Goal: Task Accomplishment & Management: Manage account settings

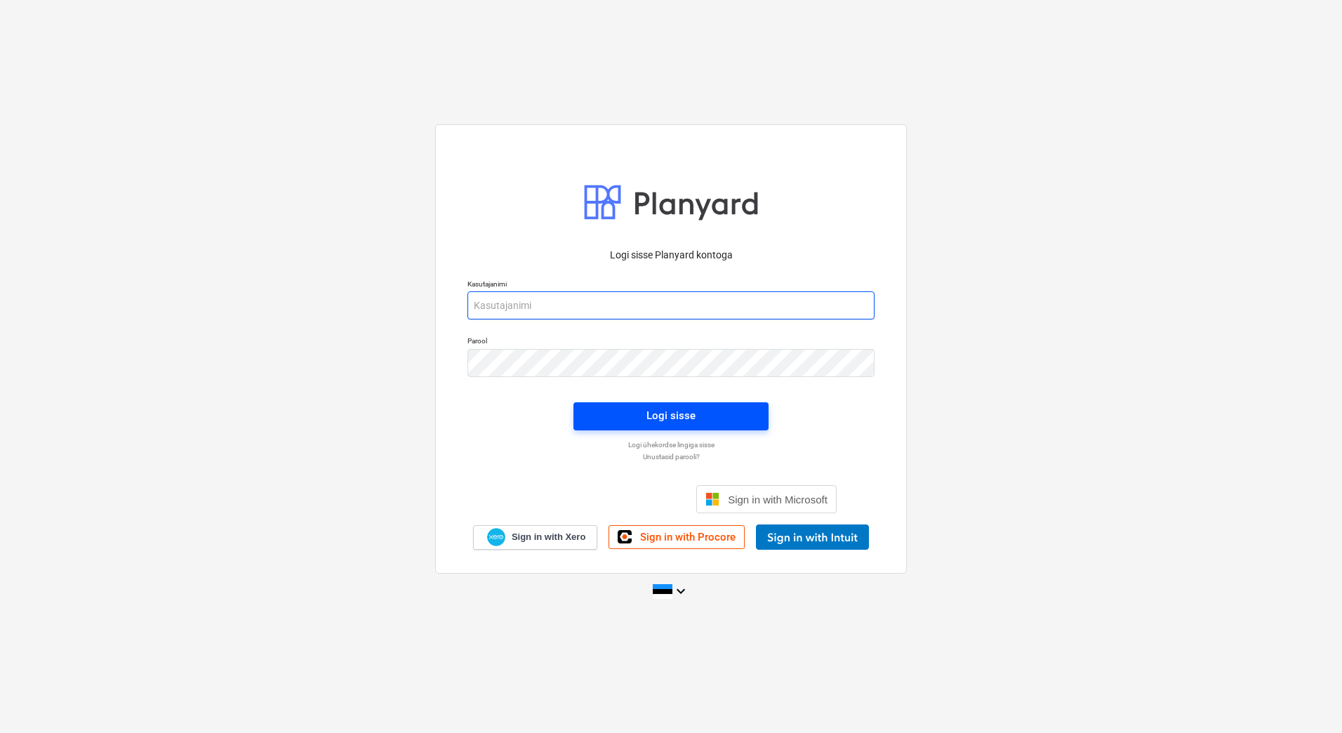
type input "[EMAIL_ADDRESS][PERSON_NAME][DOMAIN_NAME]"
click at [699, 416] on span "Logi sisse" at bounding box center [670, 415] width 161 height 18
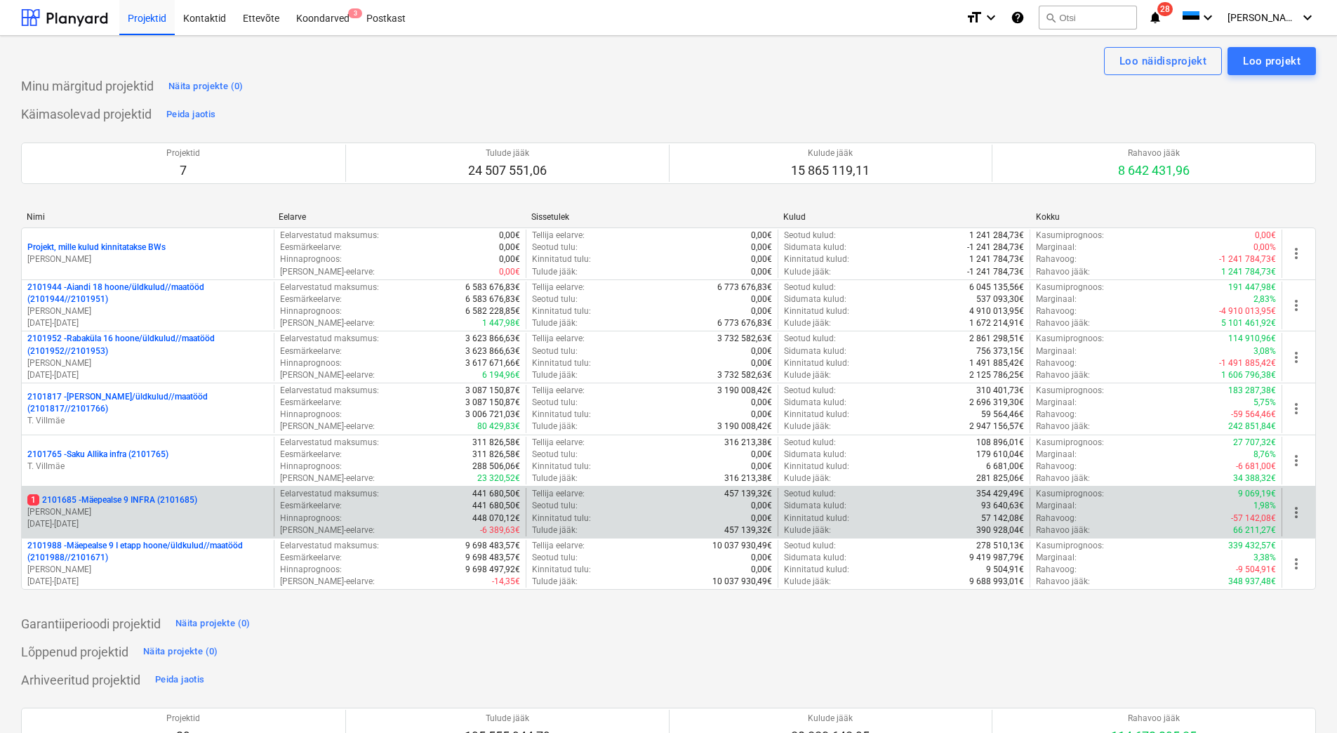
click at [220, 513] on p "[PERSON_NAME]" at bounding box center [147, 512] width 241 height 12
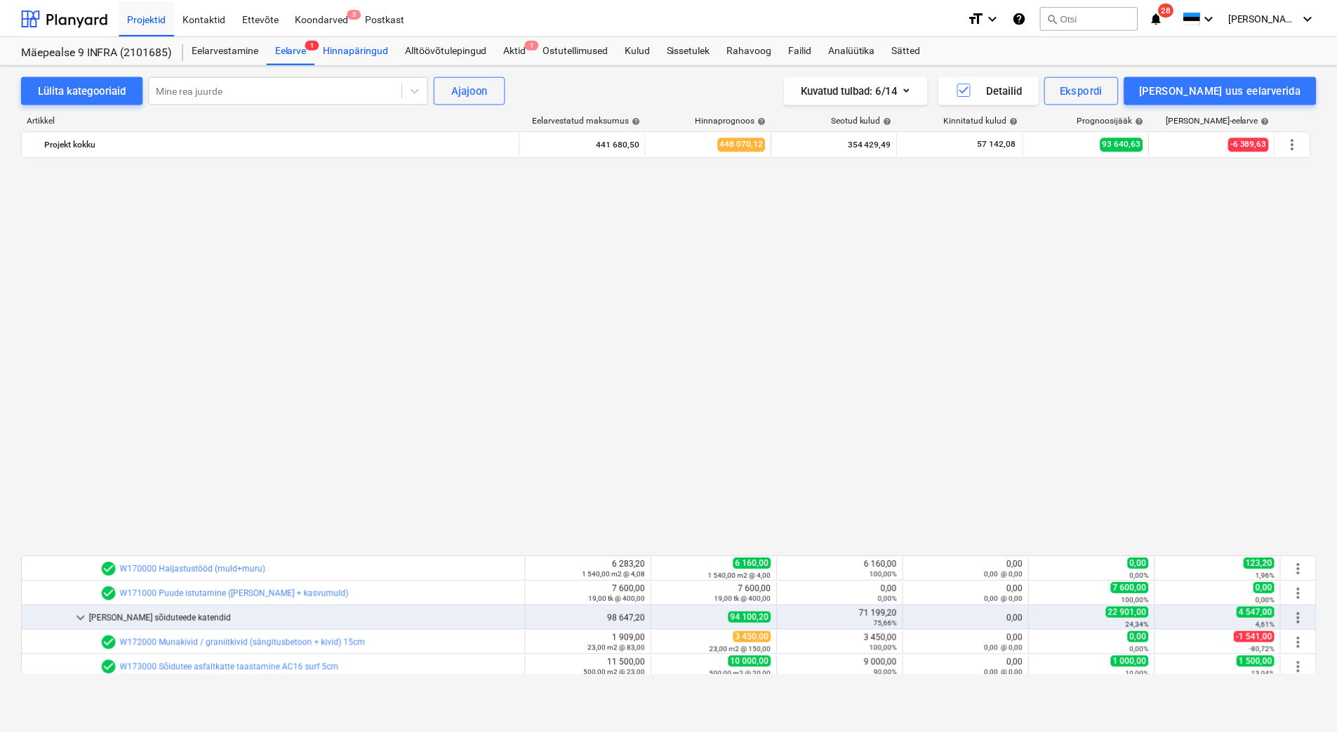
scroll to position [889, 0]
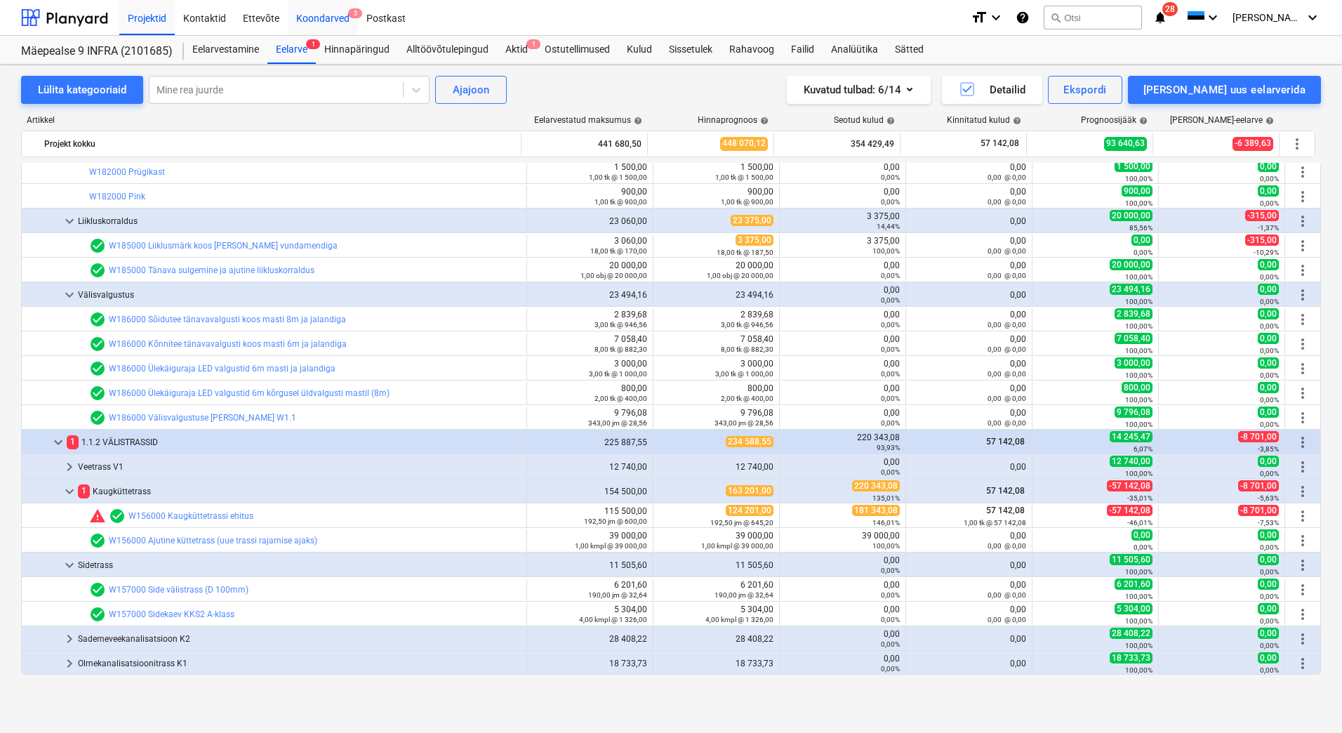
click at [323, 25] on div "Koondarved 3" at bounding box center [323, 17] width 70 height 36
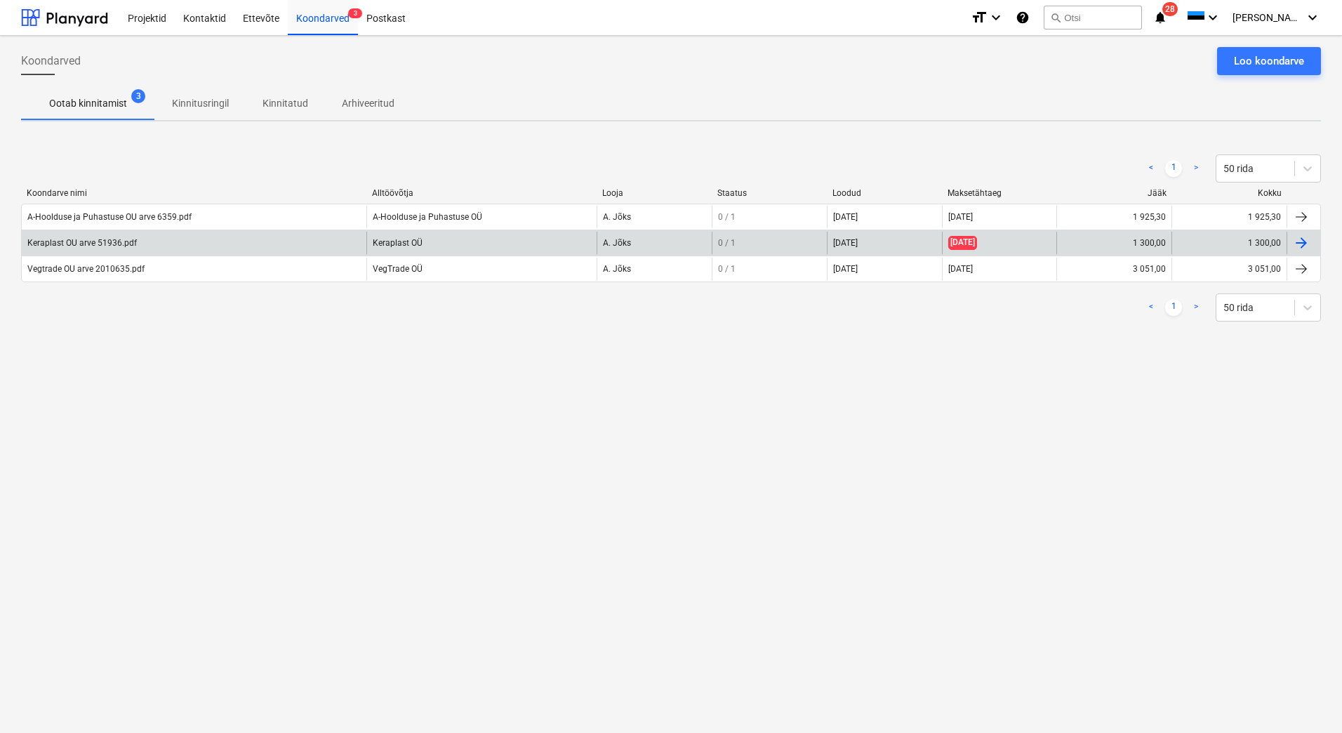
click at [272, 243] on div "Keraplast OU arve 51936.pdf" at bounding box center [194, 243] width 345 height 22
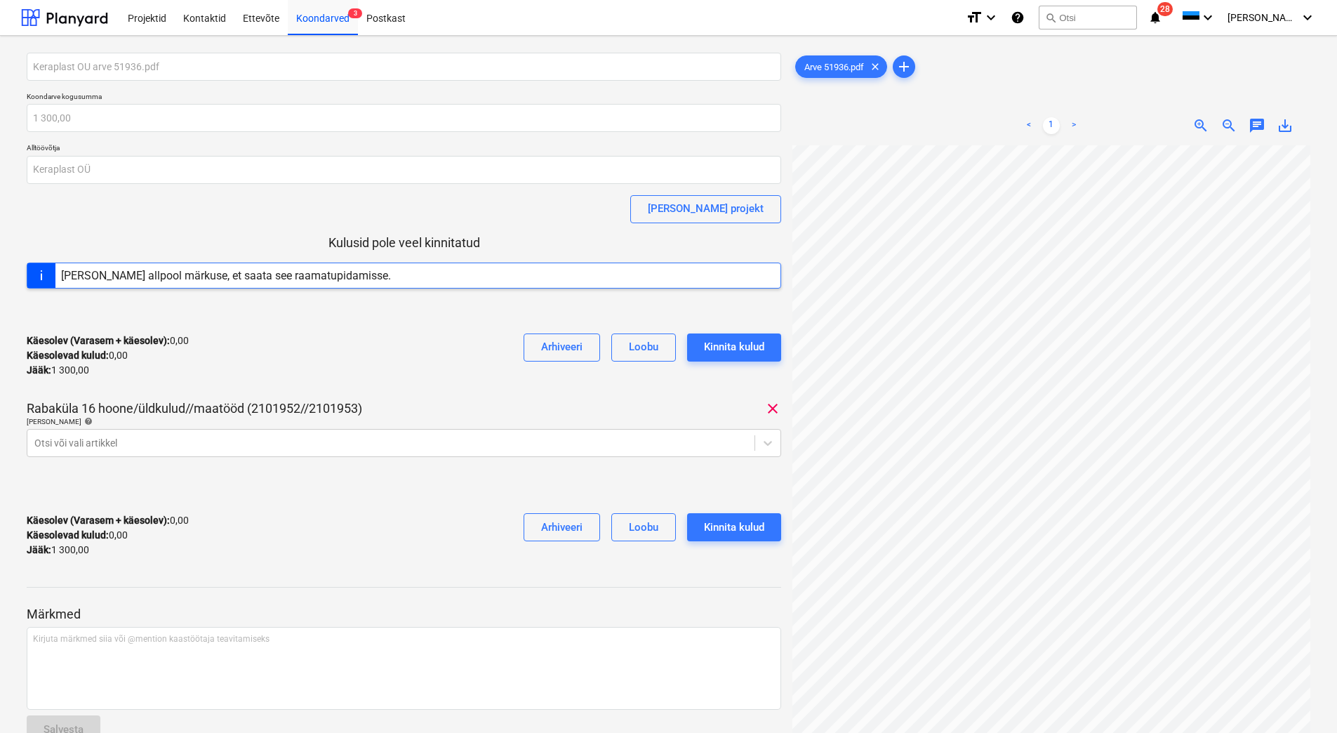
scroll to position [0, 117]
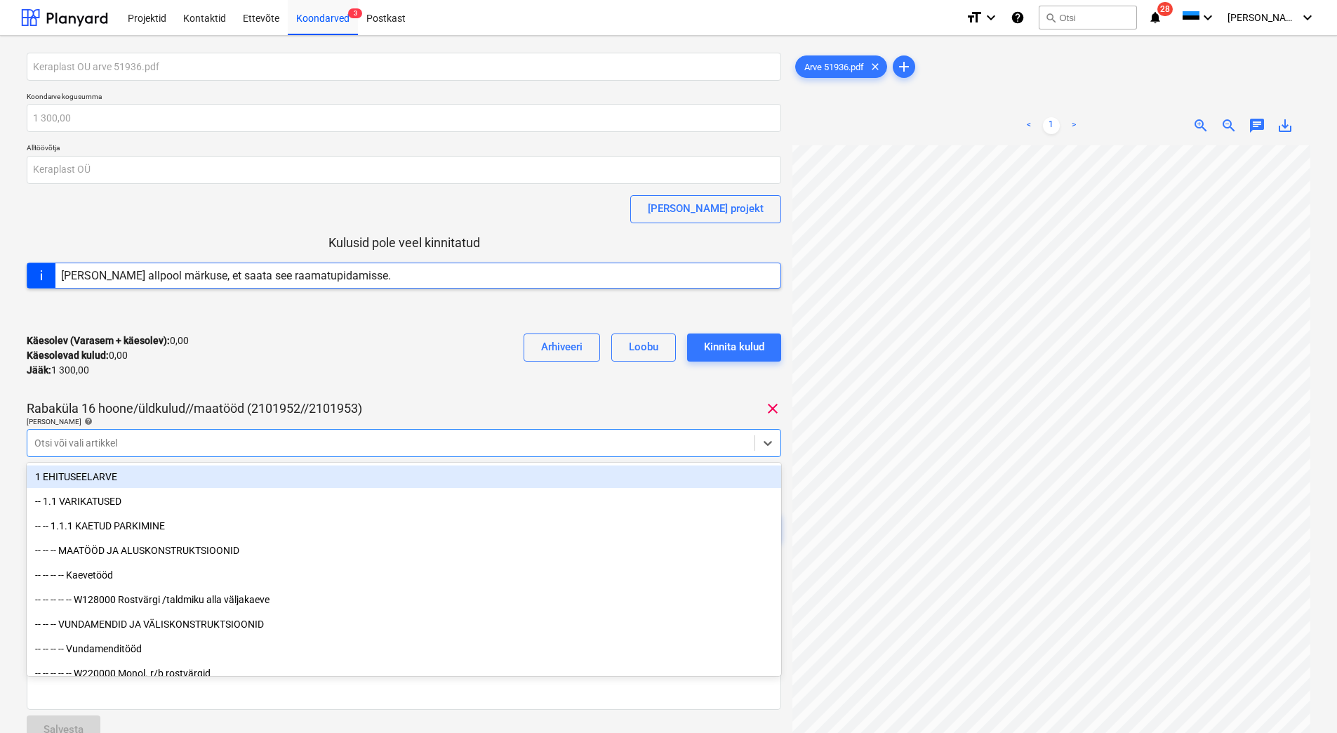
click at [75, 442] on div at bounding box center [390, 443] width 713 height 14
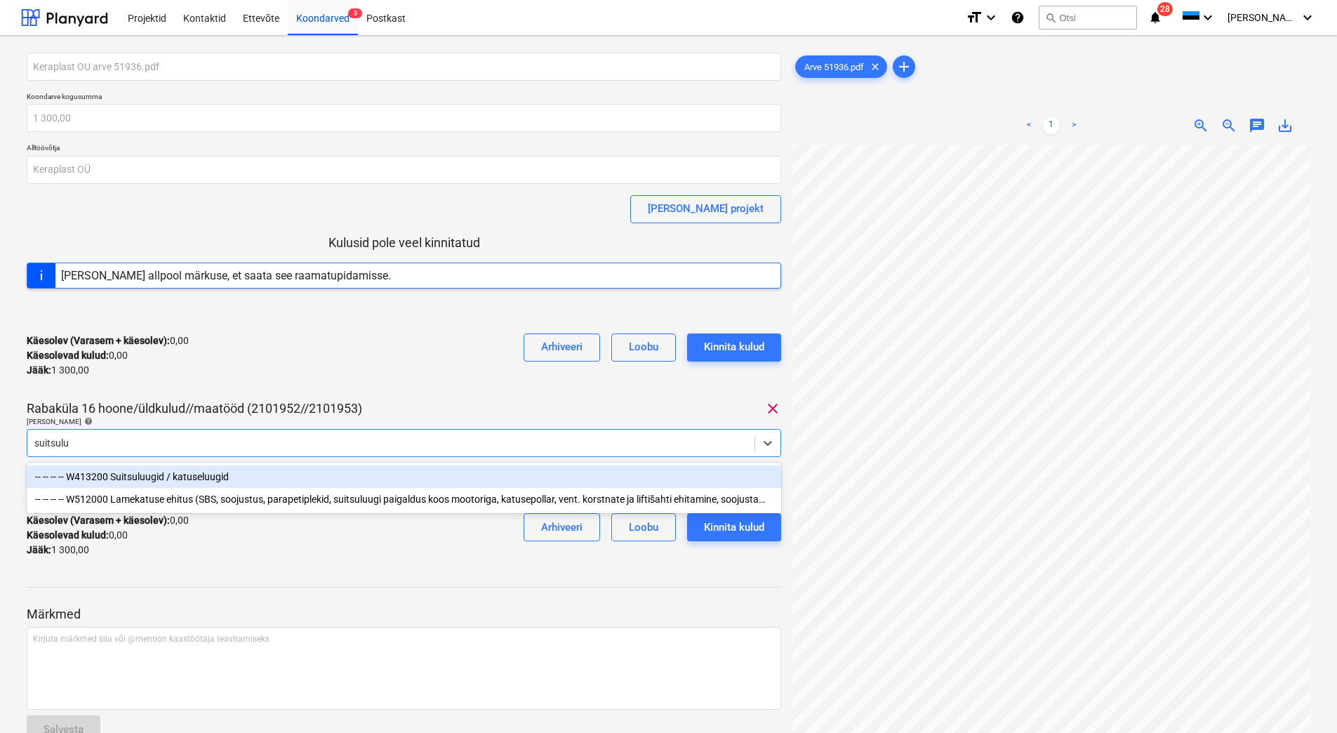
type input "suitsuluu"
click at [201, 477] on div "-- -- -- -- W413200 Suitsuluugid / katuseluugid" at bounding box center [404, 476] width 755 height 22
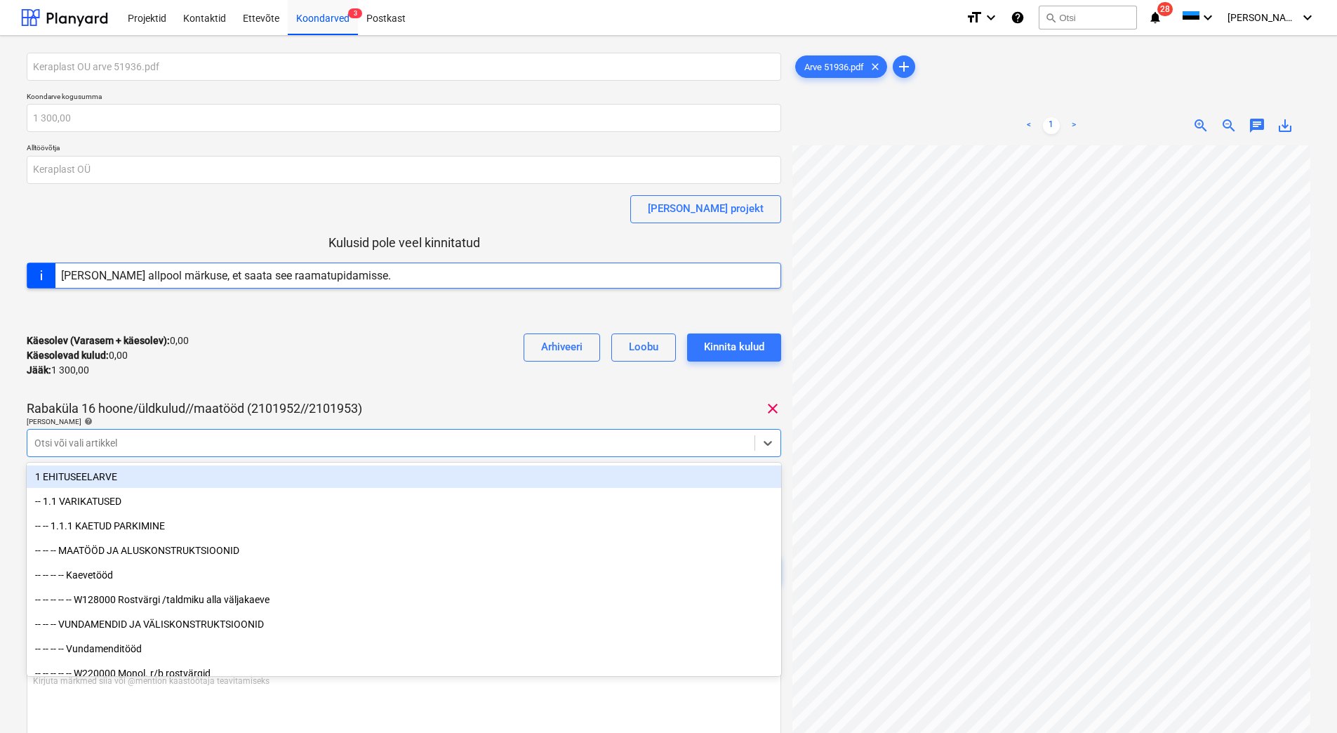
click at [376, 328] on div "Käesolev (Varasem + käesolev) : 0,00 Käesolevad kulud : 0,00 Jääk : 1 300,00 Ar…" at bounding box center [404, 355] width 755 height 67
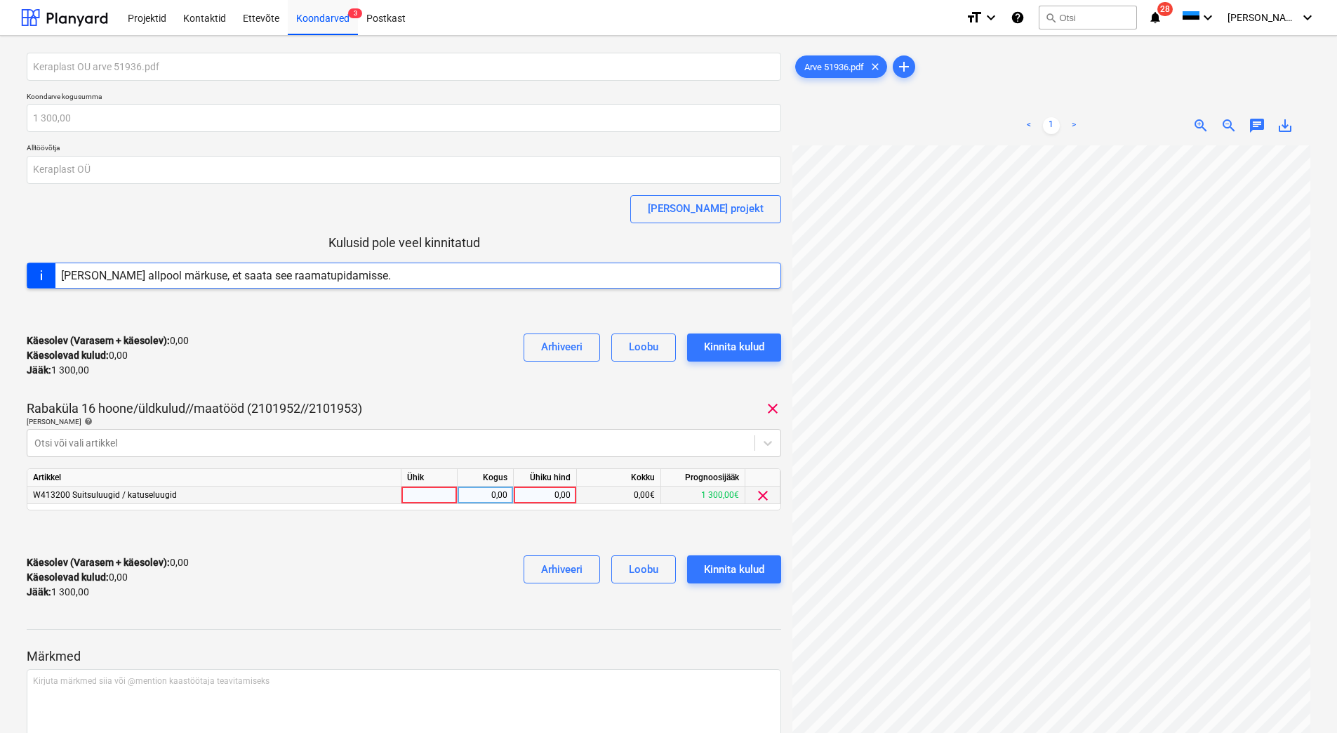
click at [545, 492] on div "0,00" at bounding box center [544, 495] width 51 height 18
type input "1300"
click at [319, 612] on div at bounding box center [404, 616] width 755 height 11
click at [717, 582] on button "Kinnita kulud" at bounding box center [734, 569] width 94 height 28
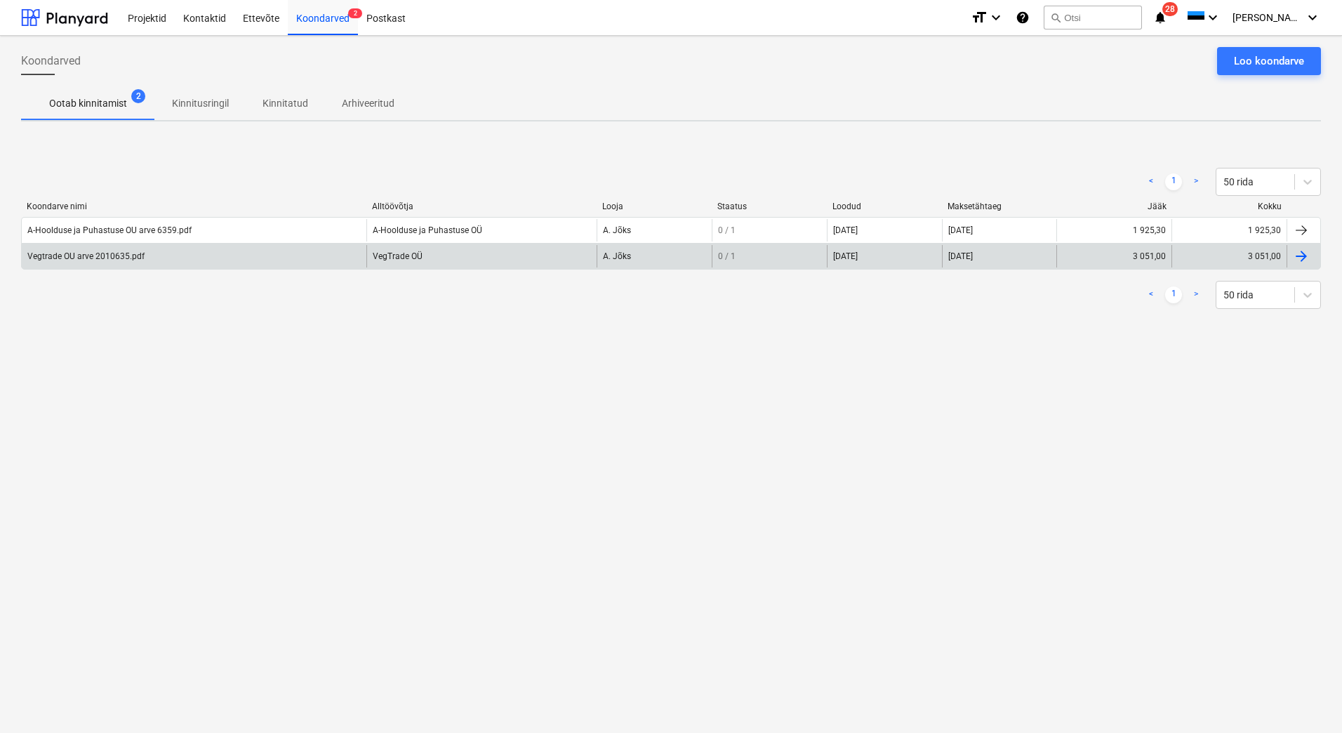
click at [113, 255] on div "Vegtrade OU arve 2010635.pdf" at bounding box center [85, 256] width 117 height 10
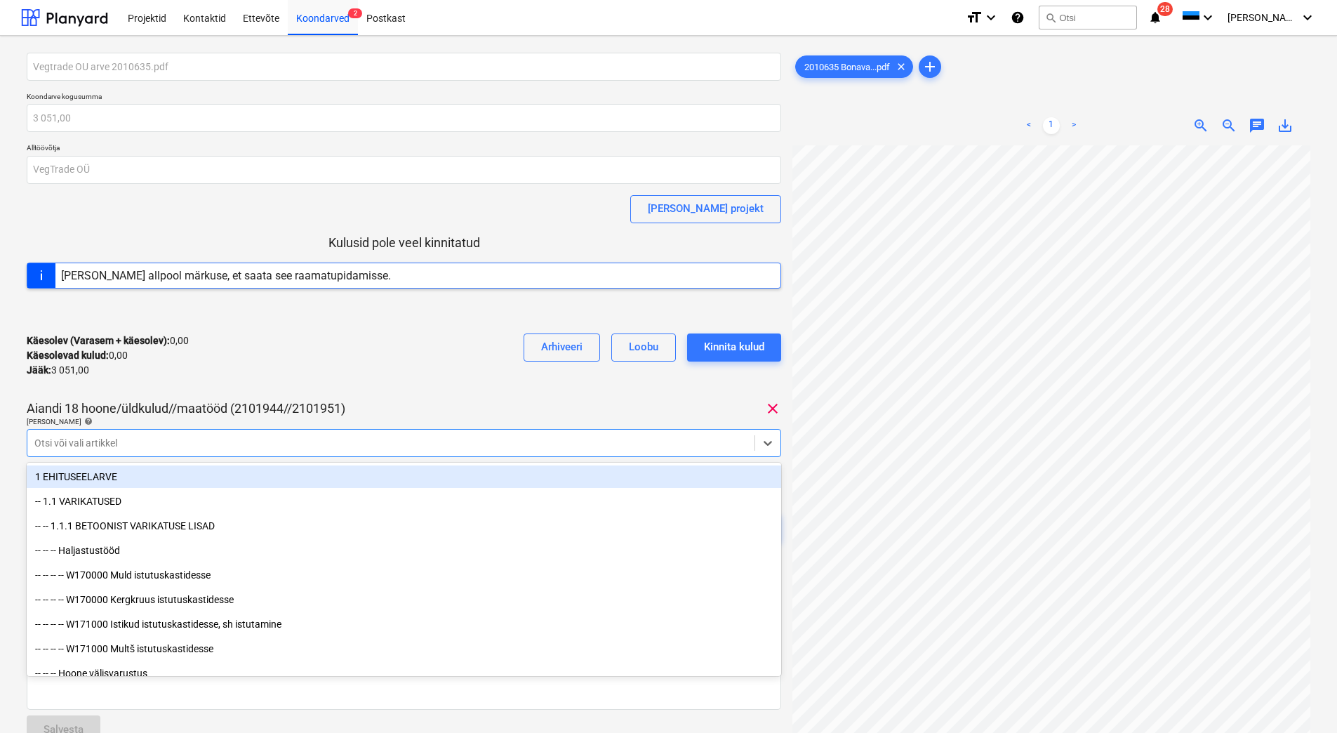
click at [275, 448] on div at bounding box center [390, 443] width 713 height 14
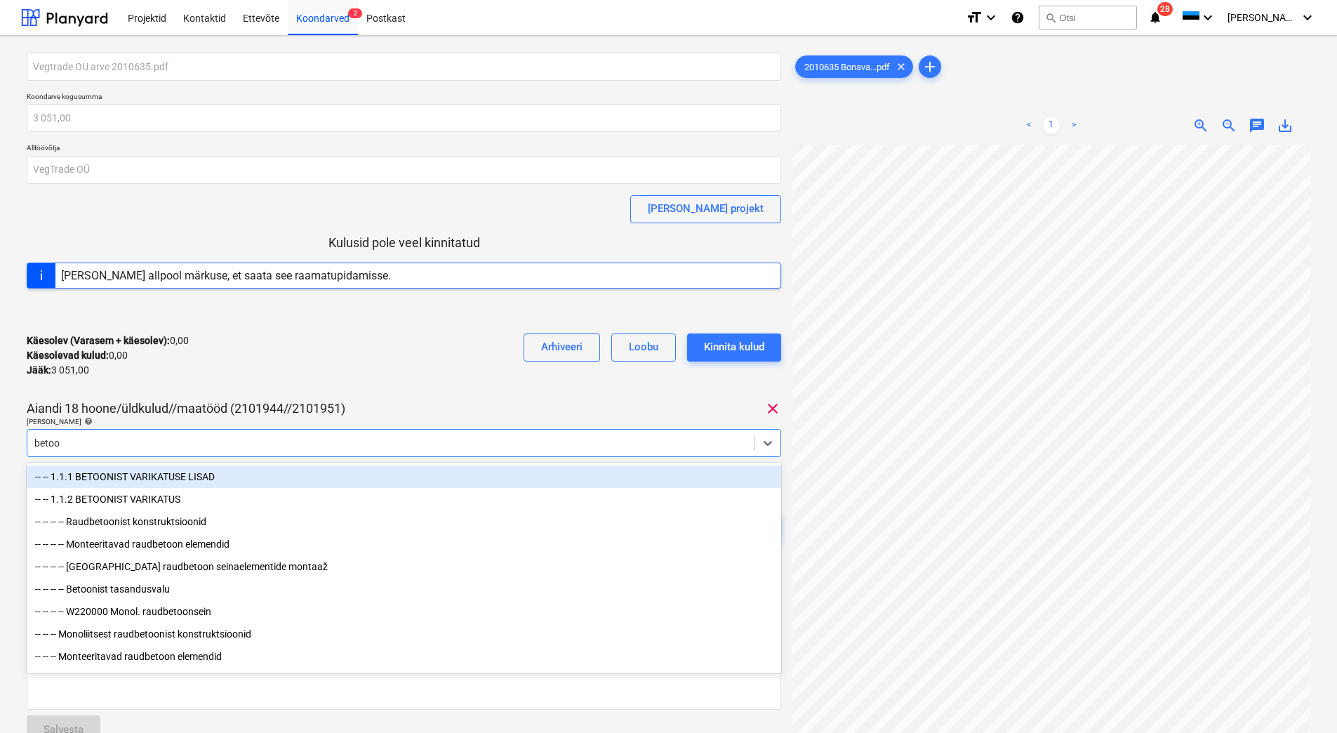
type input "betoon"
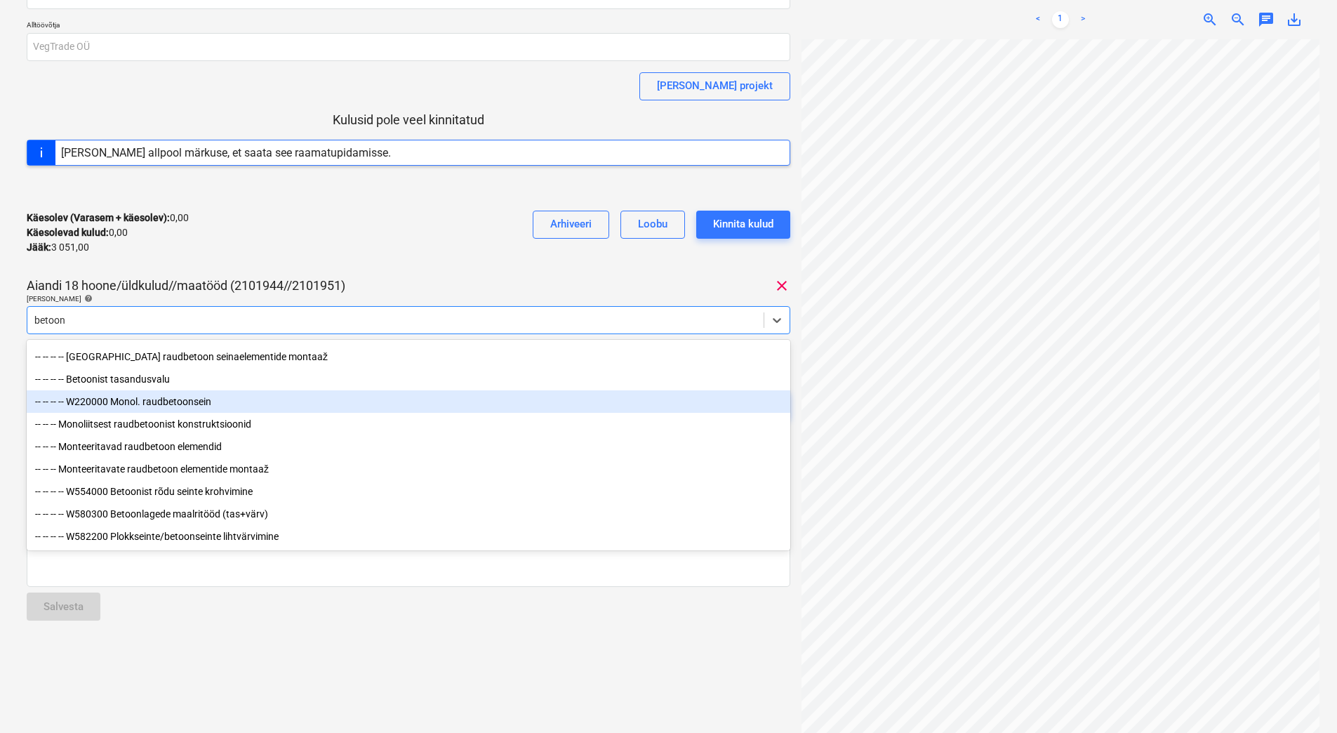
scroll to position [26, 0]
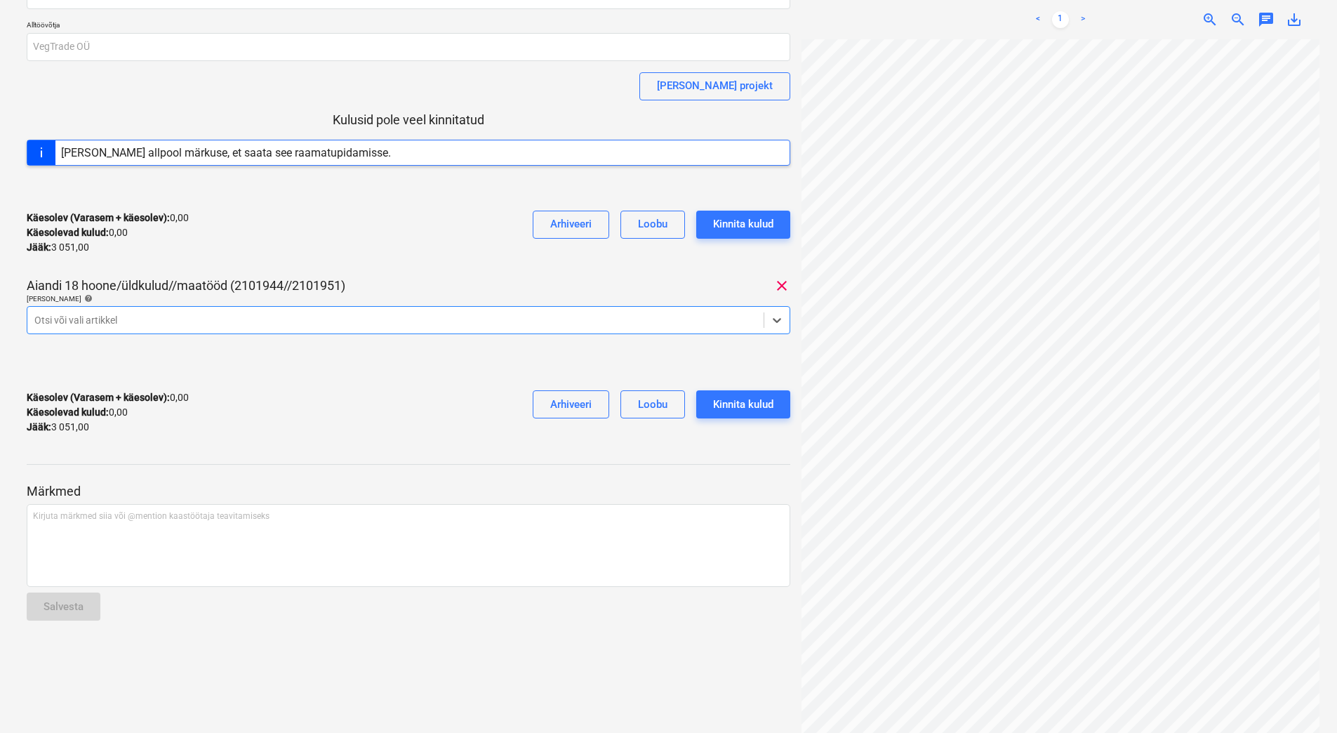
drag, startPoint x: 88, startPoint y: 314, endPoint x: 65, endPoint y: 314, distance: 23.2
click at [65, 314] on div at bounding box center [395, 320] width 722 height 14
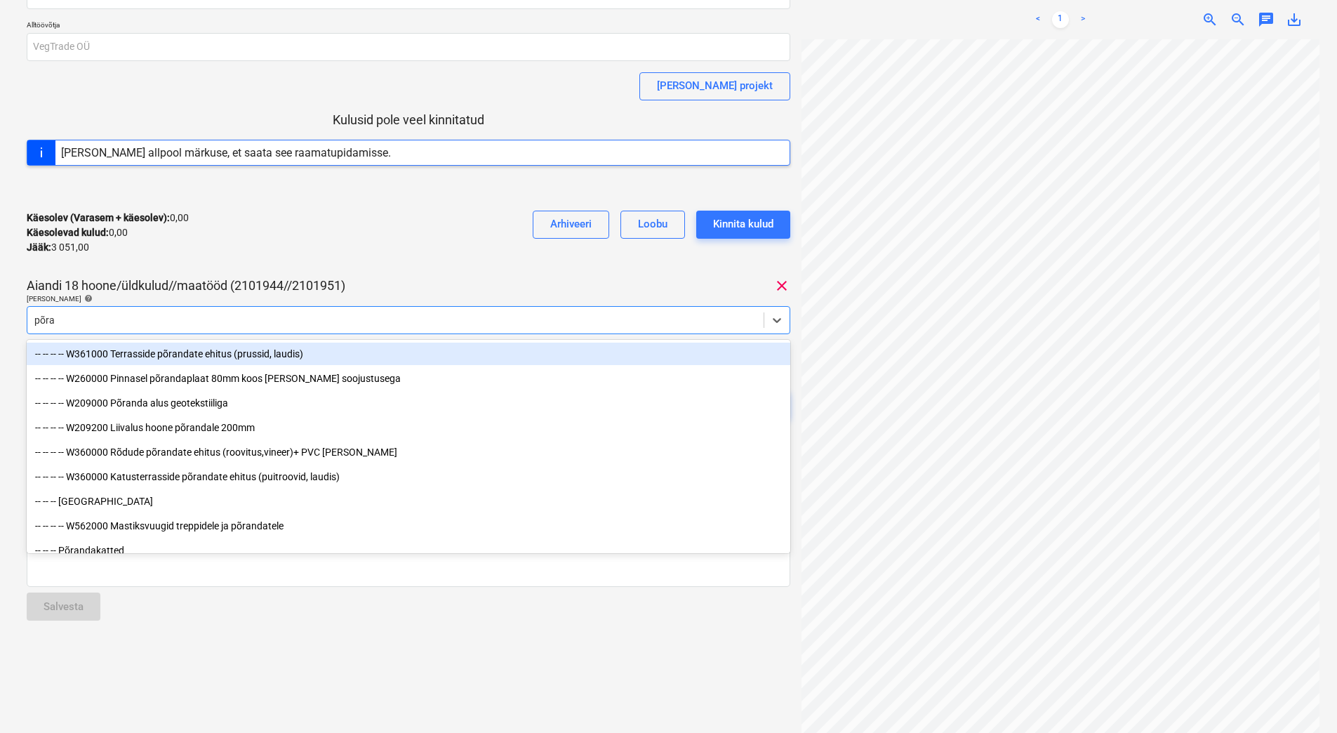
type input "põran"
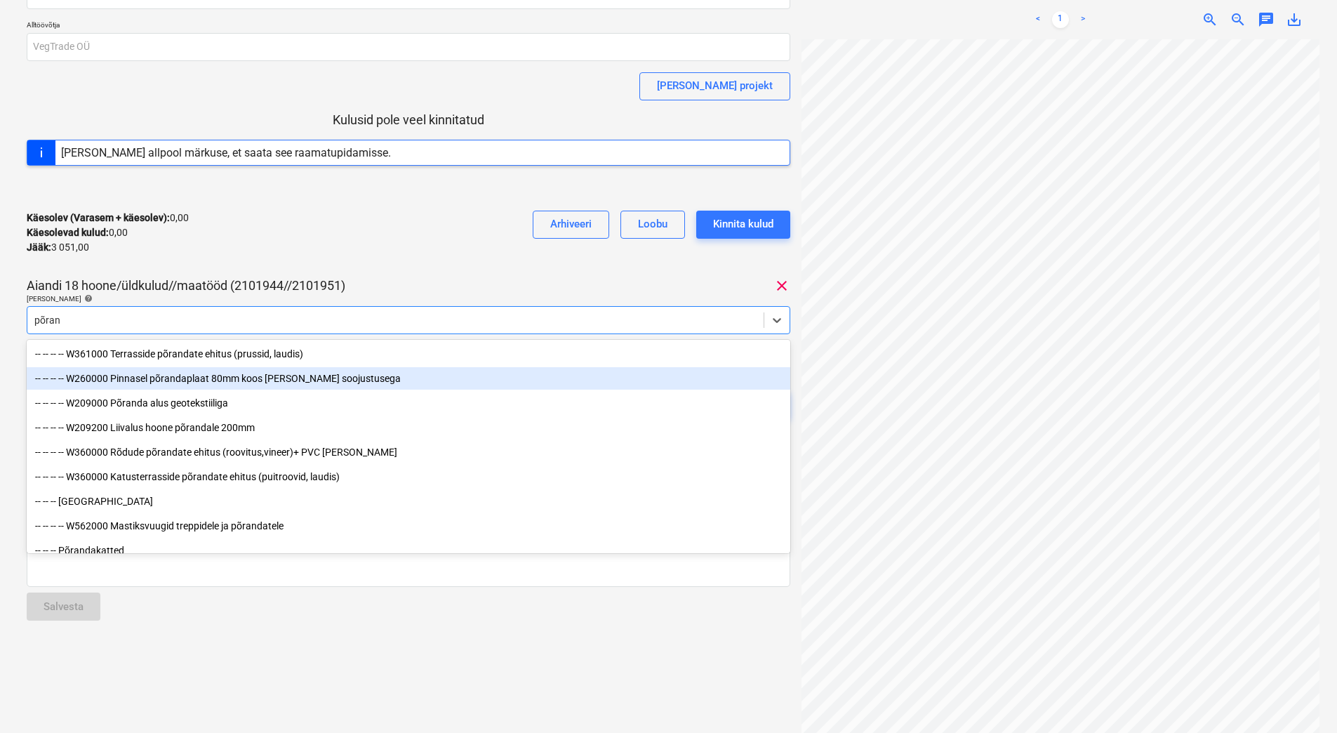
click at [232, 382] on div "-- -- -- -- W260000 Pinnasel põrandaplaat 80mm koos [PERSON_NAME] soojustusega" at bounding box center [409, 378] width 764 height 22
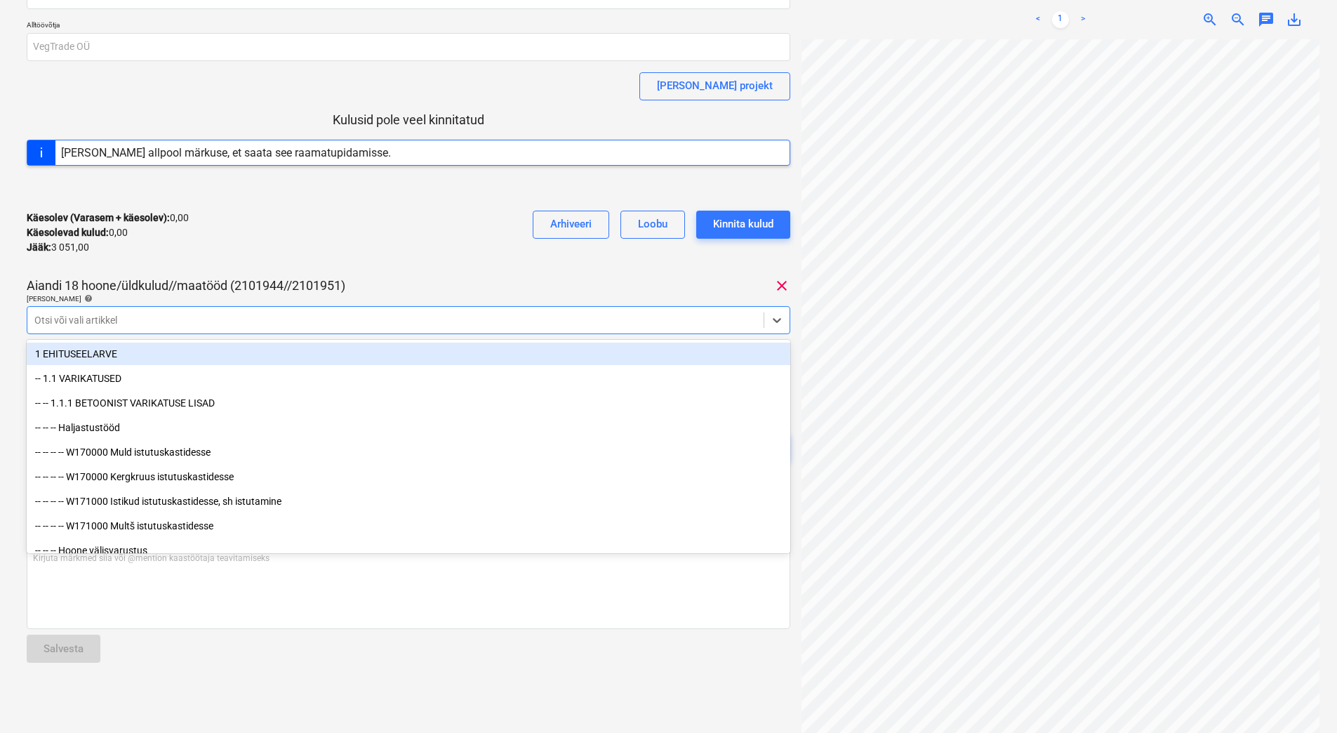
click at [399, 267] on div "Vegtrade OU arve 2010635.pdf Koondarve kogusumma 3 051,00 Alltöövõtja VegTrade …" at bounding box center [409, 209] width 764 height 558
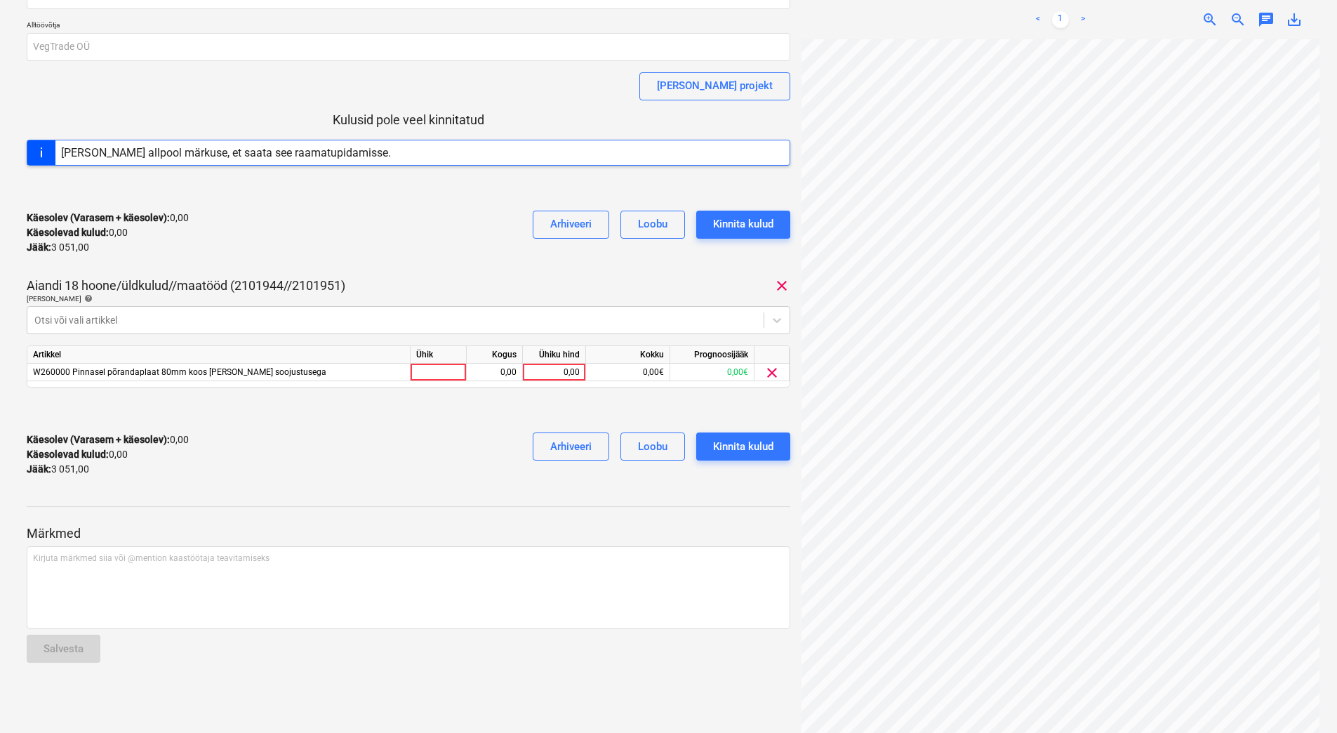
click at [380, 461] on div "Käesolev (Varasem + käesolev) : 0,00 Käesolevad kulud : 0,00 Jääk : 3 051,00 Ar…" at bounding box center [409, 454] width 764 height 67
click at [169, 319] on div at bounding box center [395, 320] width 722 height 14
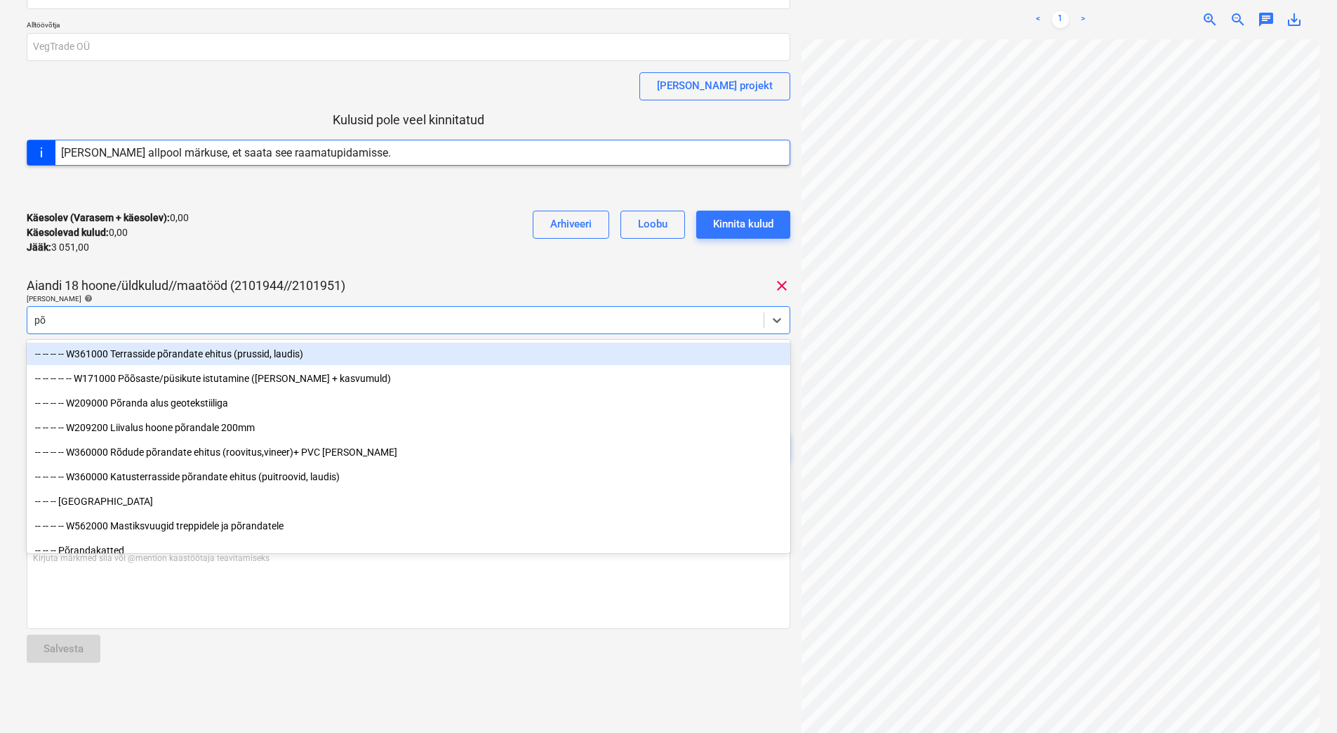
type input "p"
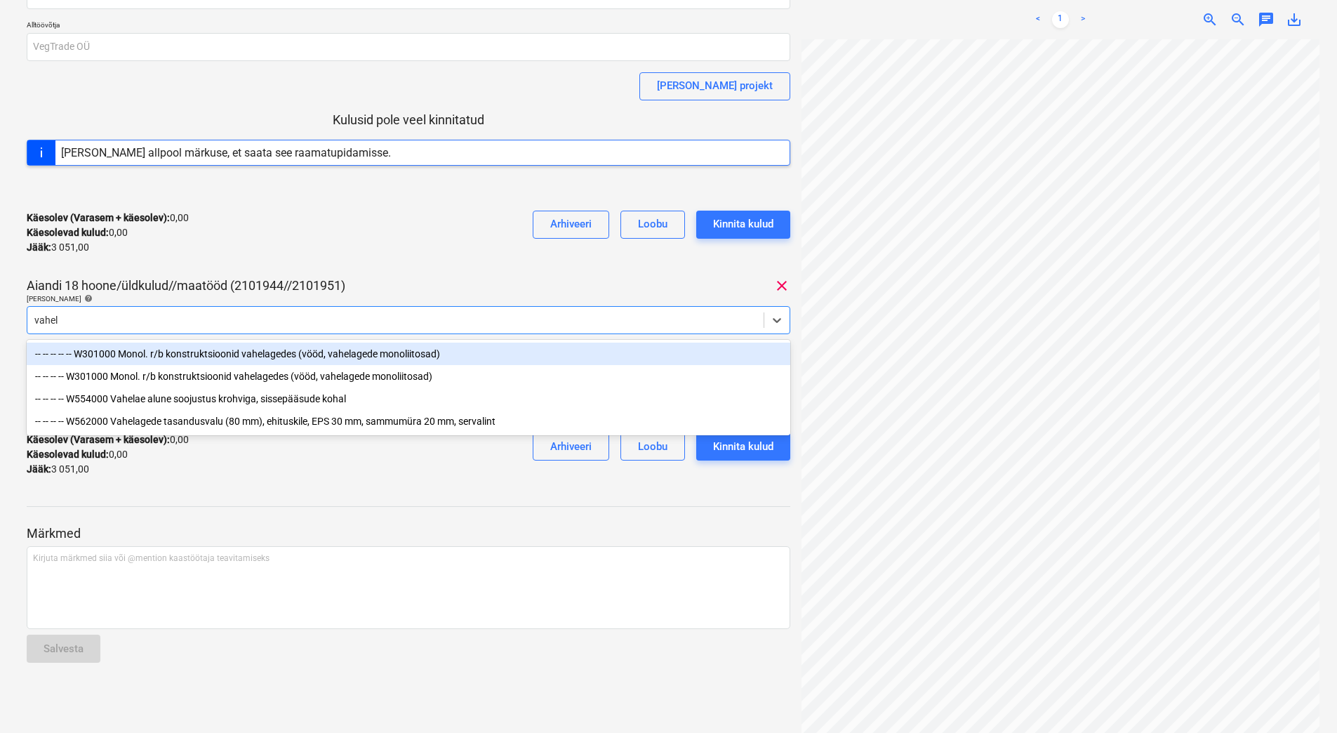
type input "vahela"
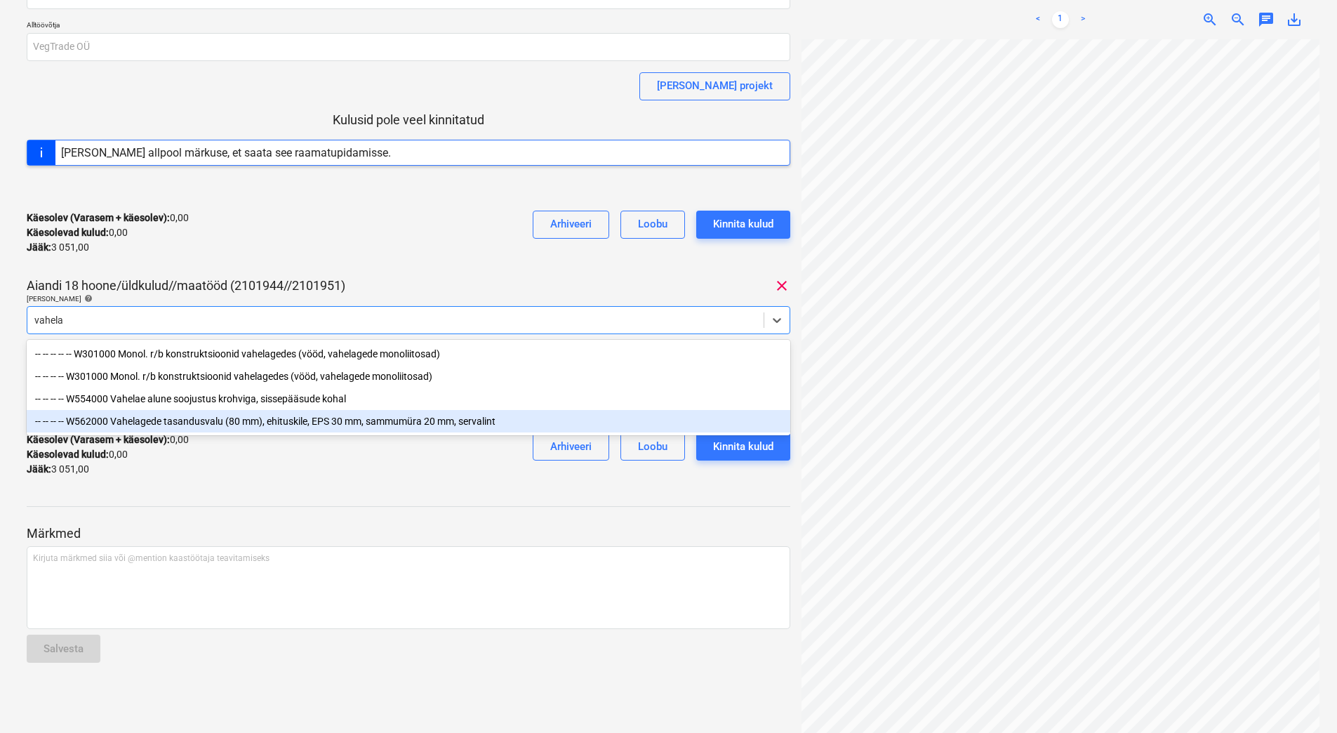
click at [274, 425] on div "-- -- -- -- W562000 Vahelagede tasandusvalu (80 mm), ehituskile, EPS 30 mm, sam…" at bounding box center [409, 421] width 764 height 22
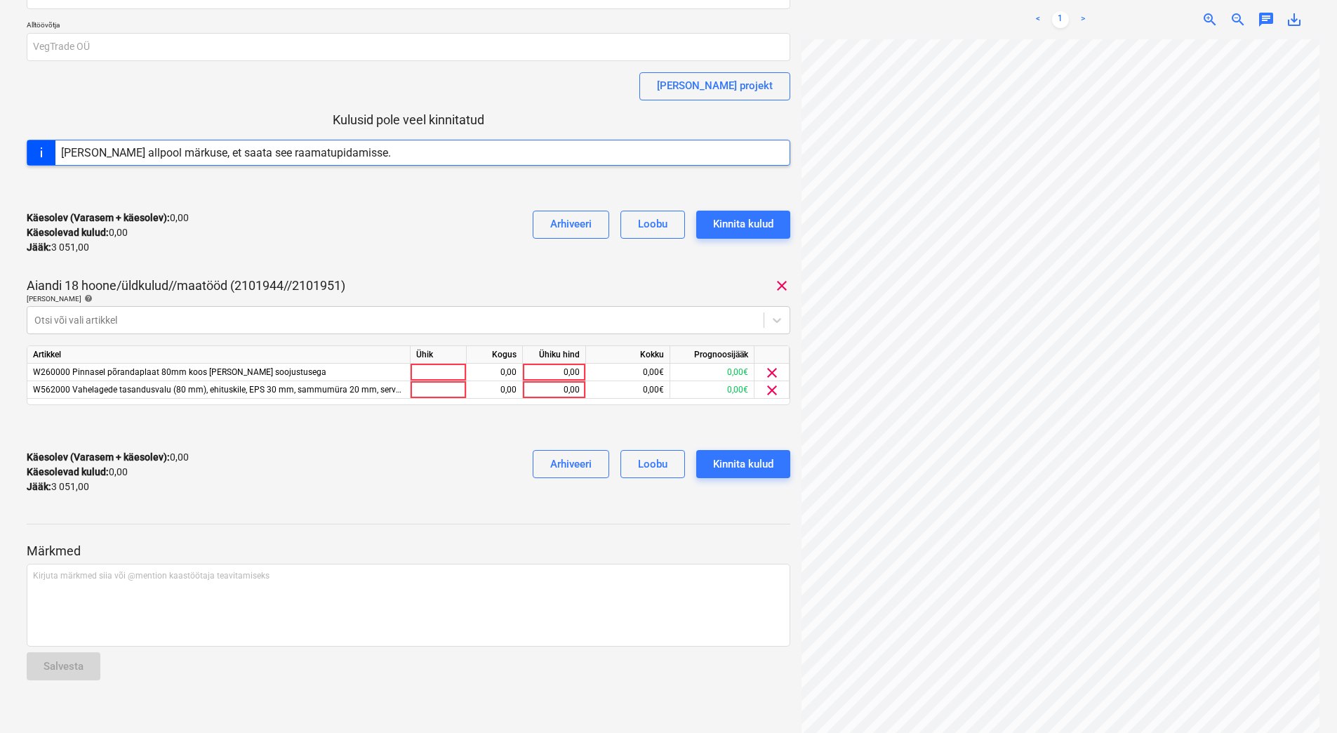
click at [416, 216] on div "Käesolev (Varasem + käesolev) : 0,00 Käesolevad kulud : 0,00 Jääk : 3 051,00 Ar…" at bounding box center [409, 232] width 764 height 67
click at [320, 435] on div at bounding box center [409, 427] width 764 height 22
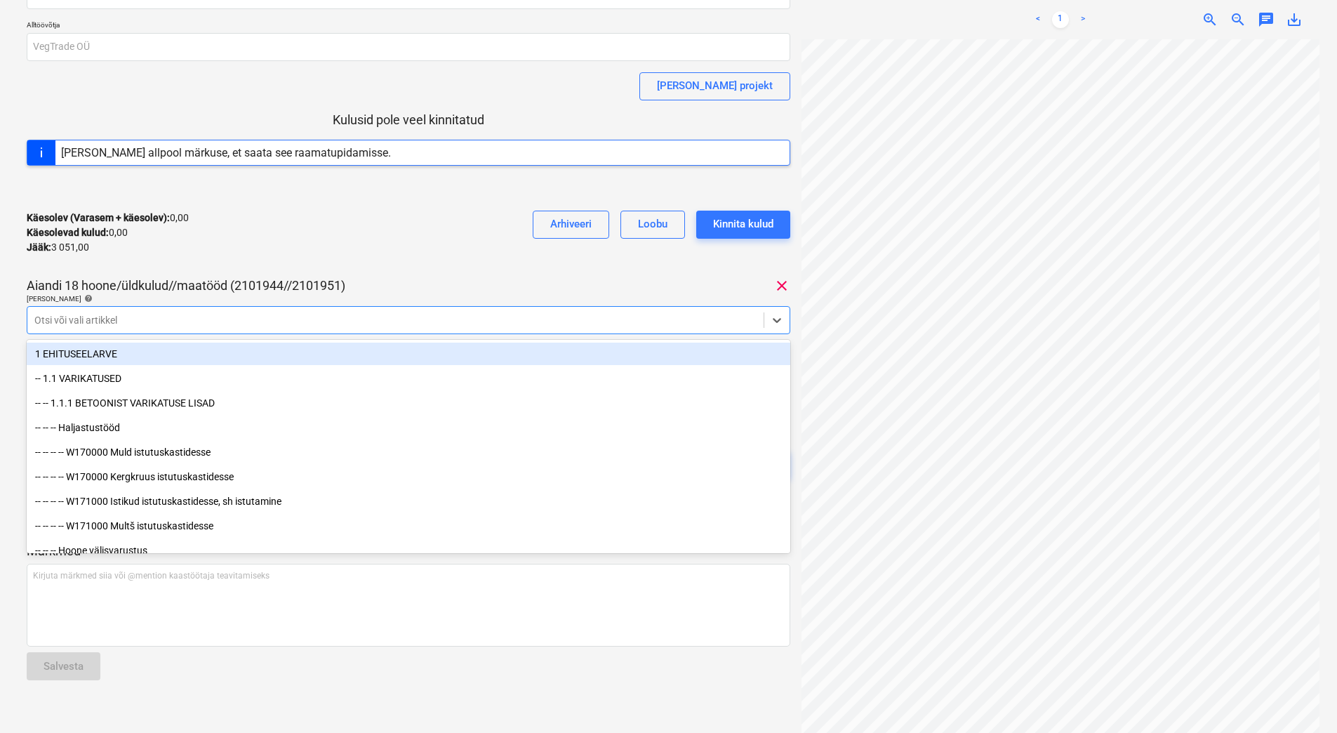
click at [274, 321] on div at bounding box center [395, 320] width 722 height 14
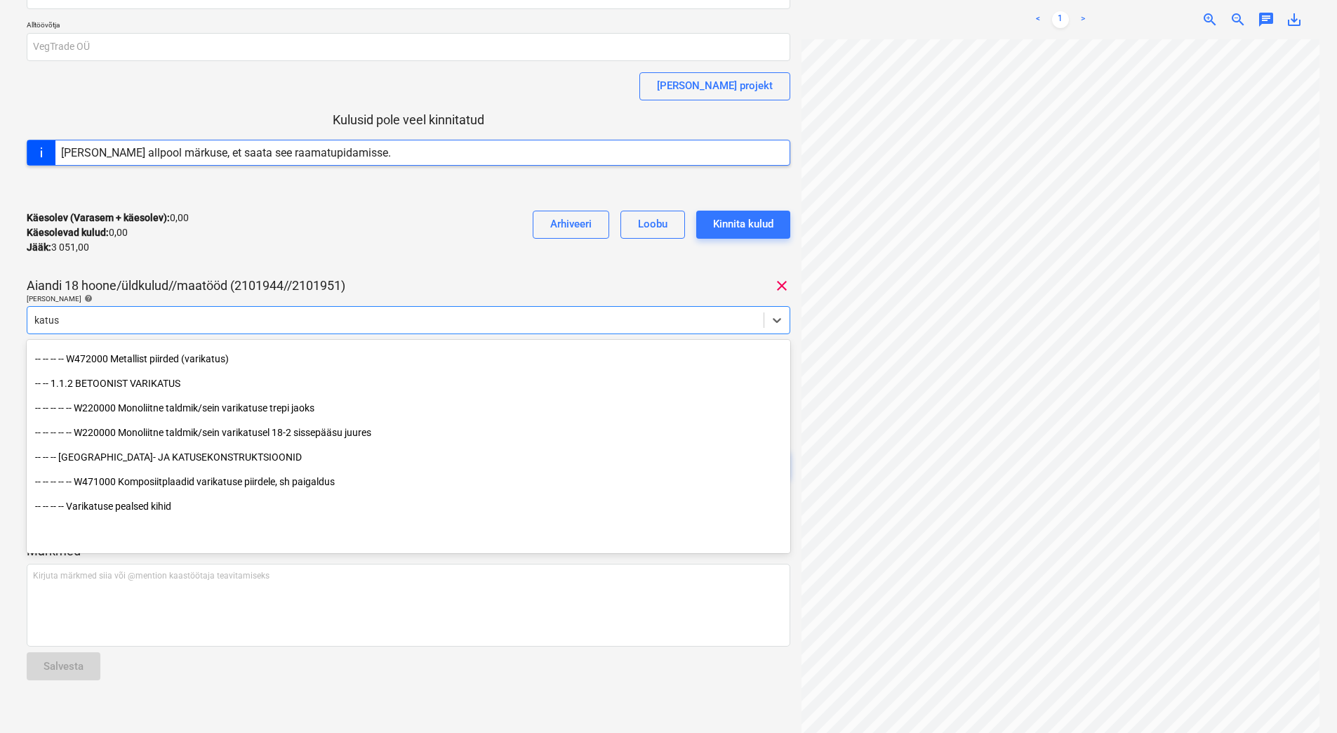
scroll to position [0, 0]
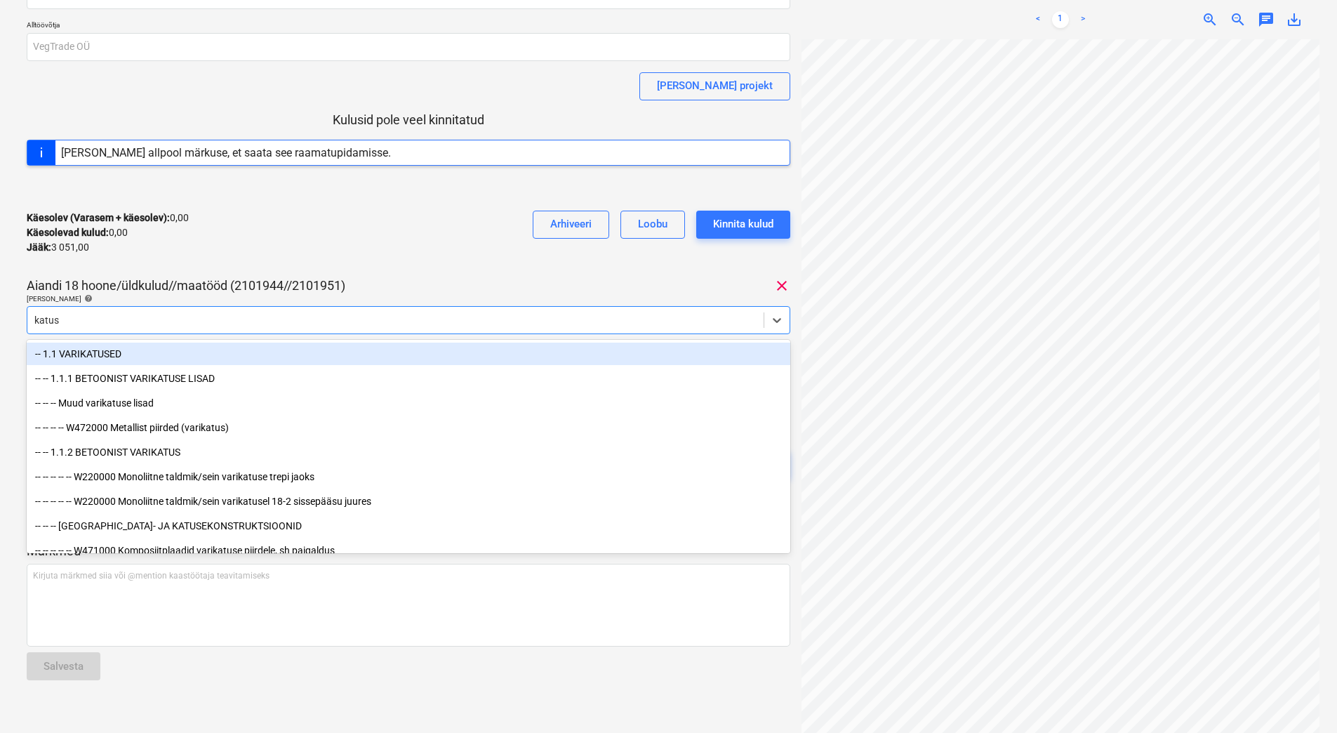
type input "katus"
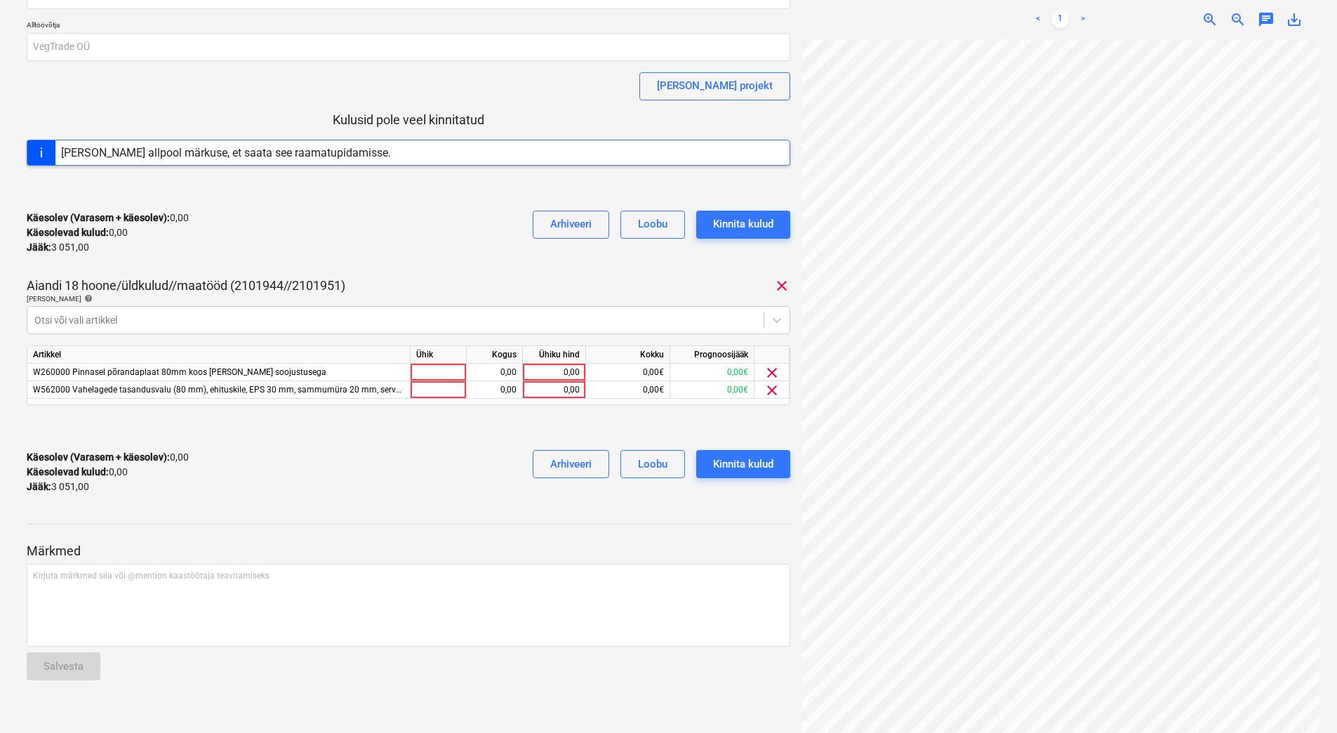
click at [394, 277] on div "Aiandi 18 hoone/üldkulud//maatööd (2101944//2101951) clear" at bounding box center [409, 285] width 764 height 17
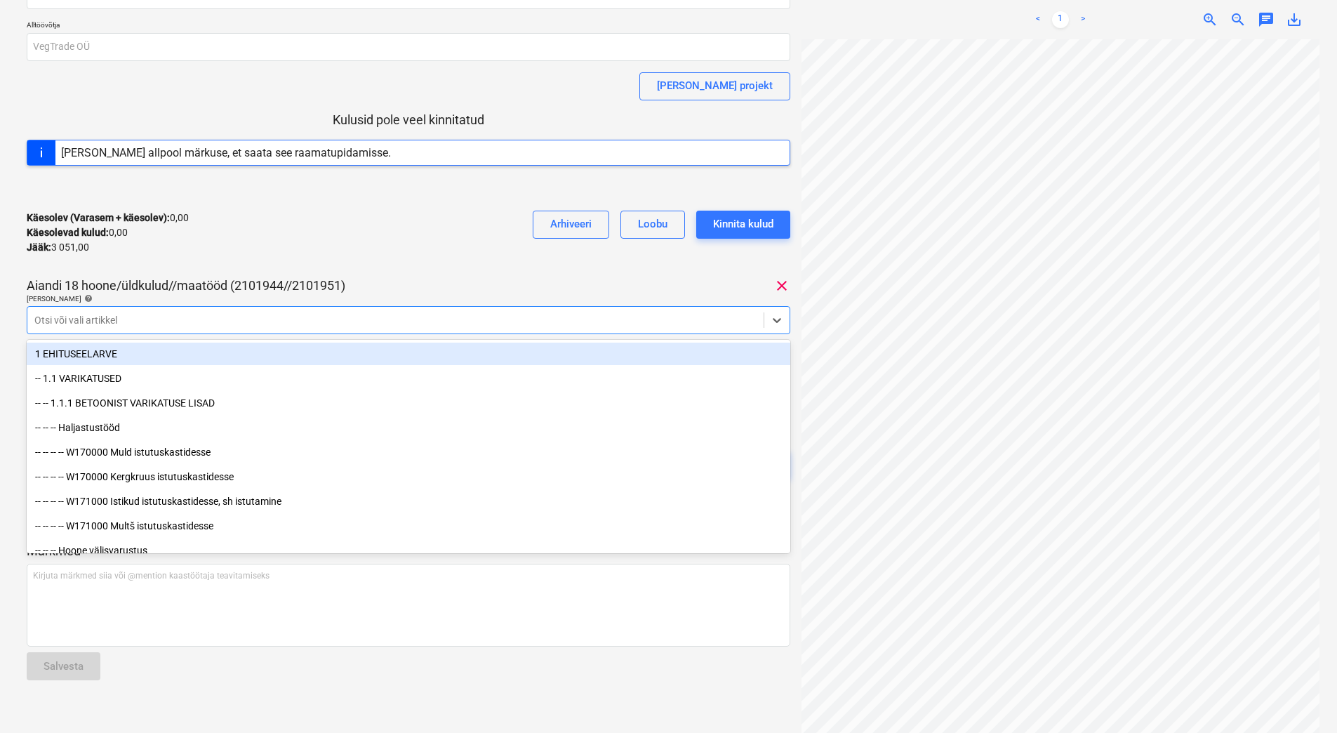
click at [320, 318] on div at bounding box center [395, 320] width 722 height 14
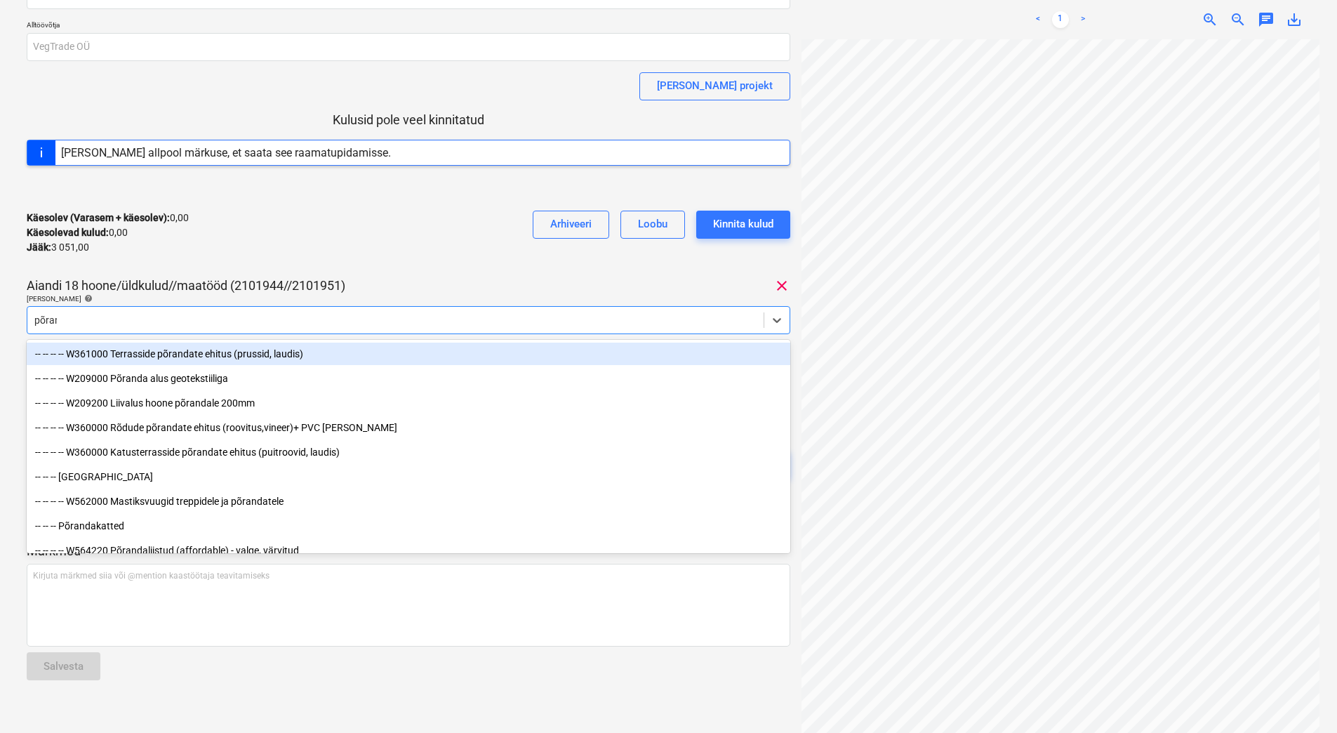
type input "põrand"
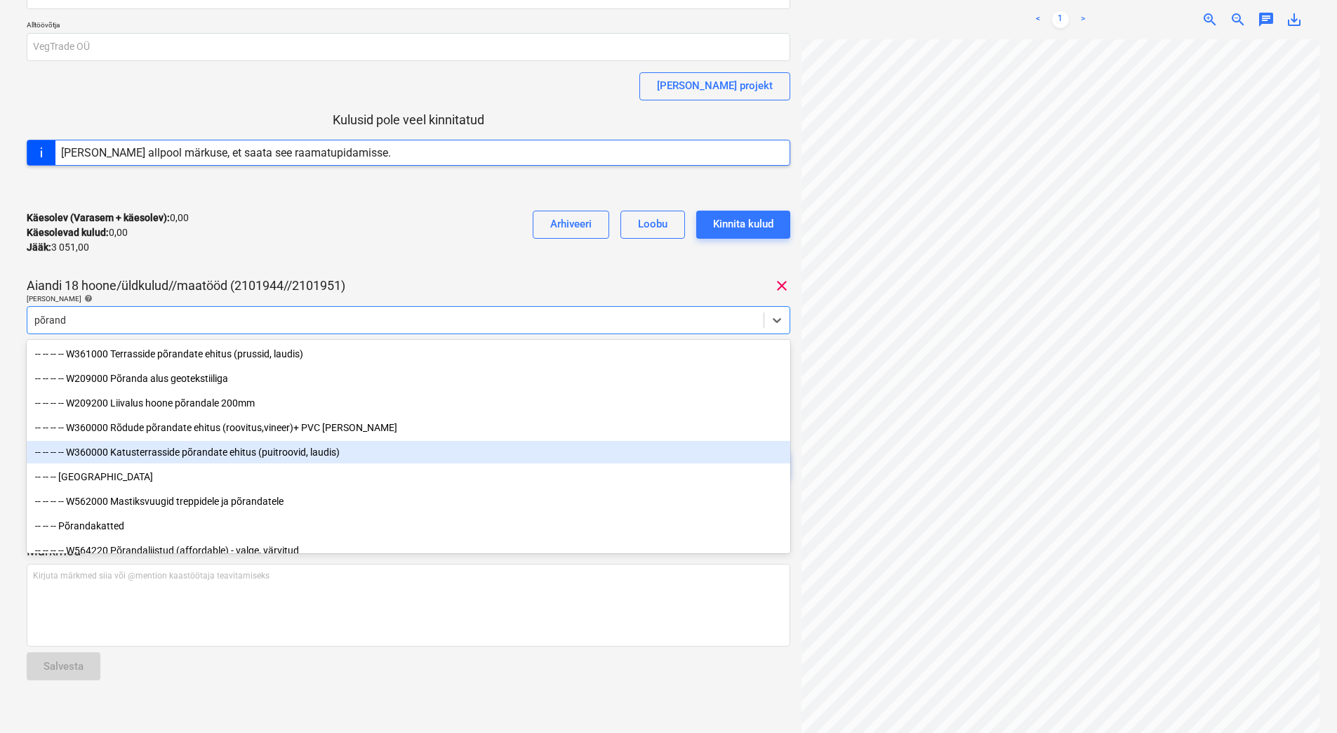
scroll to position [70, 0]
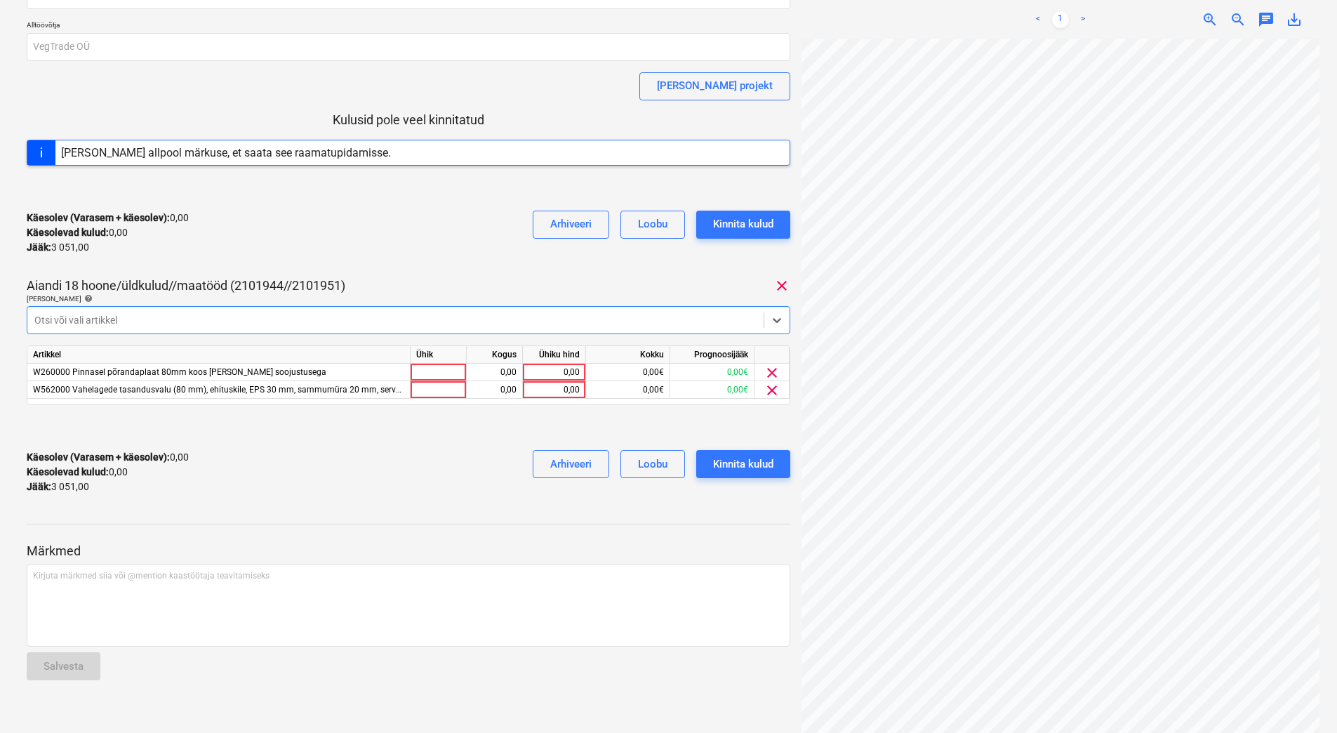
click at [86, 316] on div at bounding box center [395, 320] width 722 height 14
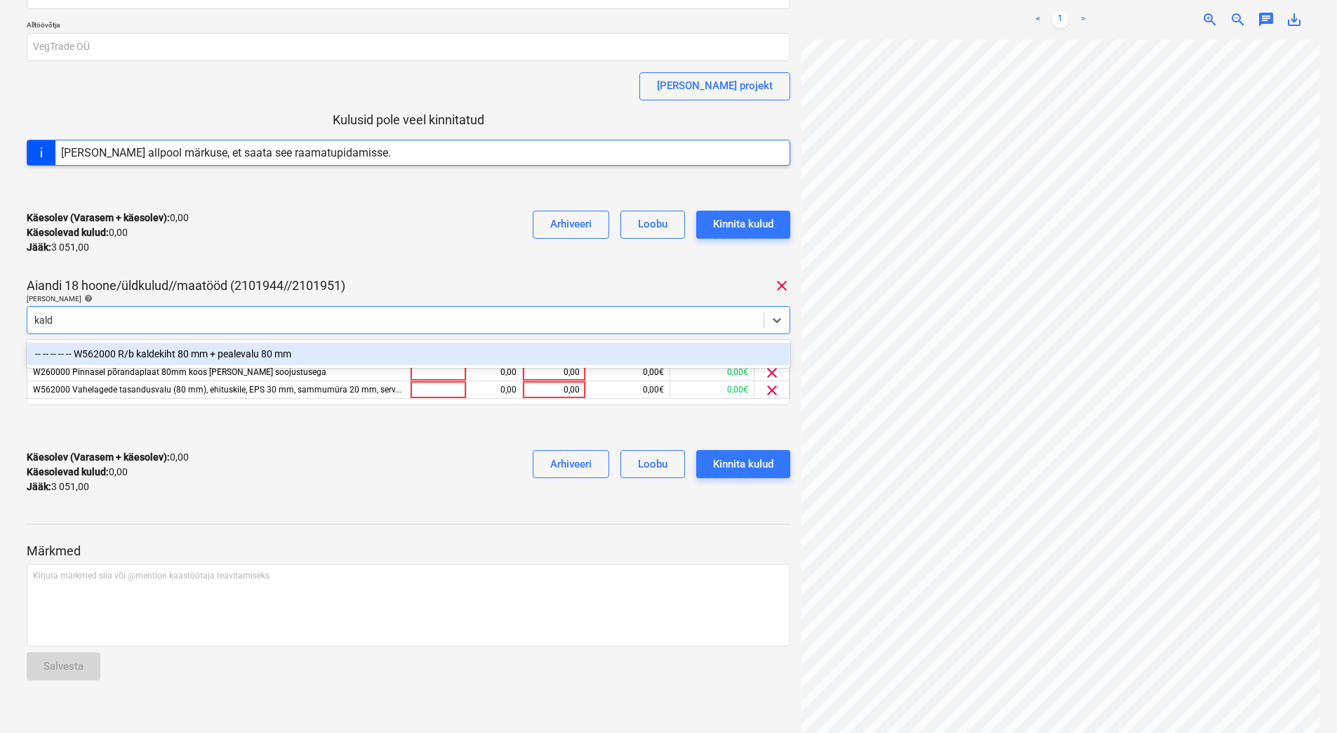
type input "kalde"
click at [216, 356] on div "-- -- -- -- -- W562000 R/b kaldekiht 80 mm + pealevalu 80 mm" at bounding box center [409, 354] width 764 height 22
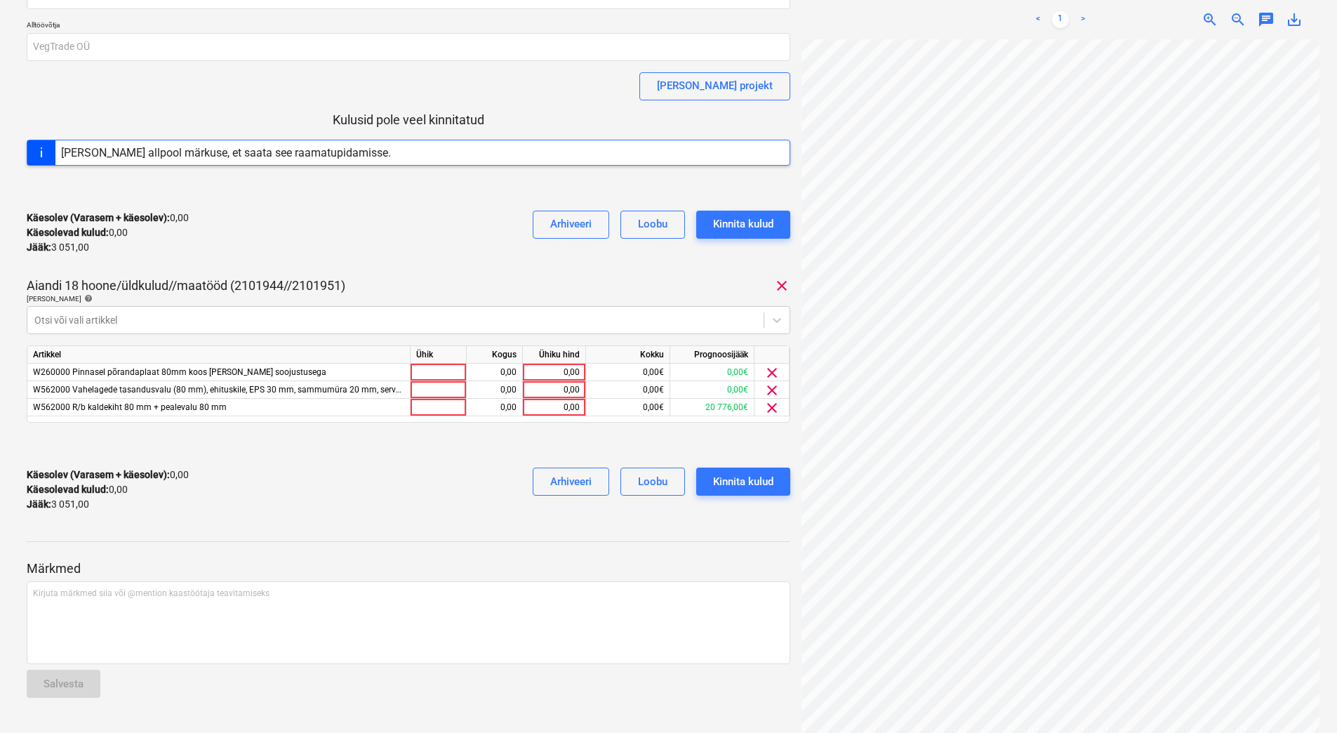
click at [347, 241] on div "Käesolev (Varasem + käesolev) : 0,00 Käesolevad kulud : 0,00 Jääk : 3 051,00 Ar…" at bounding box center [409, 232] width 764 height 67
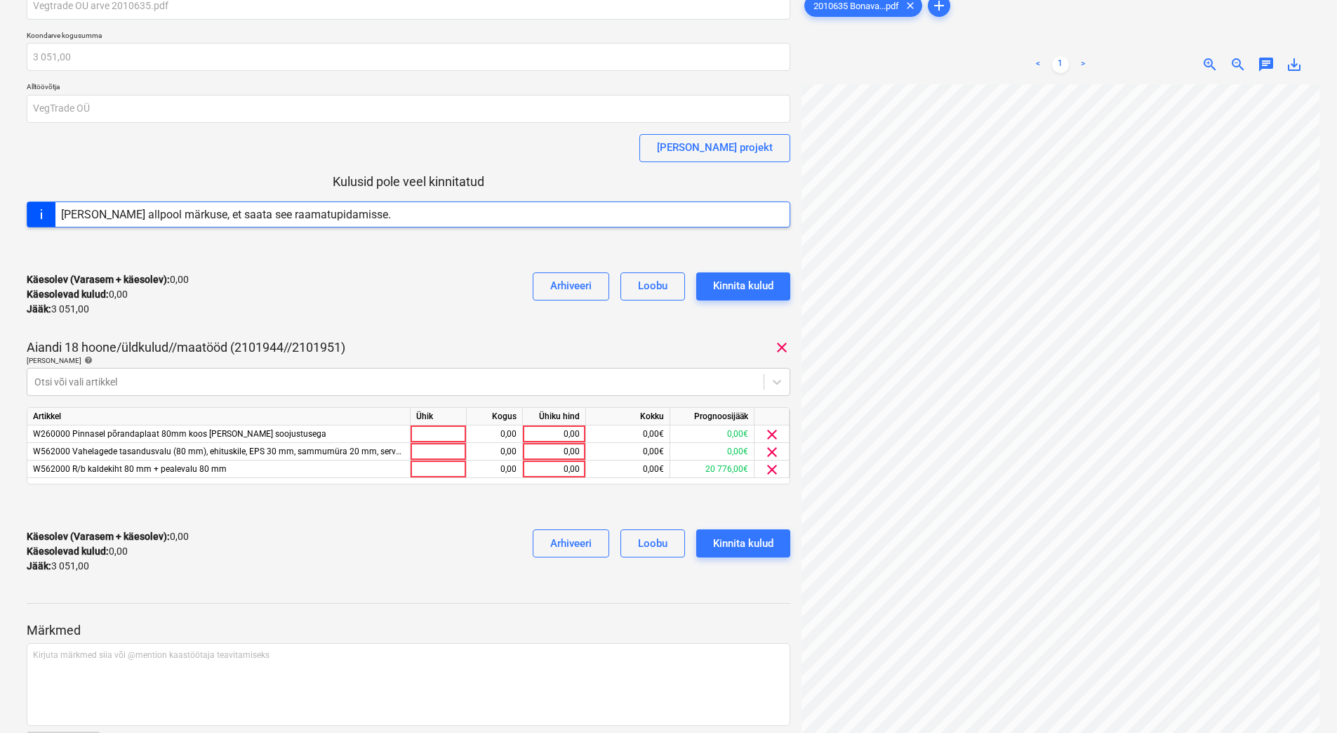
scroll to position [0, 0]
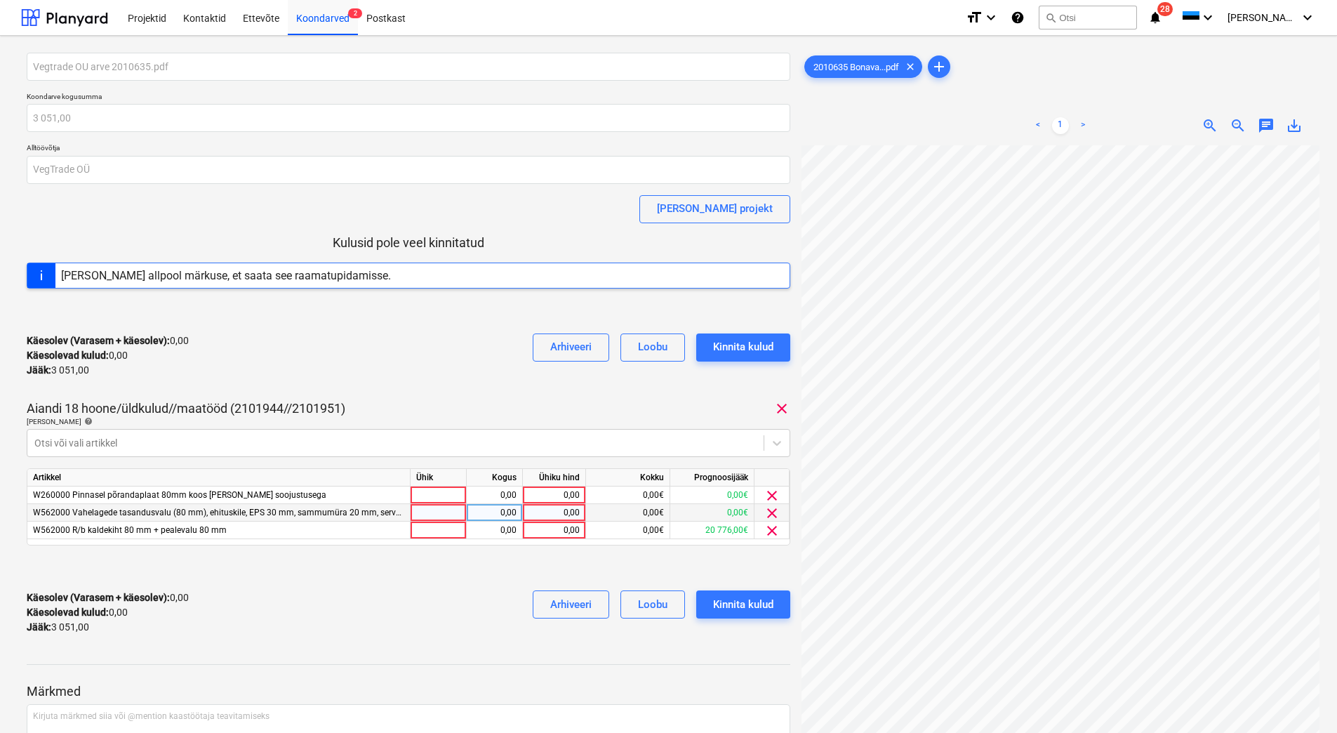
click at [552, 510] on div "0,00" at bounding box center [554, 513] width 51 height 18
type input "2000"
click at [547, 532] on div "0,00" at bounding box center [554, 531] width 51 height 18
type input "2000"
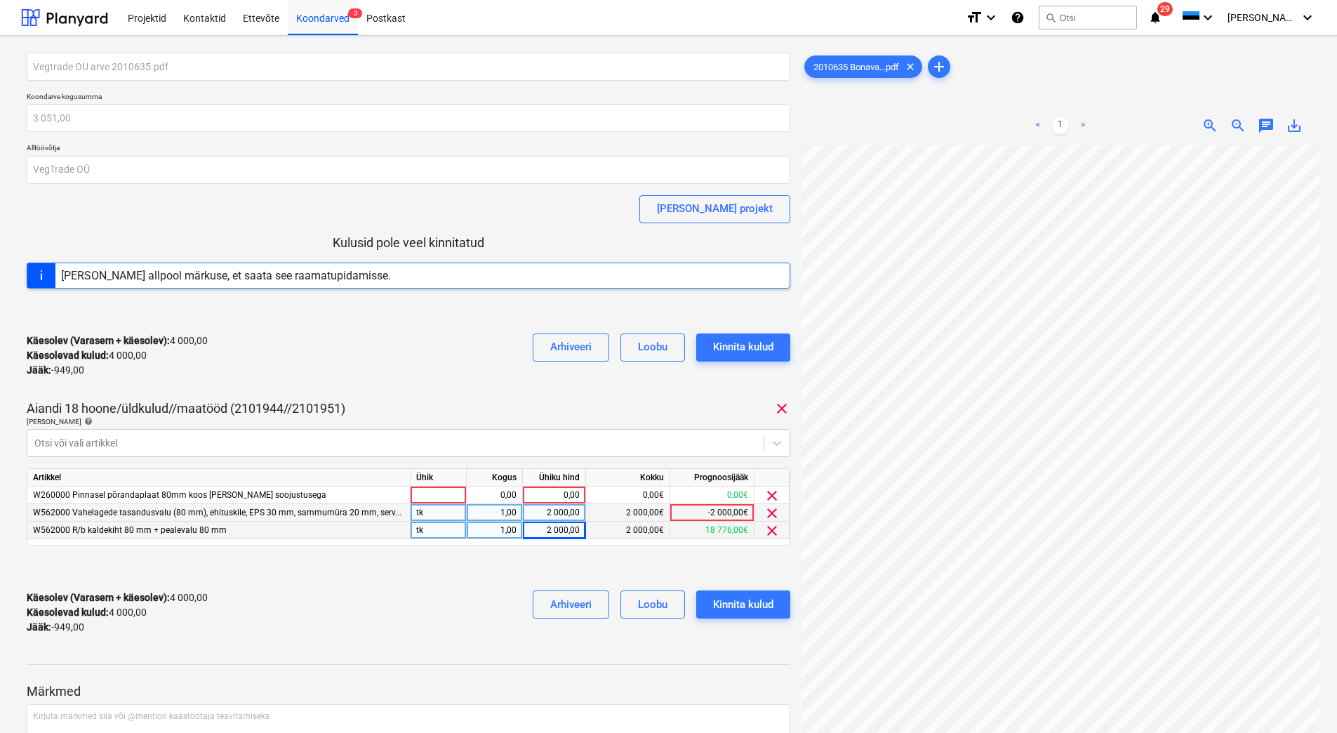
click at [547, 512] on div "2 000,00" at bounding box center [554, 513] width 51 height 18
click at [560, 496] on div "0,00" at bounding box center [554, 495] width 51 height 18
click at [772, 493] on span "clear" at bounding box center [772, 495] width 17 height 17
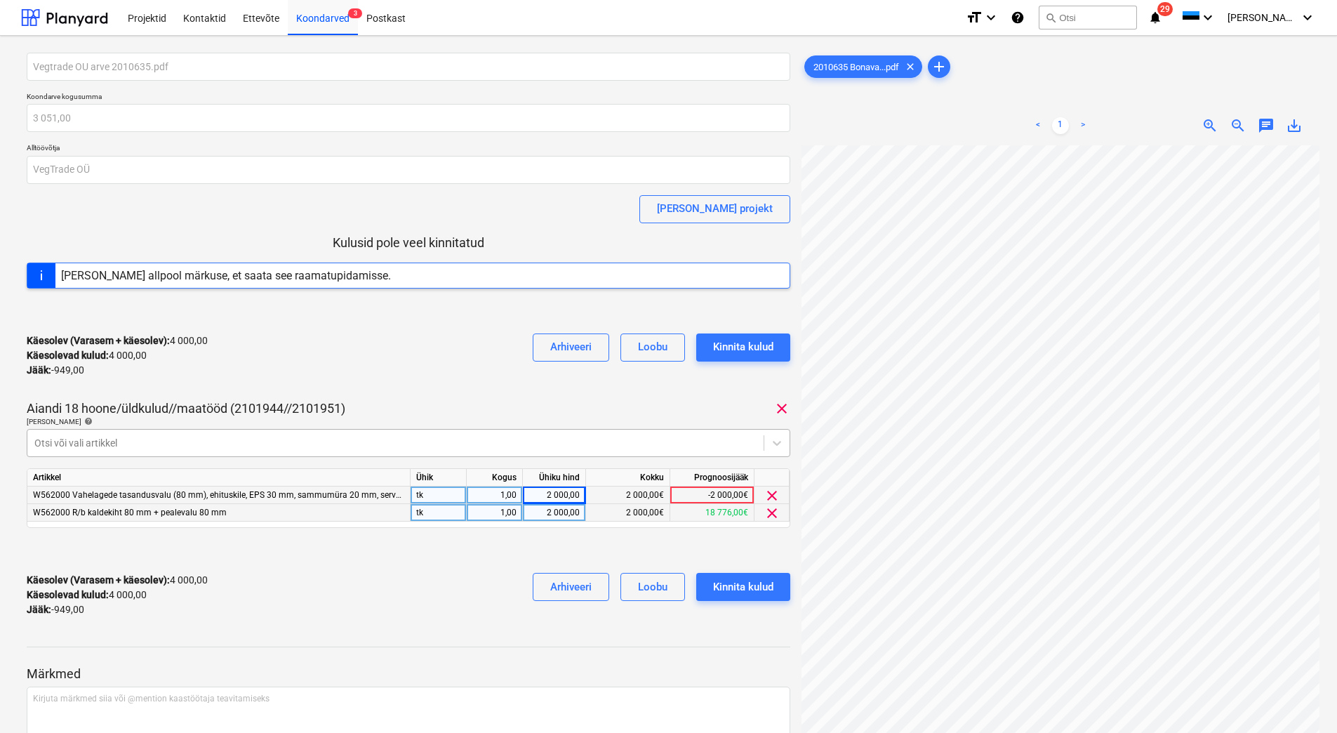
click at [267, 446] on div at bounding box center [395, 443] width 722 height 14
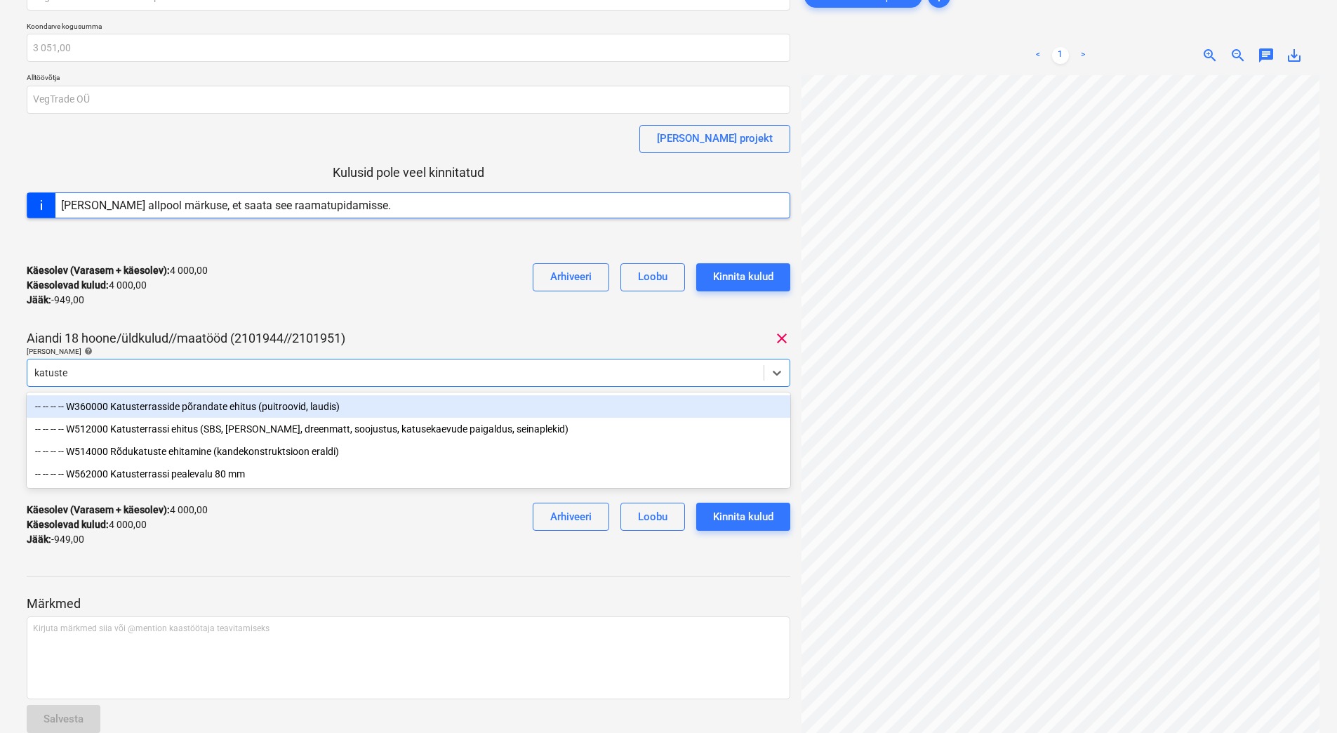
type input "katuster"
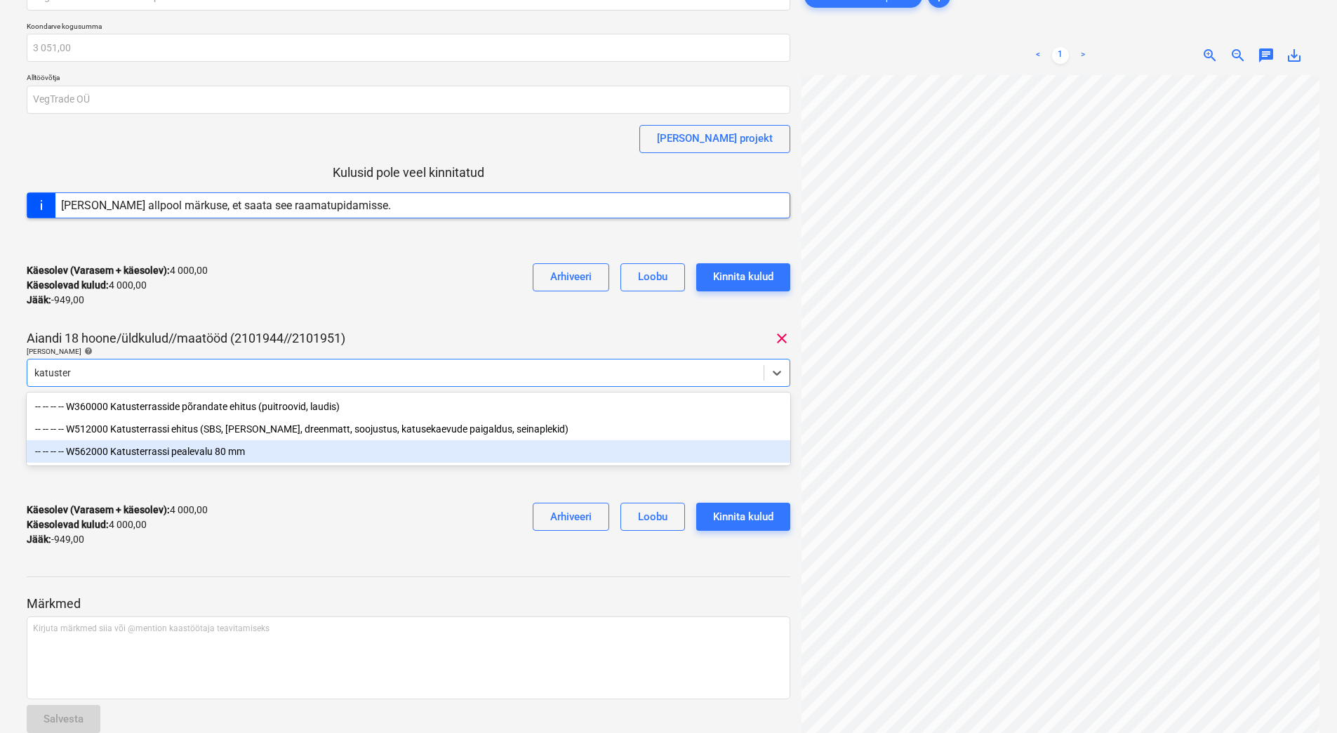
click at [152, 453] on div "-- -- -- -- W562000 Katusterrassi pealevalu 80 mm" at bounding box center [409, 451] width 764 height 22
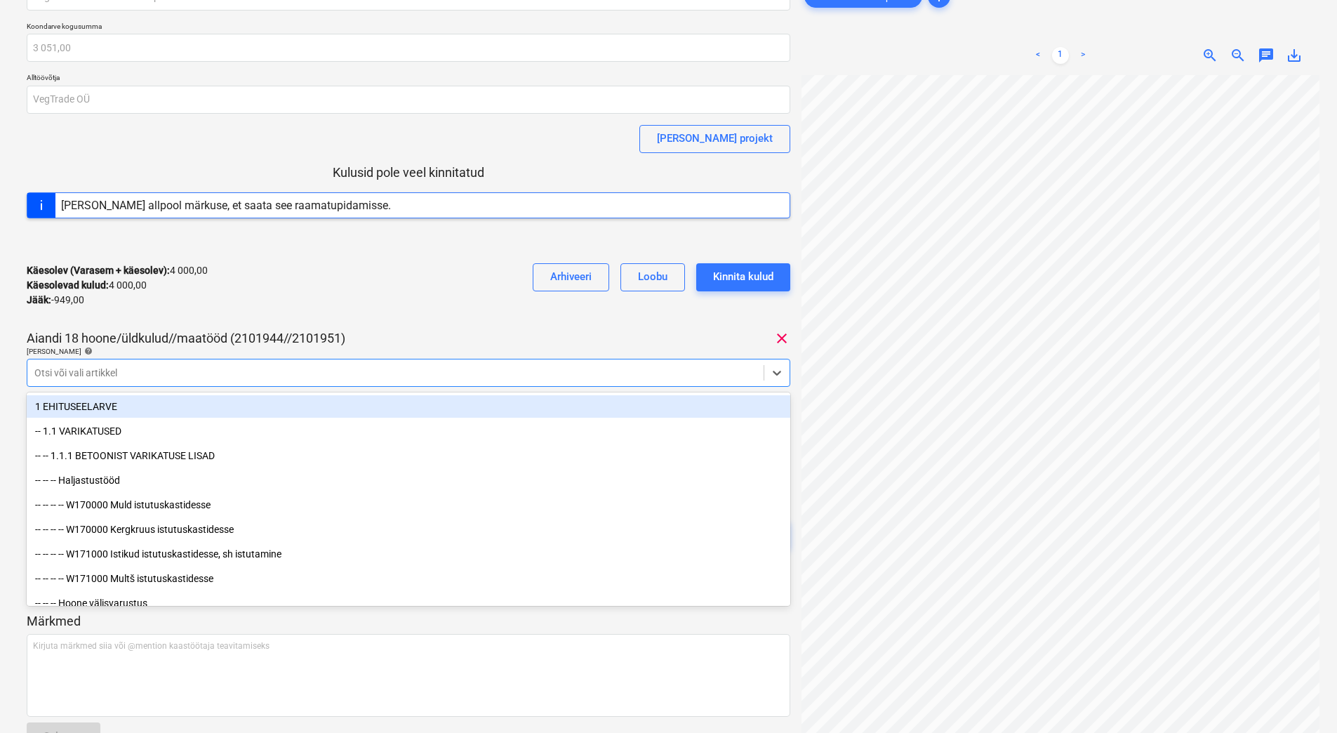
click at [322, 292] on div "Käesolev (Varasem + käesolev) : 4 000,00 Käesolevad kulud : 4 000,00 Jääk : -94…" at bounding box center [409, 285] width 764 height 67
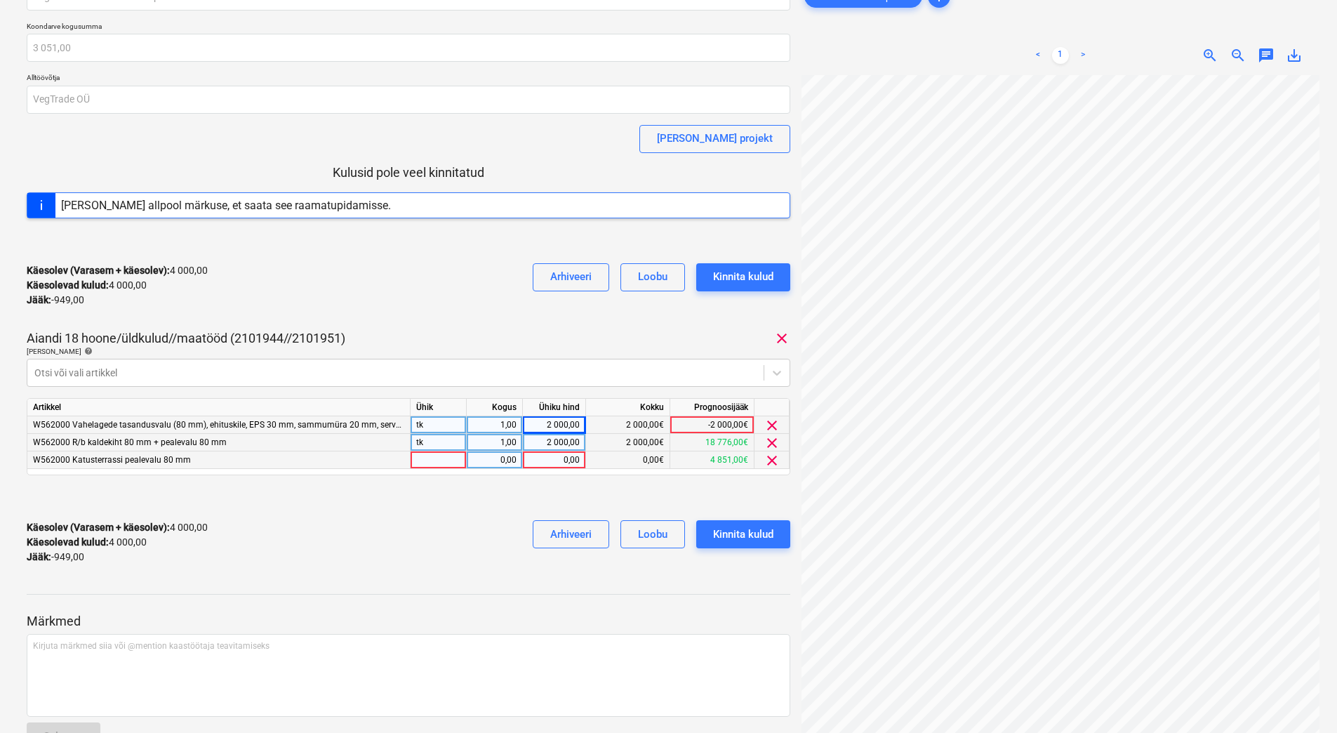
click at [548, 455] on div "0,00" at bounding box center [554, 460] width 51 height 18
click at [769, 421] on span "clear" at bounding box center [772, 425] width 17 height 17
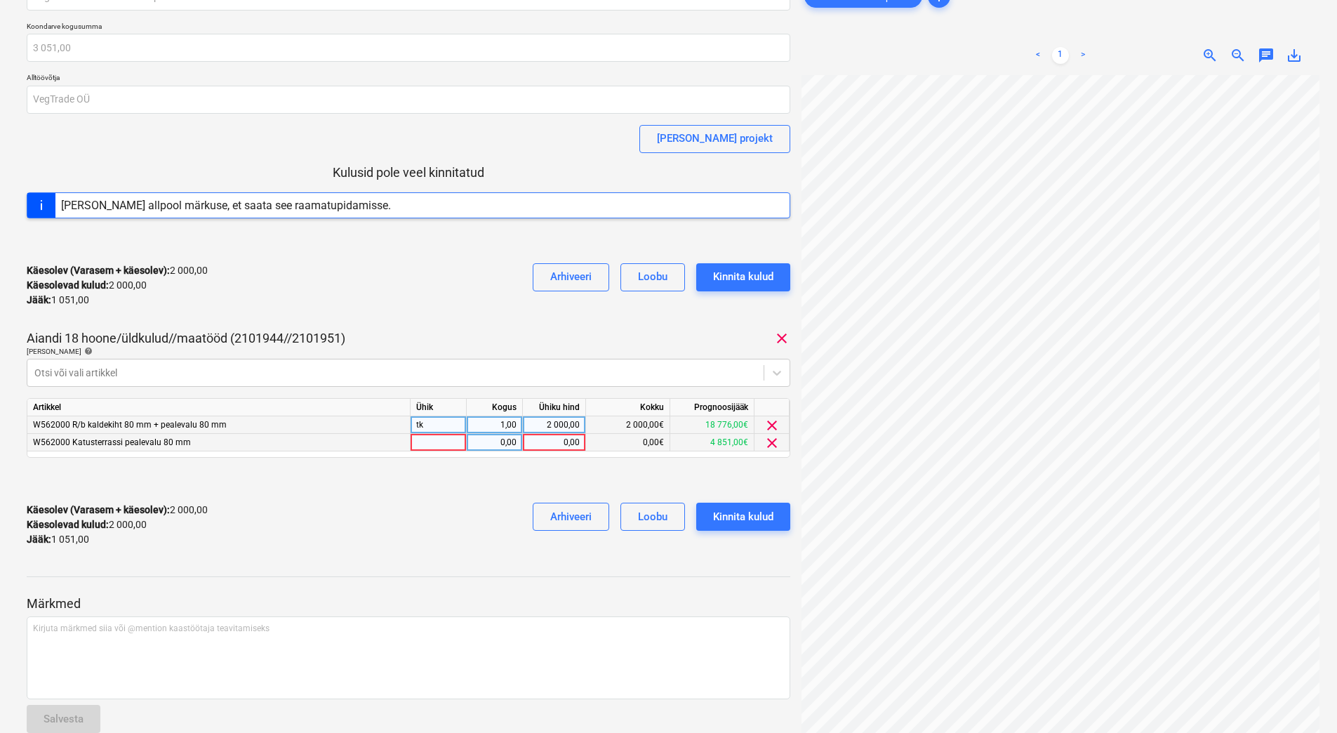
click at [556, 447] on div "0,00" at bounding box center [554, 443] width 51 height 18
type input "1051"
click at [458, 500] on div "Käesolev (Varasem + käesolev) : 2 000,00 Käesolevad kulud : 2 000,00 Jääk : 1 0…" at bounding box center [409, 524] width 764 height 67
click at [760, 520] on div "Kinnita kulud" at bounding box center [743, 517] width 60 height 18
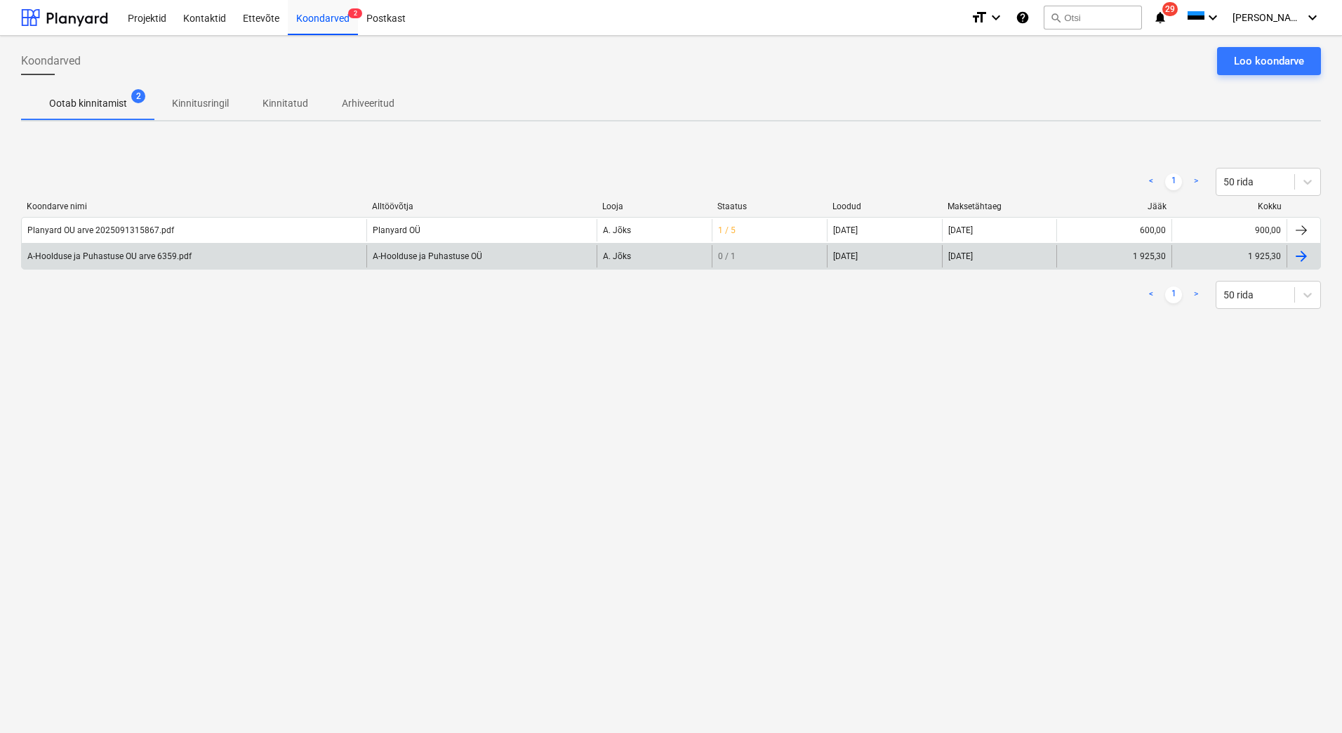
click at [117, 260] on div "A-Hoolduse ja Puhastuse OU arve 6359.pdf" at bounding box center [109, 256] width 164 height 10
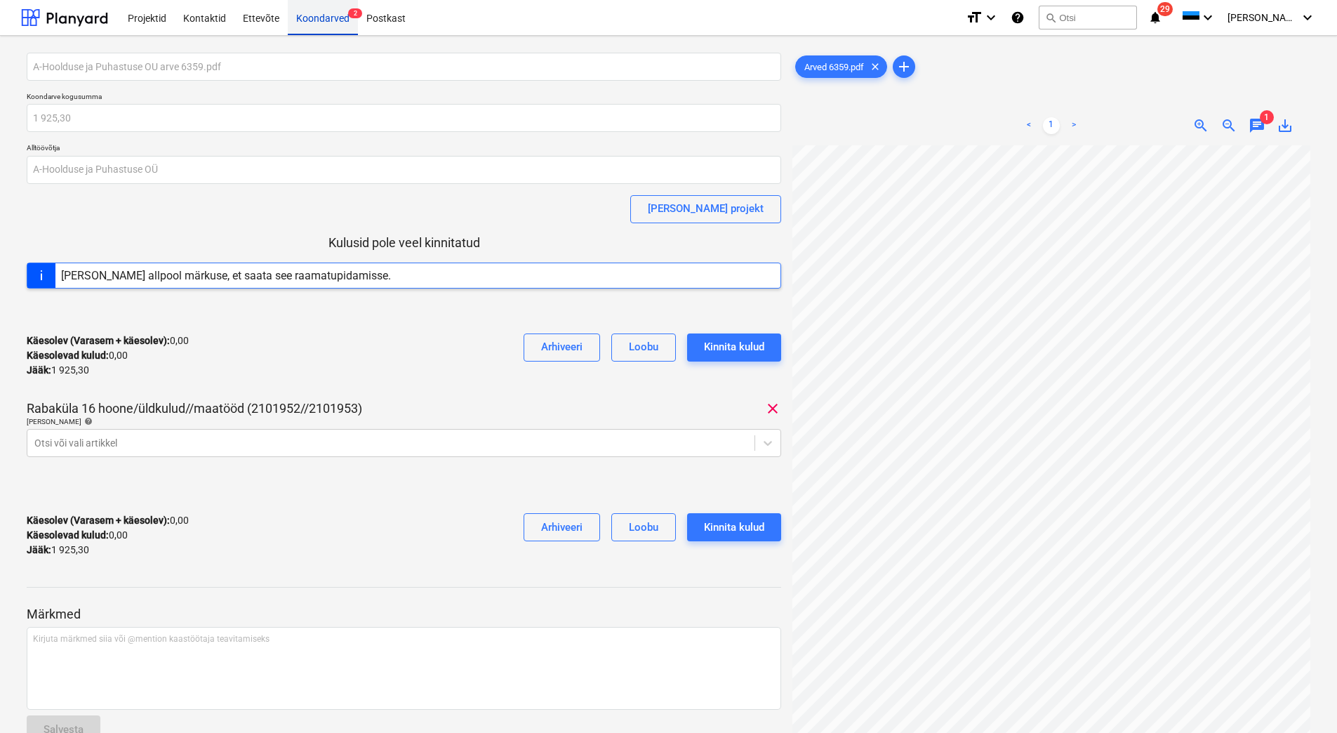
click at [317, 30] on div "Koondarved 2" at bounding box center [323, 17] width 70 height 36
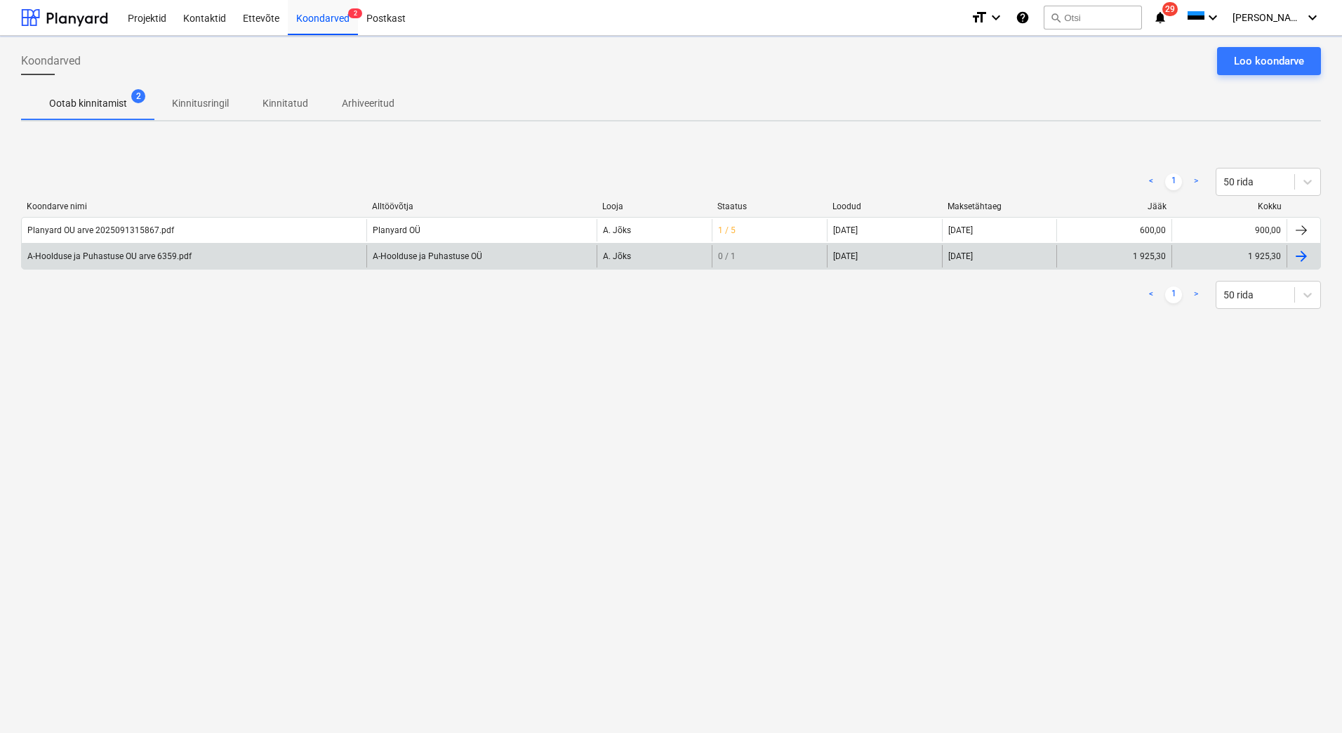
click at [96, 258] on div "A-Hoolduse ja Puhastuse OU arve 6359.pdf" at bounding box center [109, 256] width 164 height 10
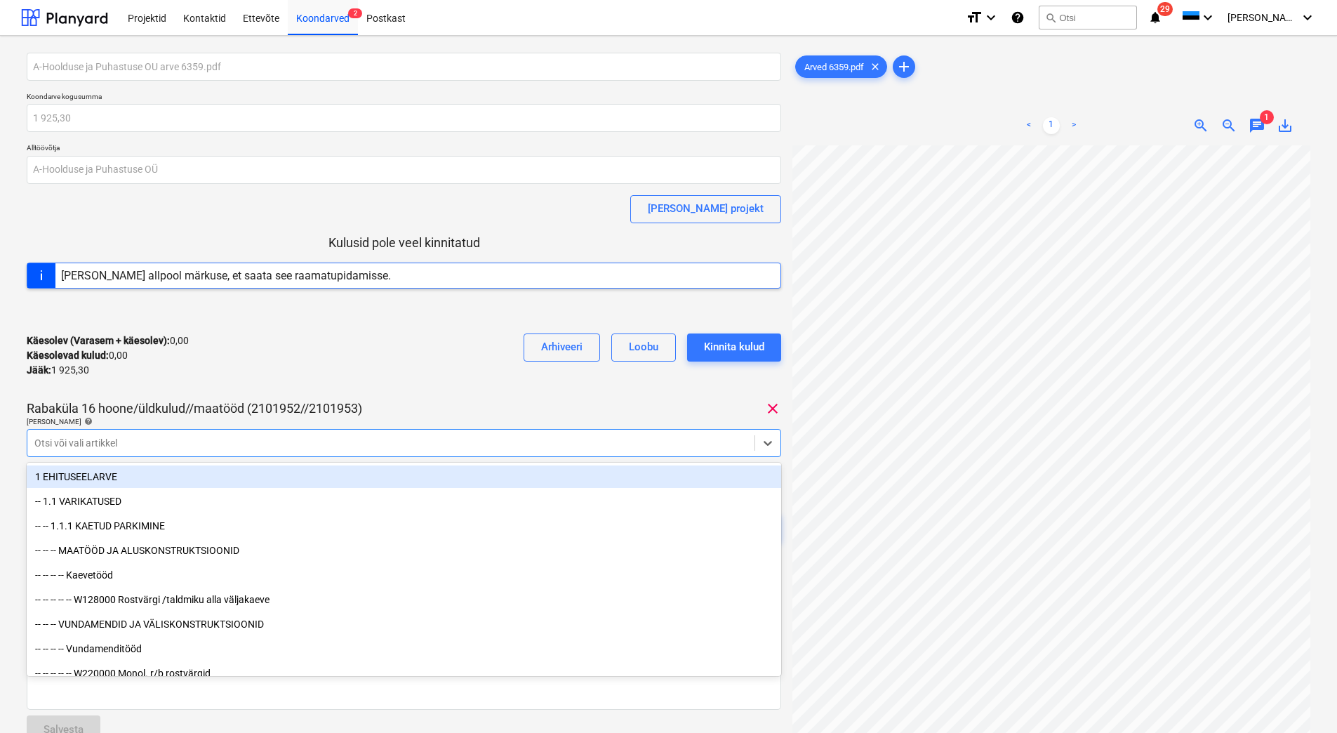
click at [326, 439] on div at bounding box center [390, 443] width 713 height 14
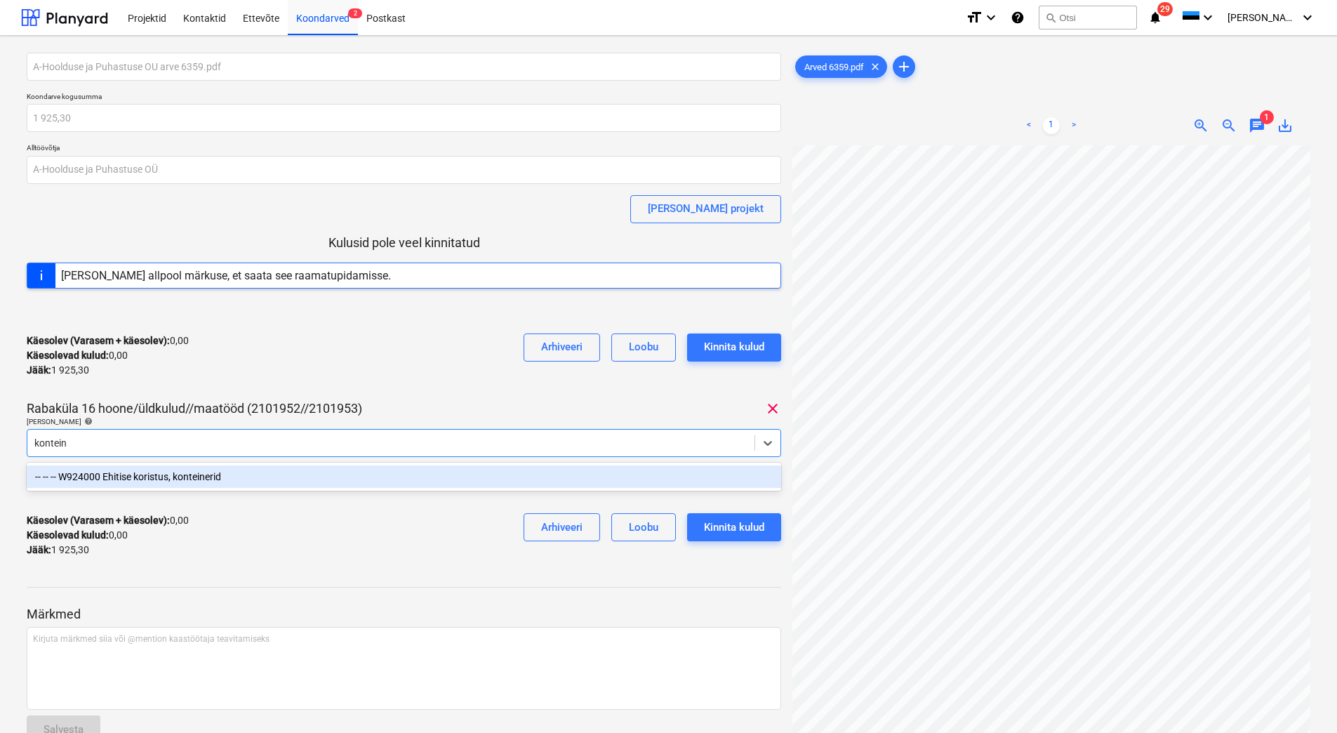
type input "kontein"
click at [267, 497] on div at bounding box center [404, 490] width 755 height 22
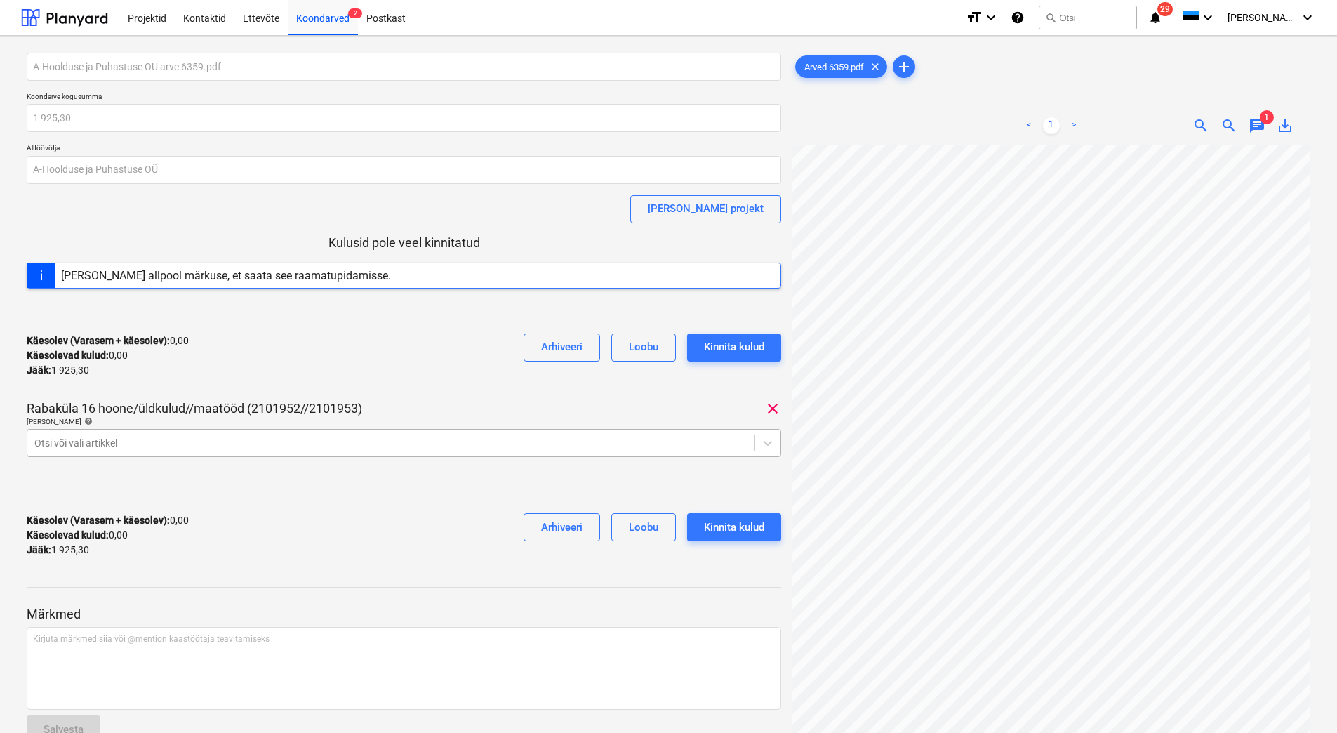
click at [288, 449] on div at bounding box center [390, 443] width 713 height 14
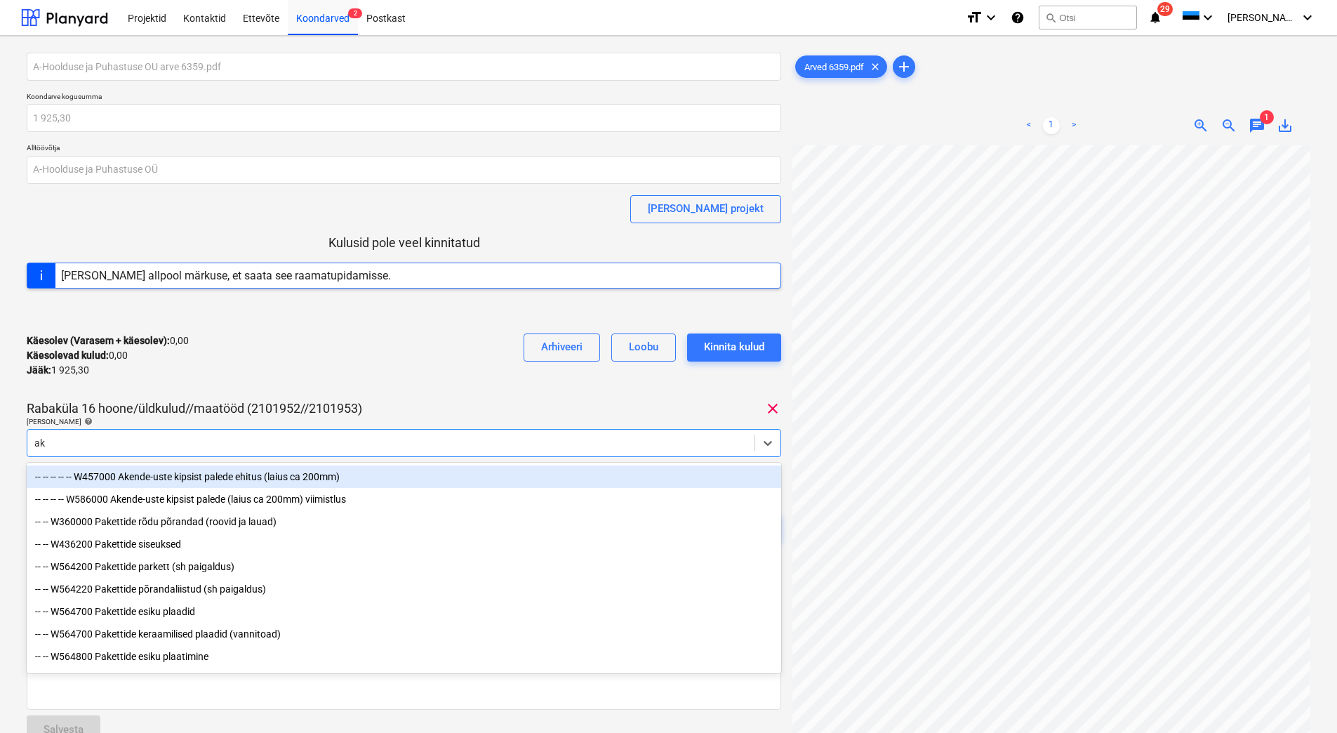
type input "a"
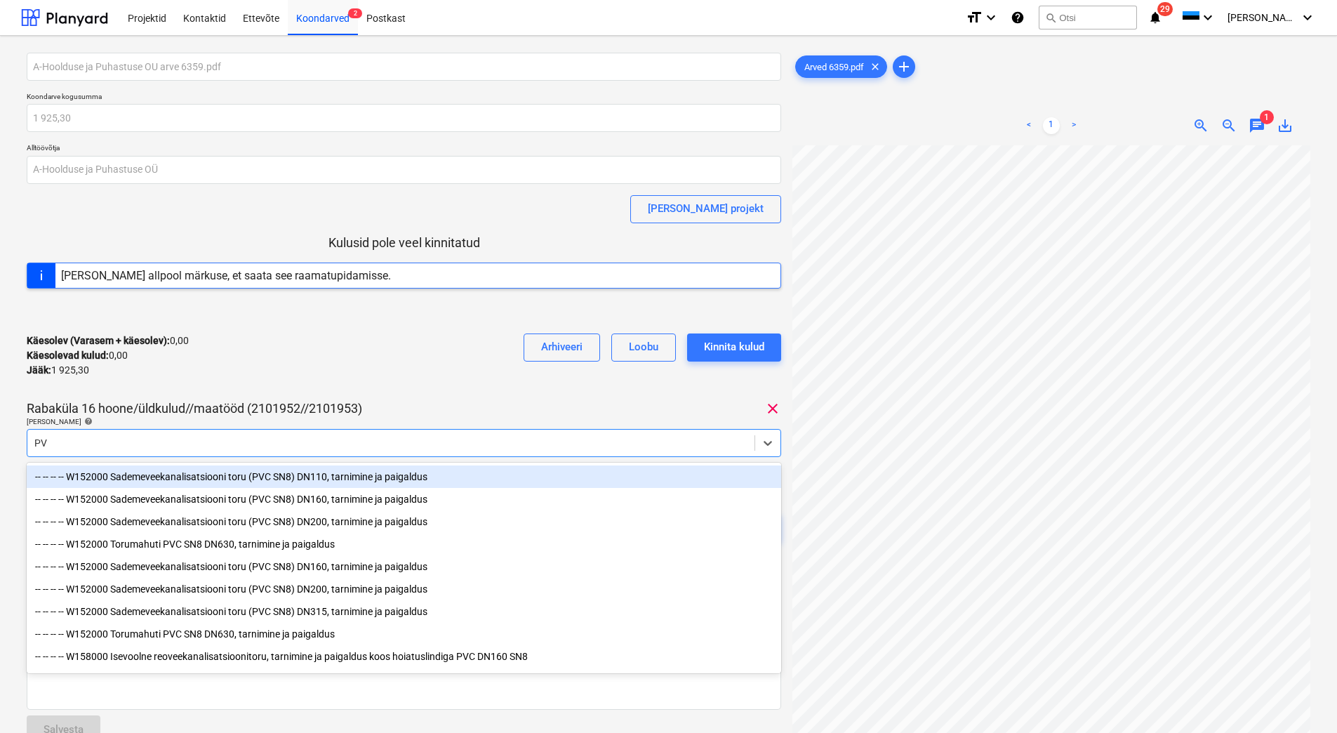
type input "PVC"
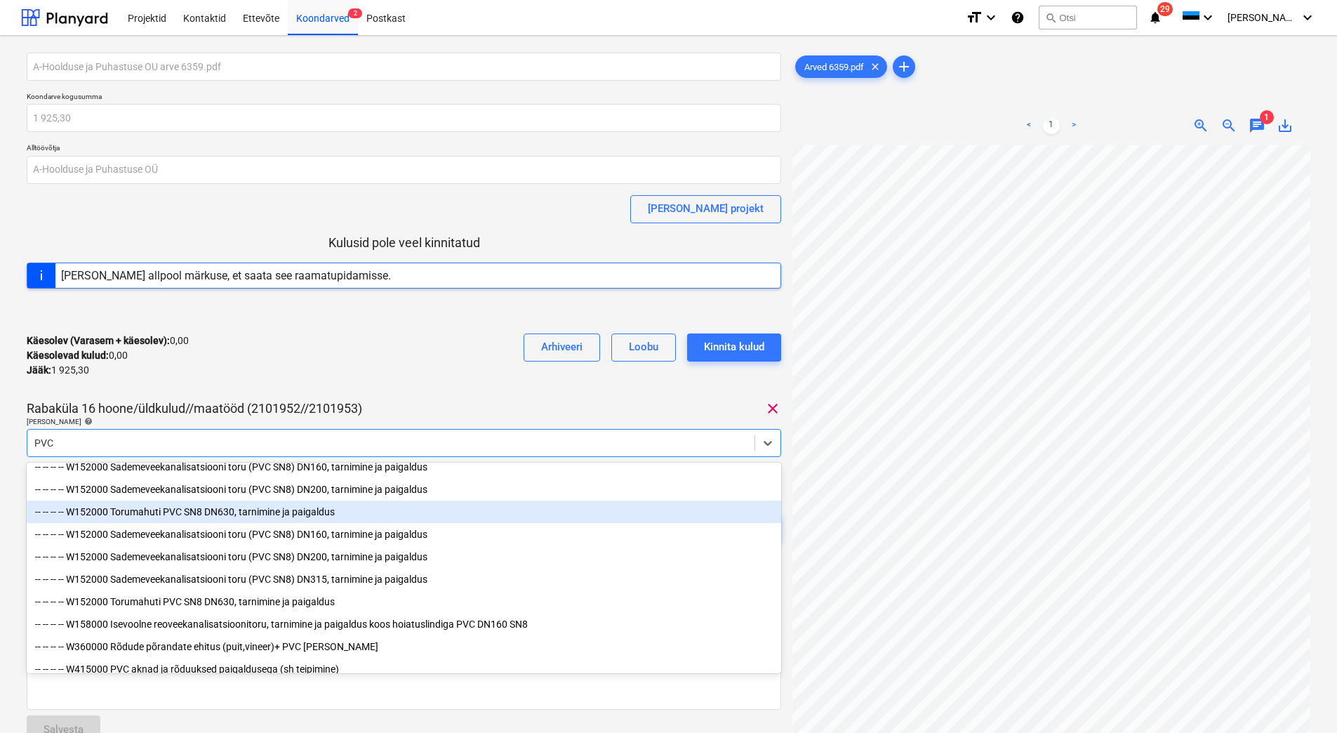
scroll to position [50, 0]
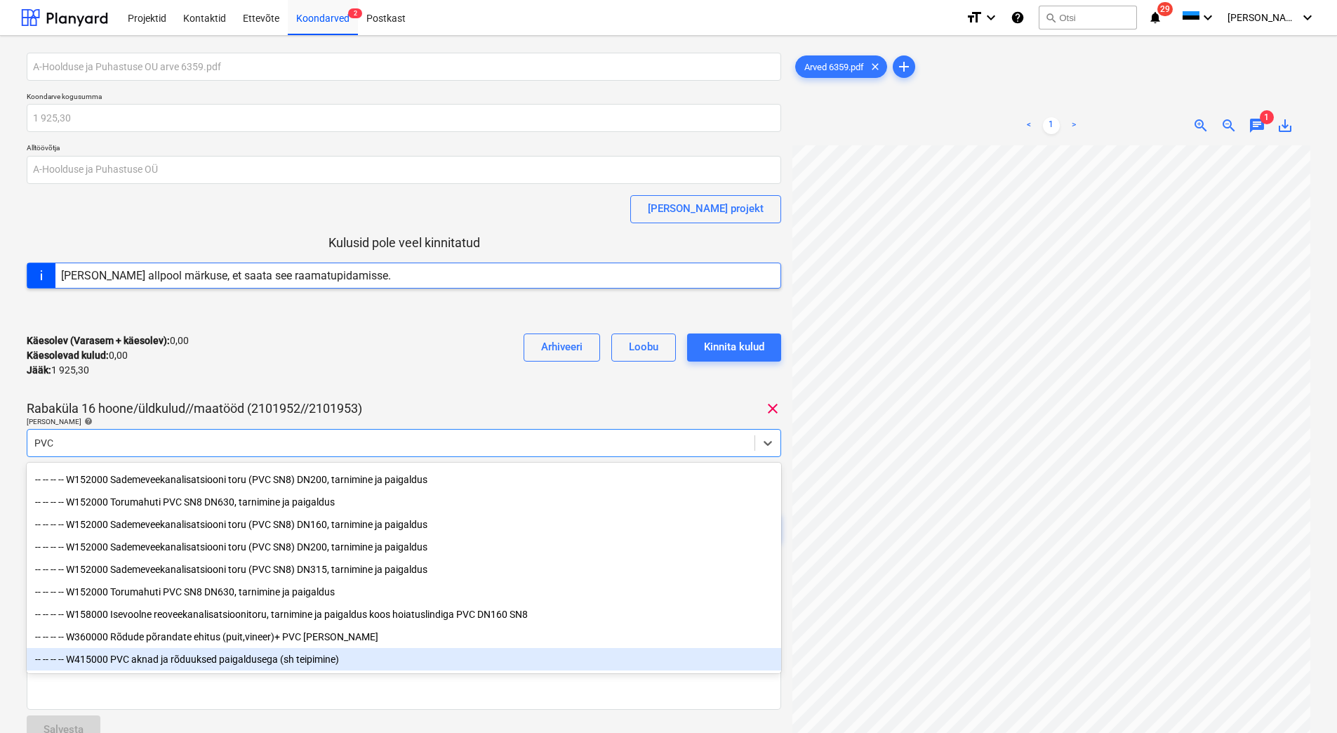
click at [268, 663] on div "-- -- -- -- W415000 PVC aknad ja rõduuksed paigaldusega (sh teipimine)" at bounding box center [404, 659] width 755 height 22
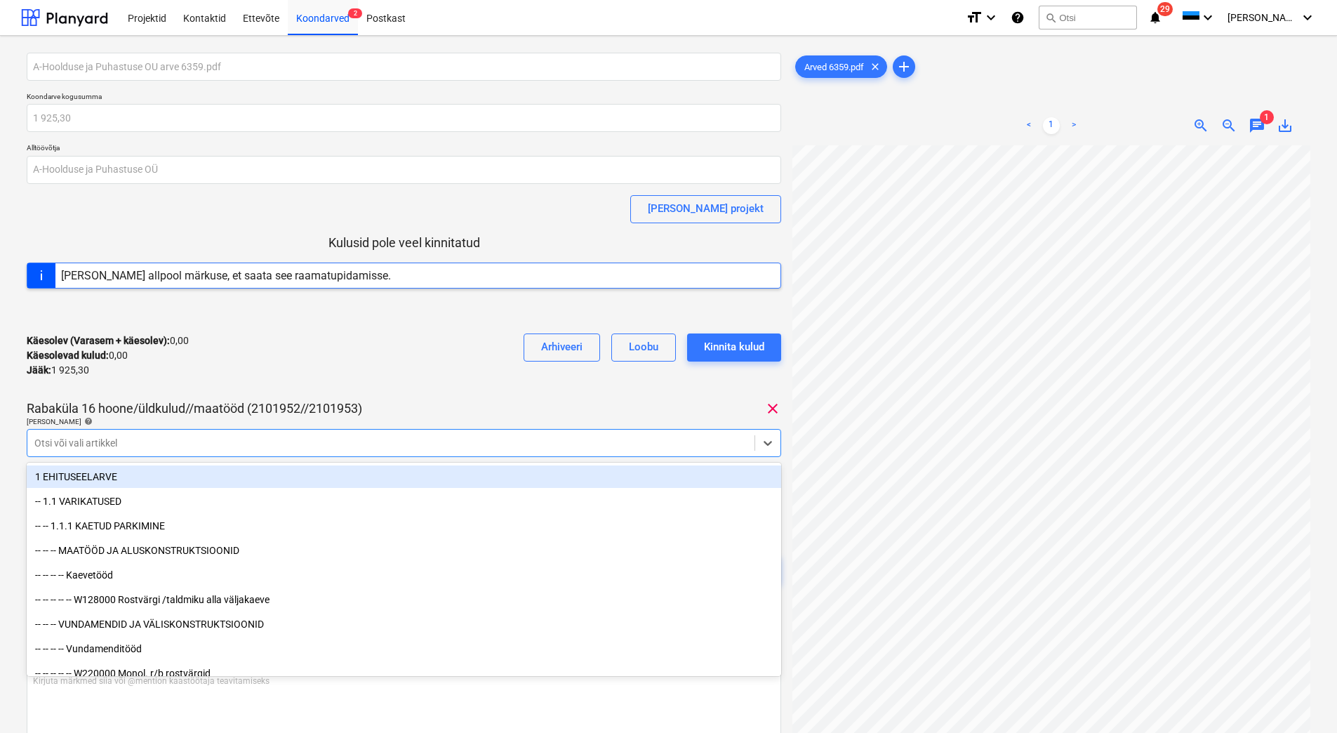
click at [449, 390] on div "A-Hoolduse ja Puhastuse OU arve 6359.pdf Koondarve kogusumma 1 925,30 Alltöövõt…" at bounding box center [404, 332] width 755 height 558
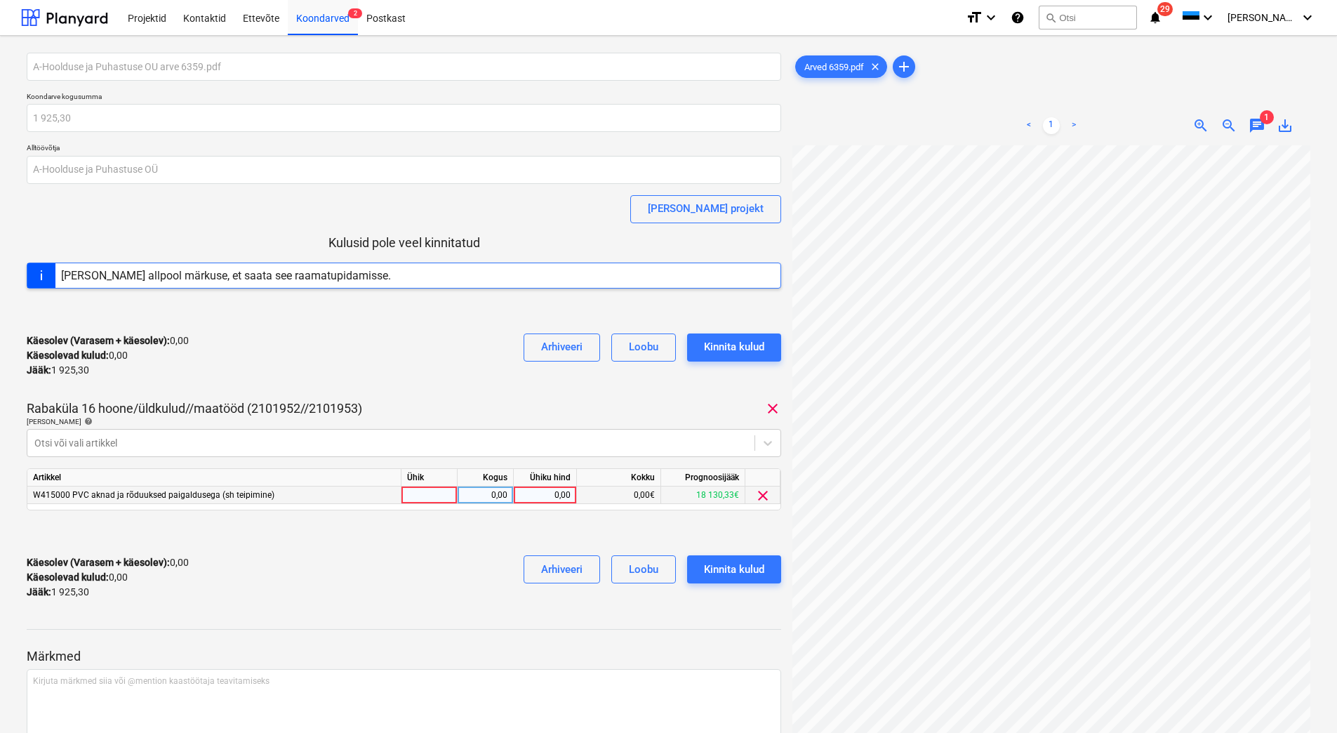
click at [551, 491] on div "0,00" at bounding box center [544, 495] width 51 height 18
type input "1925,30"
click at [459, 601] on div "Käesolev (Varasem + käesolev) : 0,00 Käesolevad kulud : 0,00 Jääk : 1 925,30 Ar…" at bounding box center [404, 577] width 755 height 67
click at [725, 572] on div "Kinnita kulud" at bounding box center [734, 569] width 60 height 18
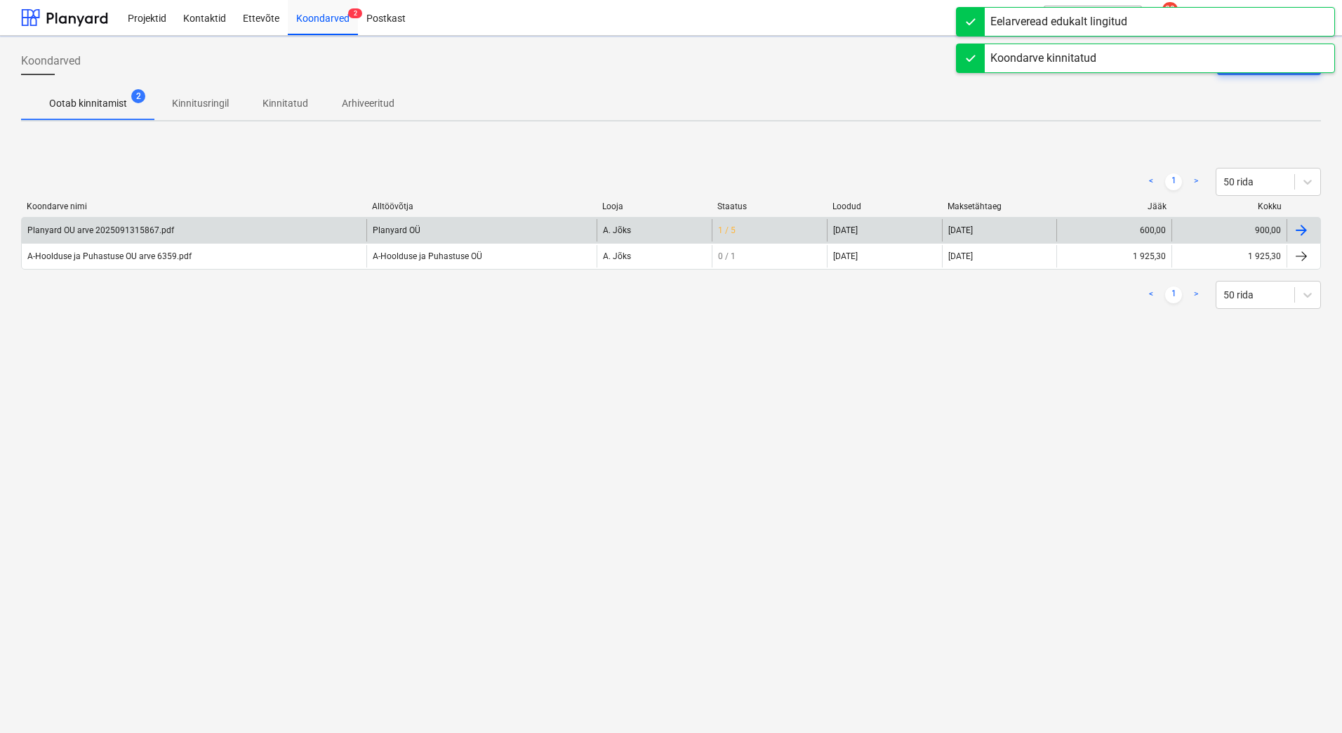
click at [171, 232] on div "Planyard OU arve 2025091315867.pdf" at bounding box center [102, 230] width 150 height 10
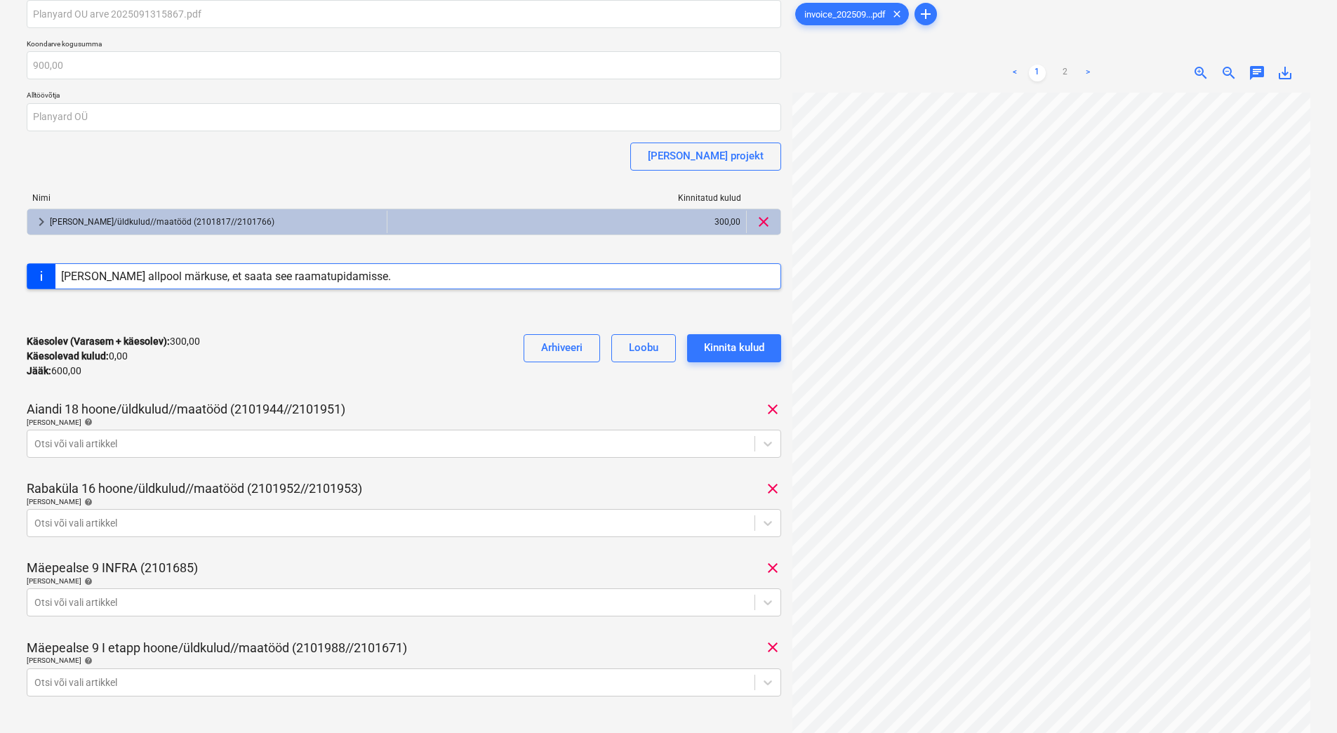
scroll to position [211, 0]
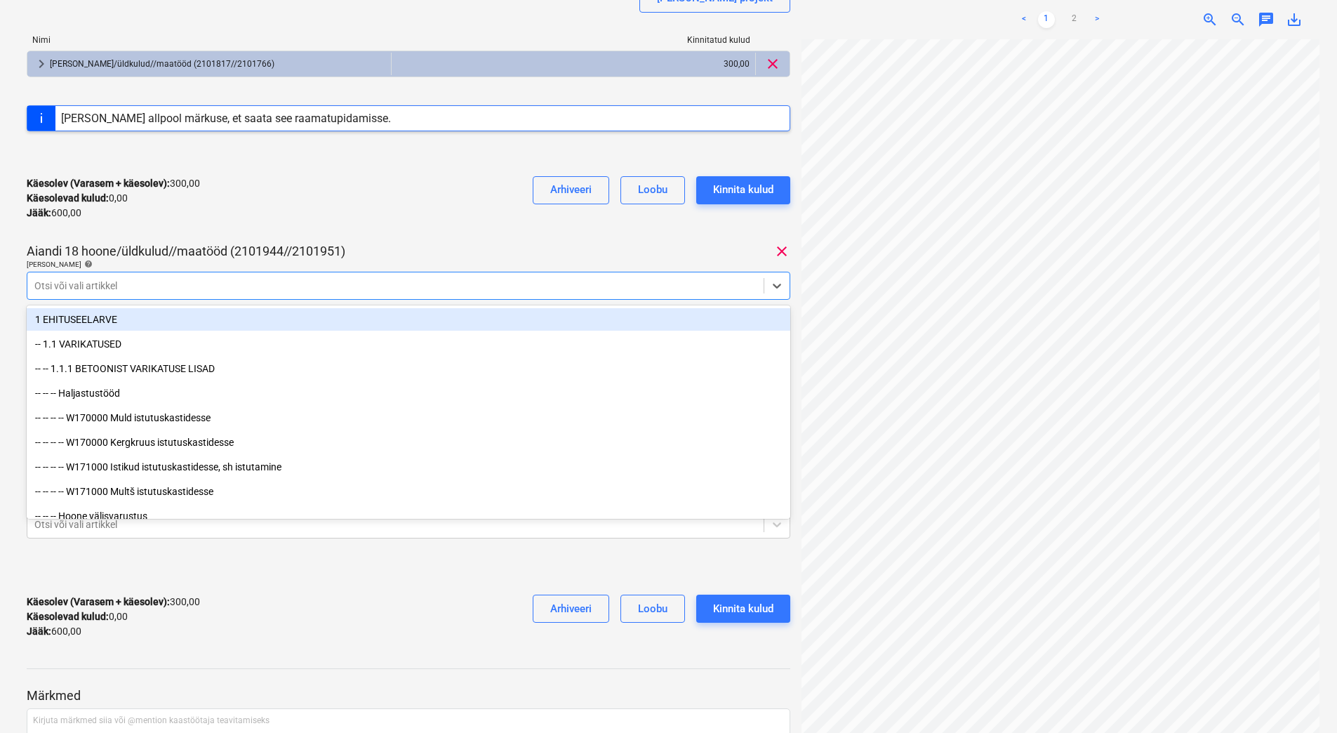
click at [199, 284] on div at bounding box center [395, 286] width 722 height 14
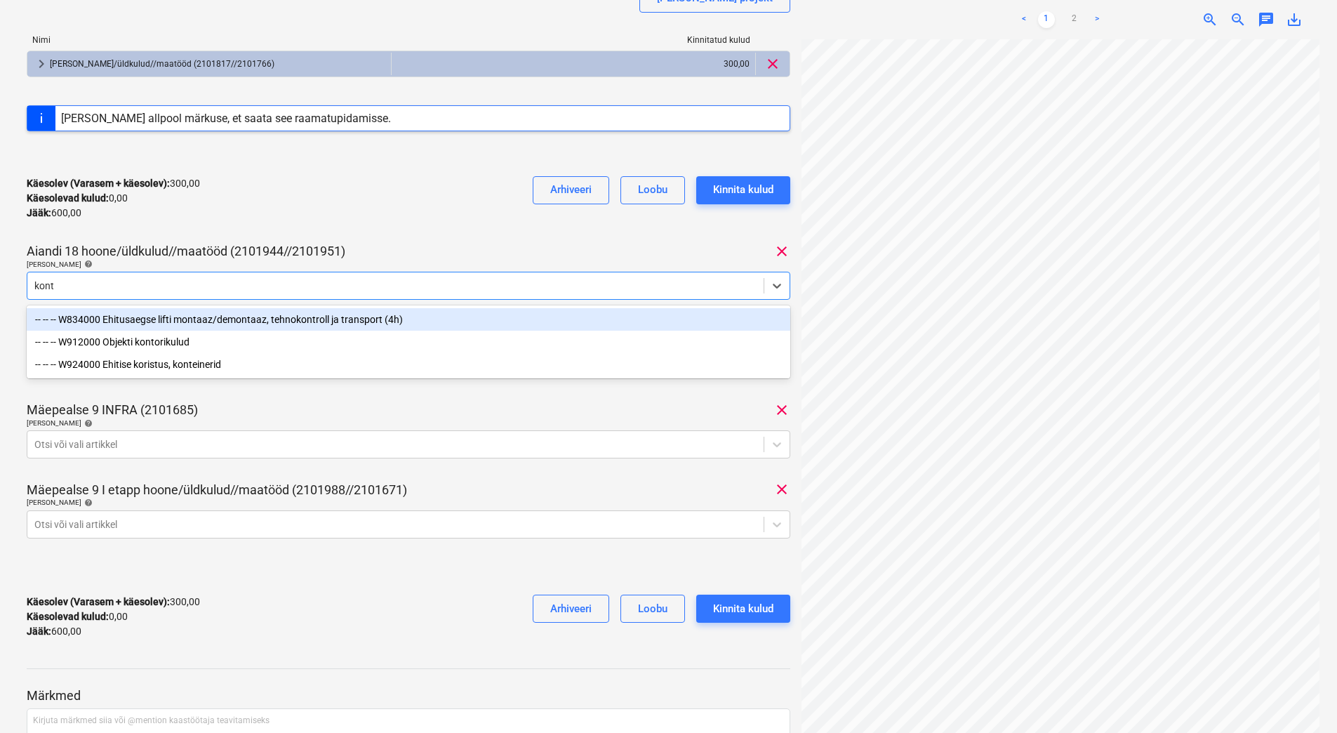
type input "konto"
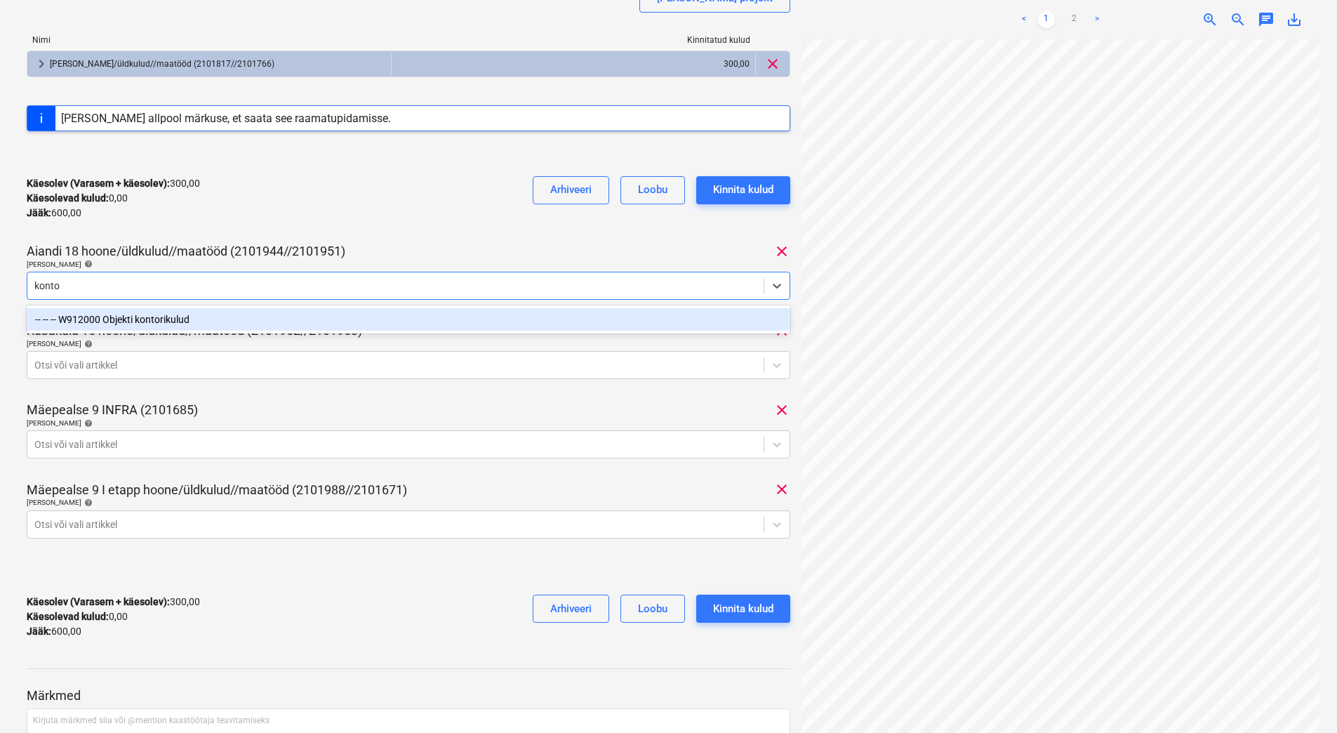
click at [193, 321] on div "-- -- -- W912000 Objekti kontorikulud" at bounding box center [409, 319] width 764 height 22
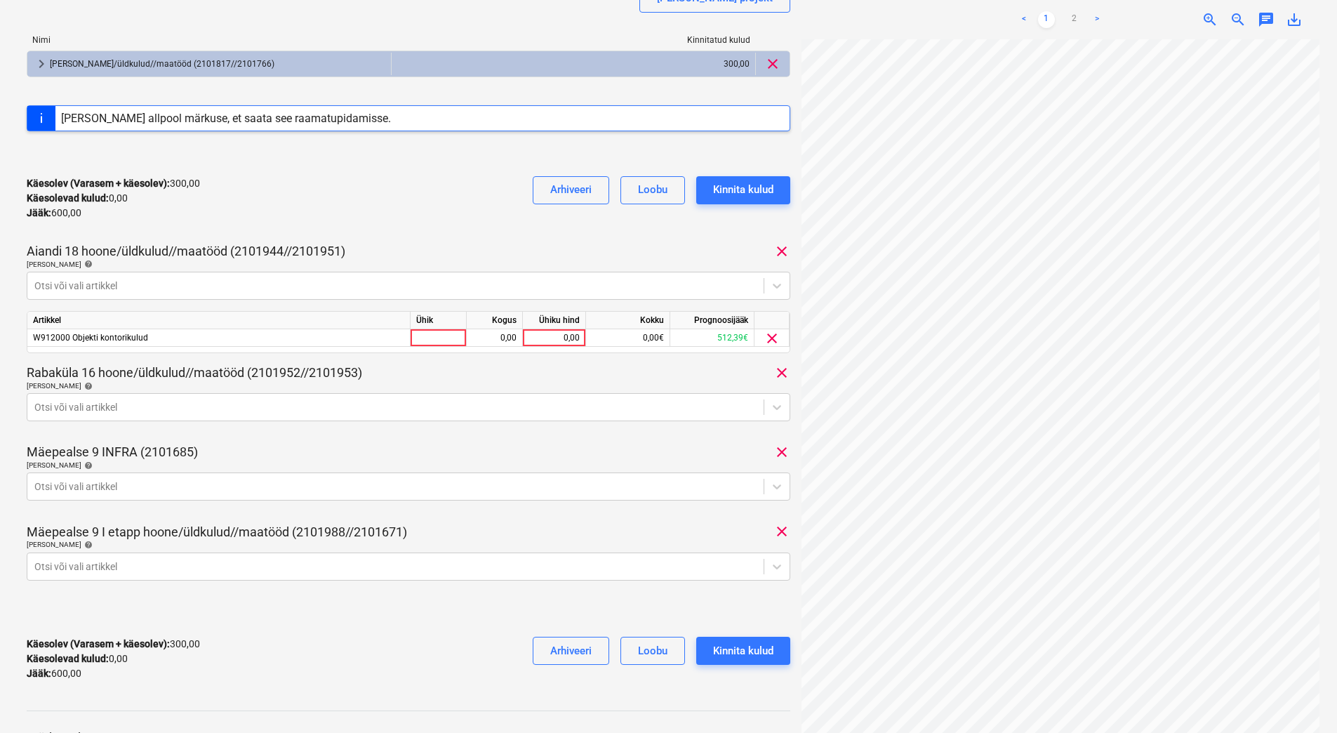
click at [265, 225] on div "Käesolev (Varasem + käesolev) : 300,00 Käesolevad kulud : 0,00 Jääk : 600,00 Ar…" at bounding box center [409, 198] width 764 height 67
click at [265, 406] on div at bounding box center [395, 407] width 722 height 14
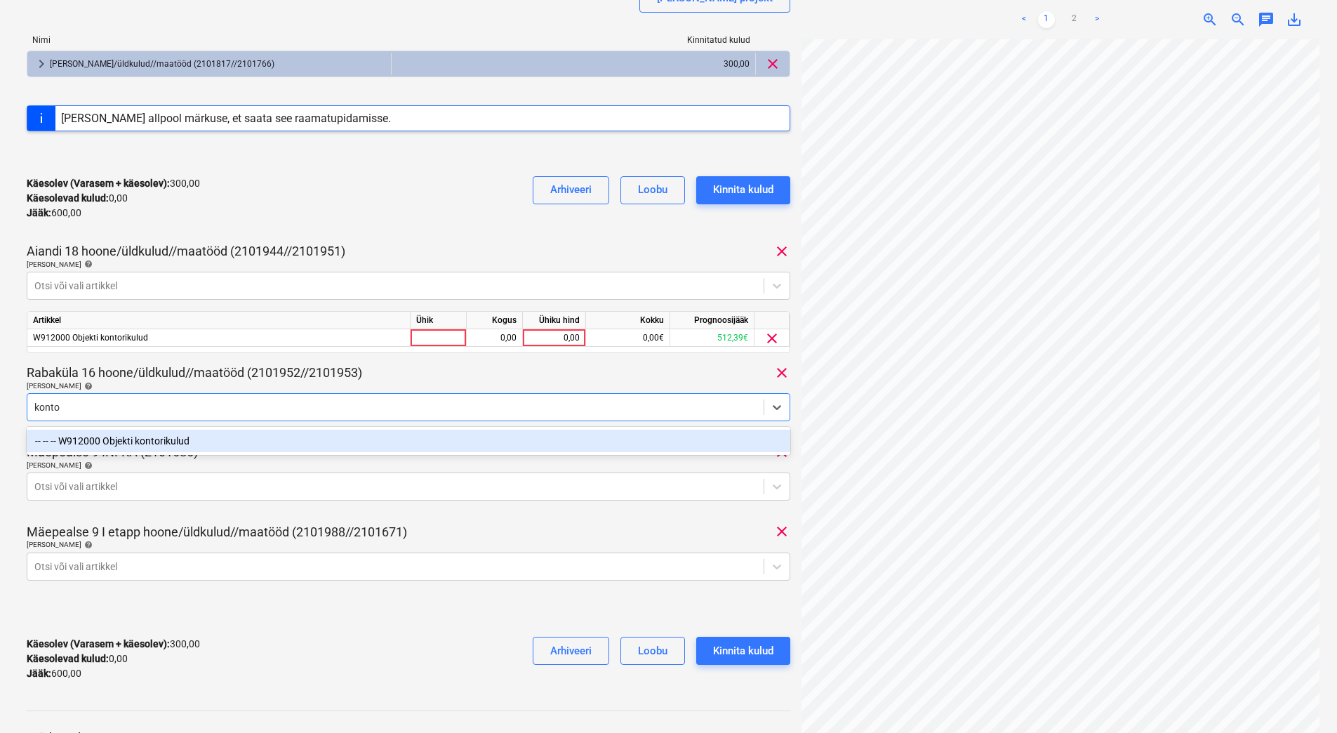
type input "kontor"
click at [251, 442] on div "-- -- -- W912000 Objekti kontorikulud" at bounding box center [409, 441] width 764 height 22
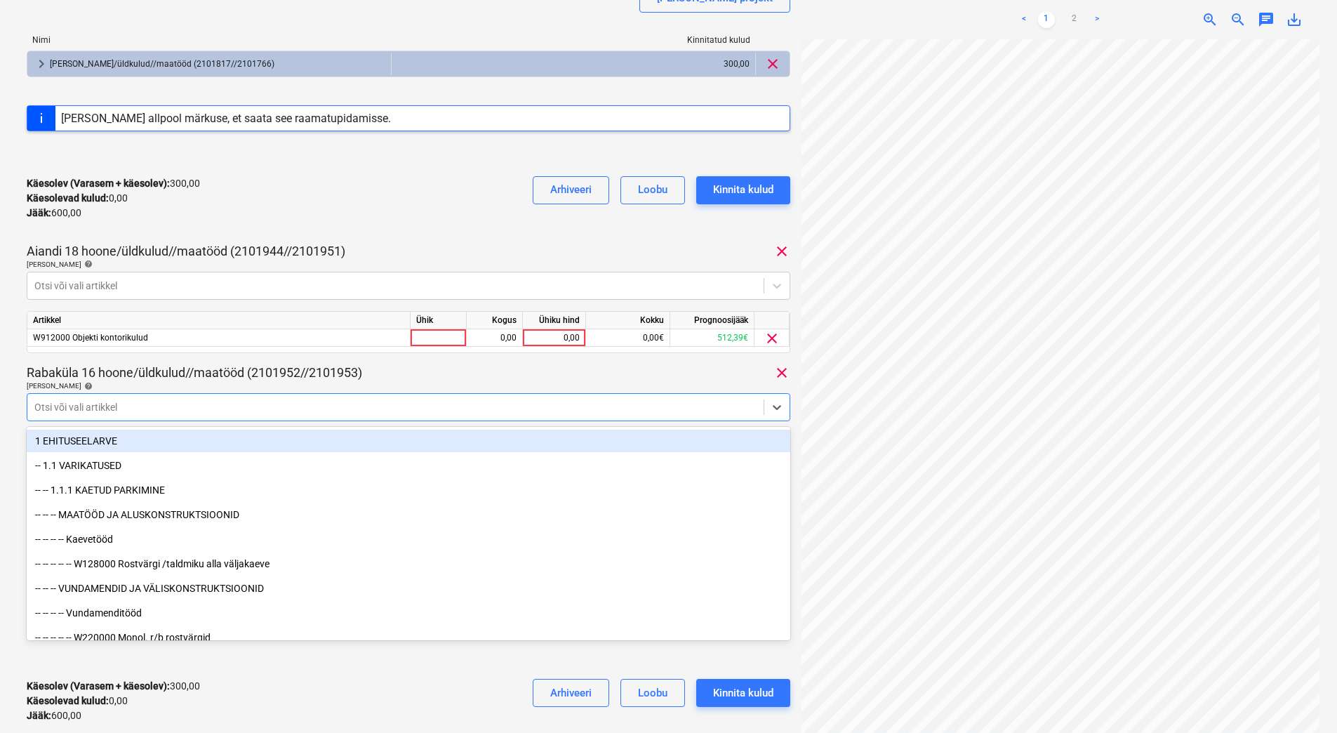
click at [256, 363] on div "Planyard OU arve 2025091315867.pdf Koondarve kogusumma 900,00 Alltöövõtja Plany…" at bounding box center [409, 288] width 764 height 892
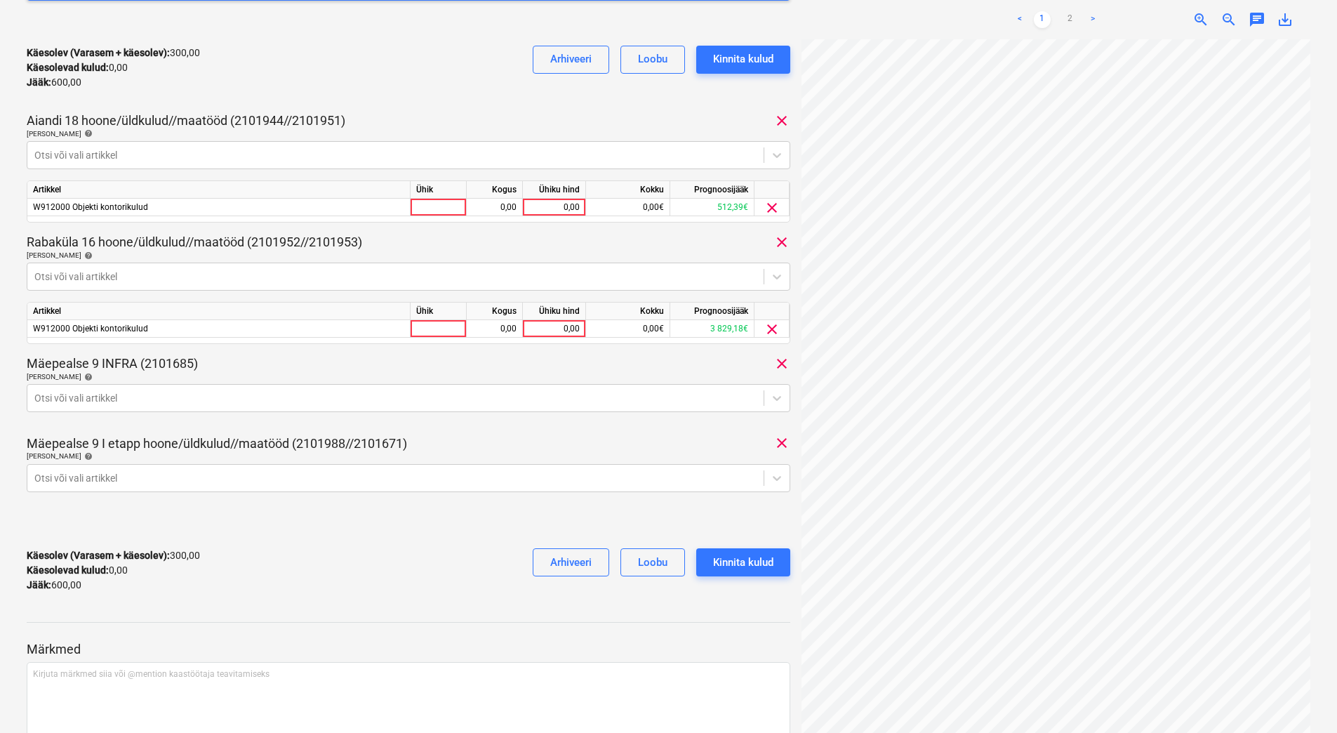
scroll to position [351, 0]
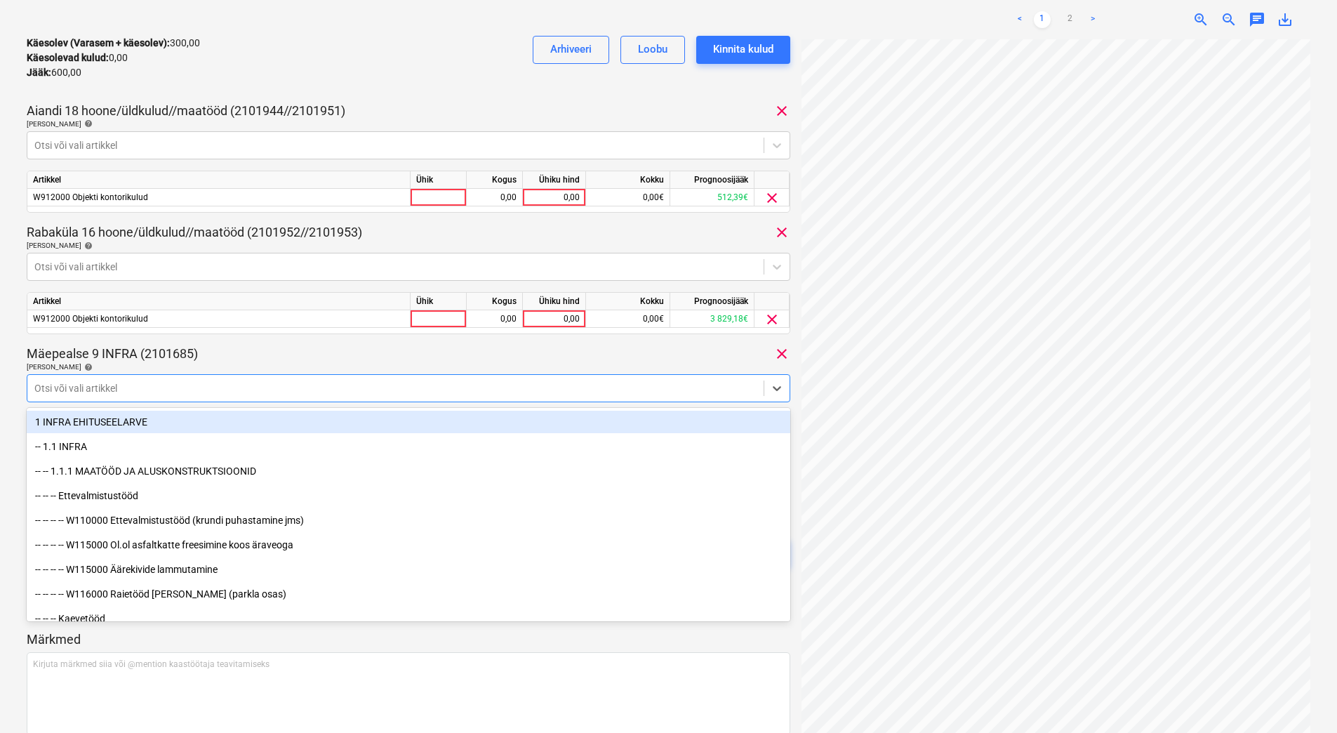
click at [177, 393] on div at bounding box center [395, 388] width 722 height 14
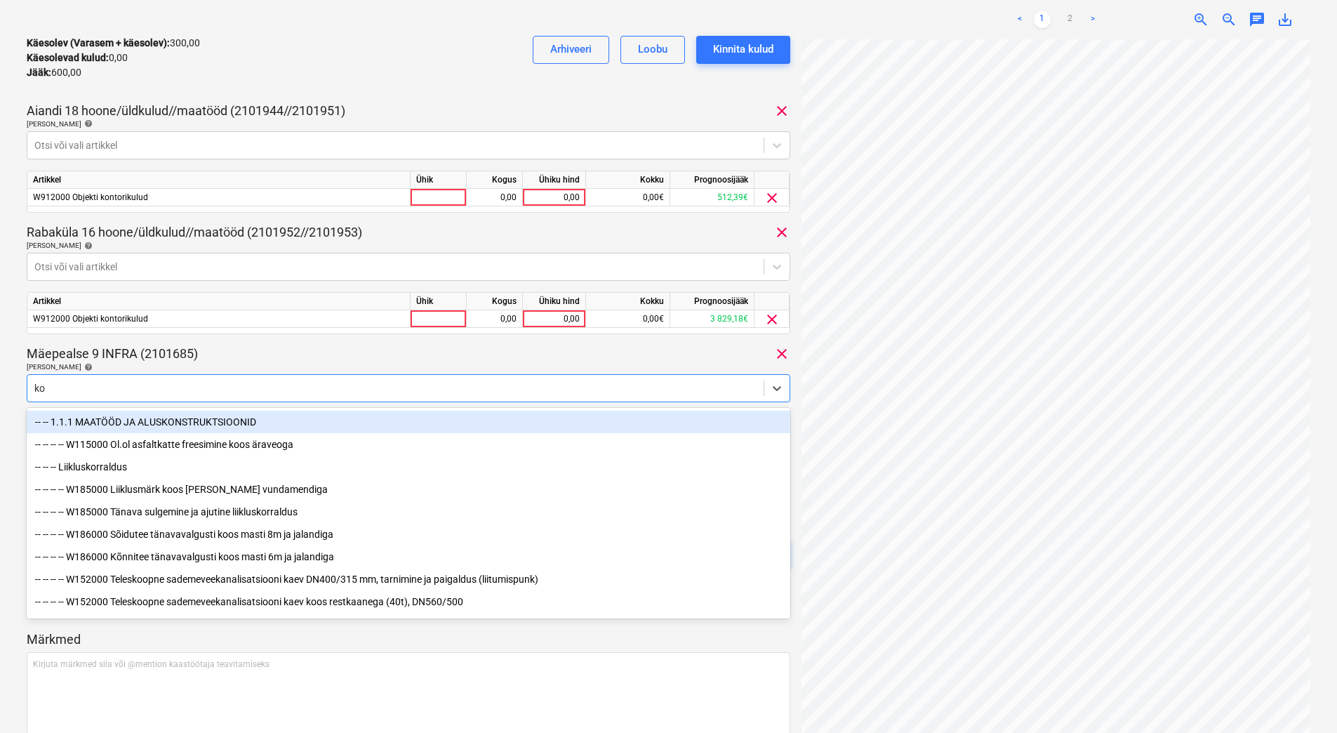
type input "k"
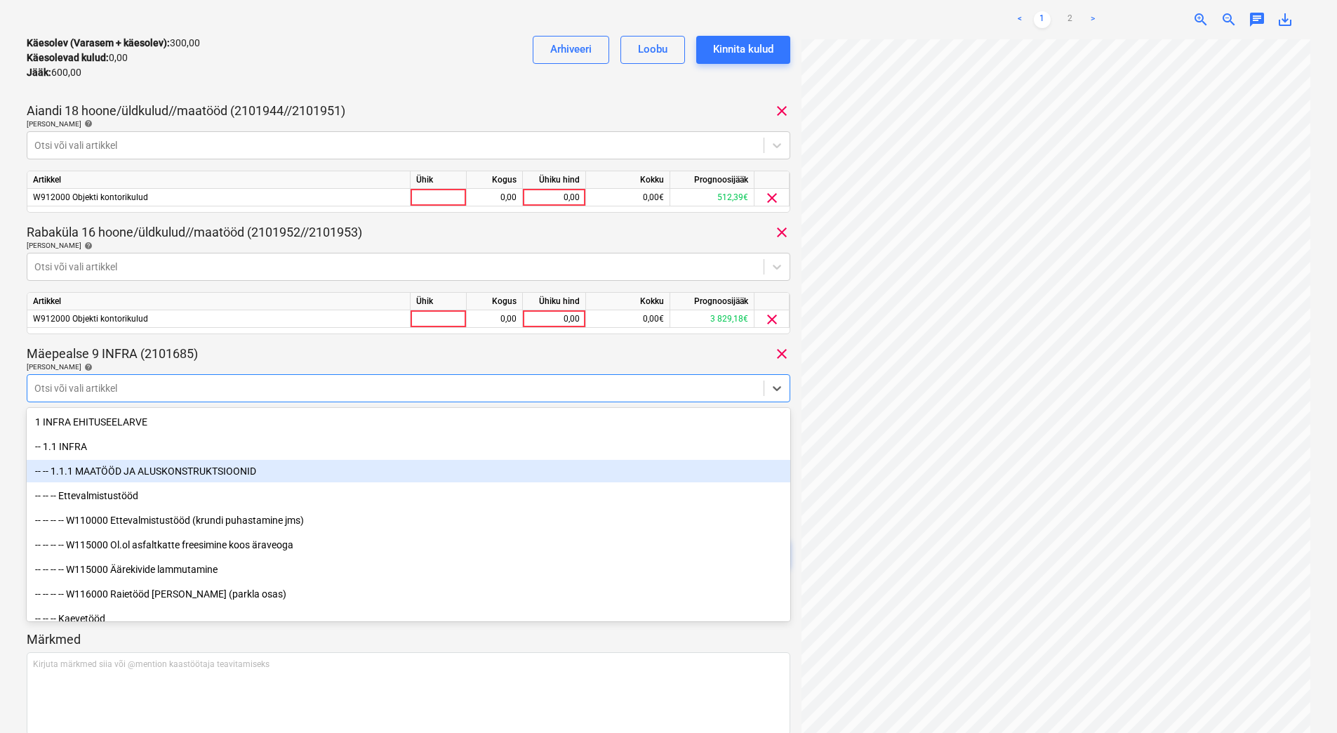
click at [262, 337] on div "Planyard OU arve 2025091315867.pdf Koondarve kogusumma 900,00 Alltöövõtja Plany…" at bounding box center [409, 148] width 764 height 892
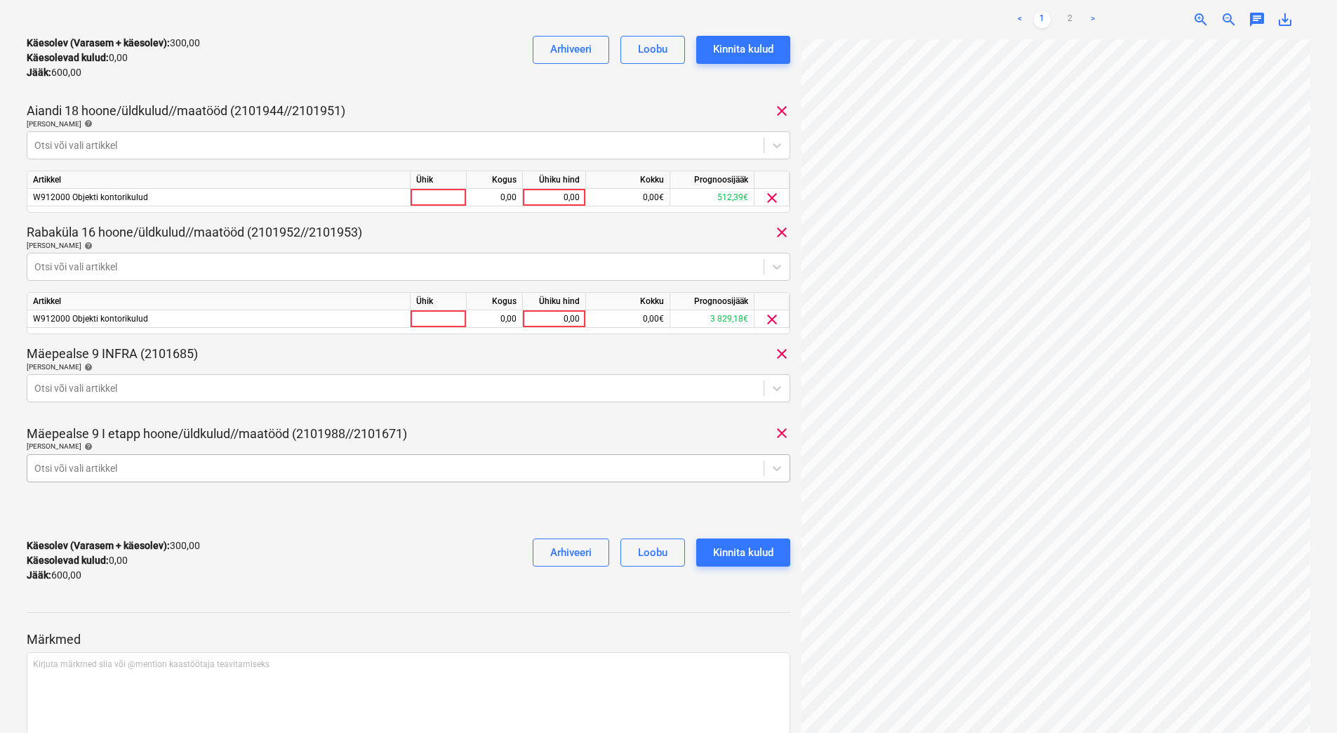
click at [255, 473] on div at bounding box center [395, 468] width 722 height 14
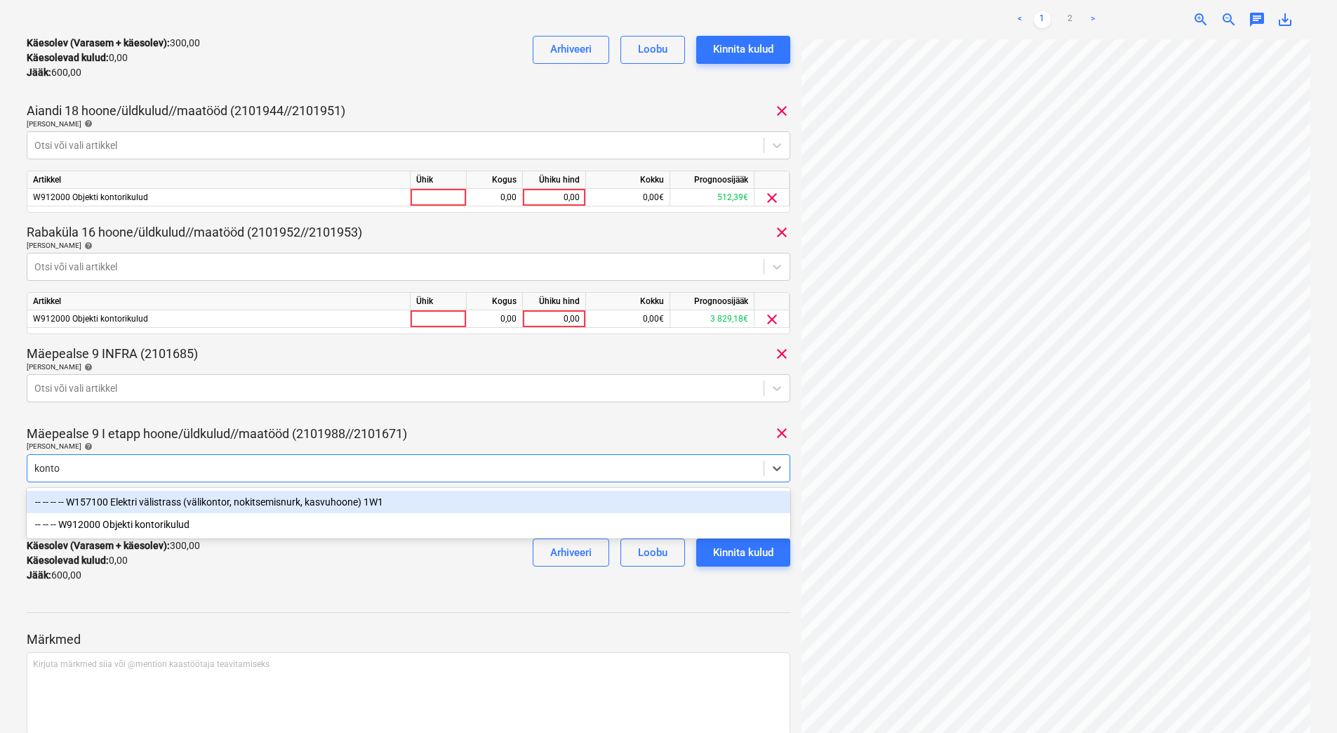
type input "kontor"
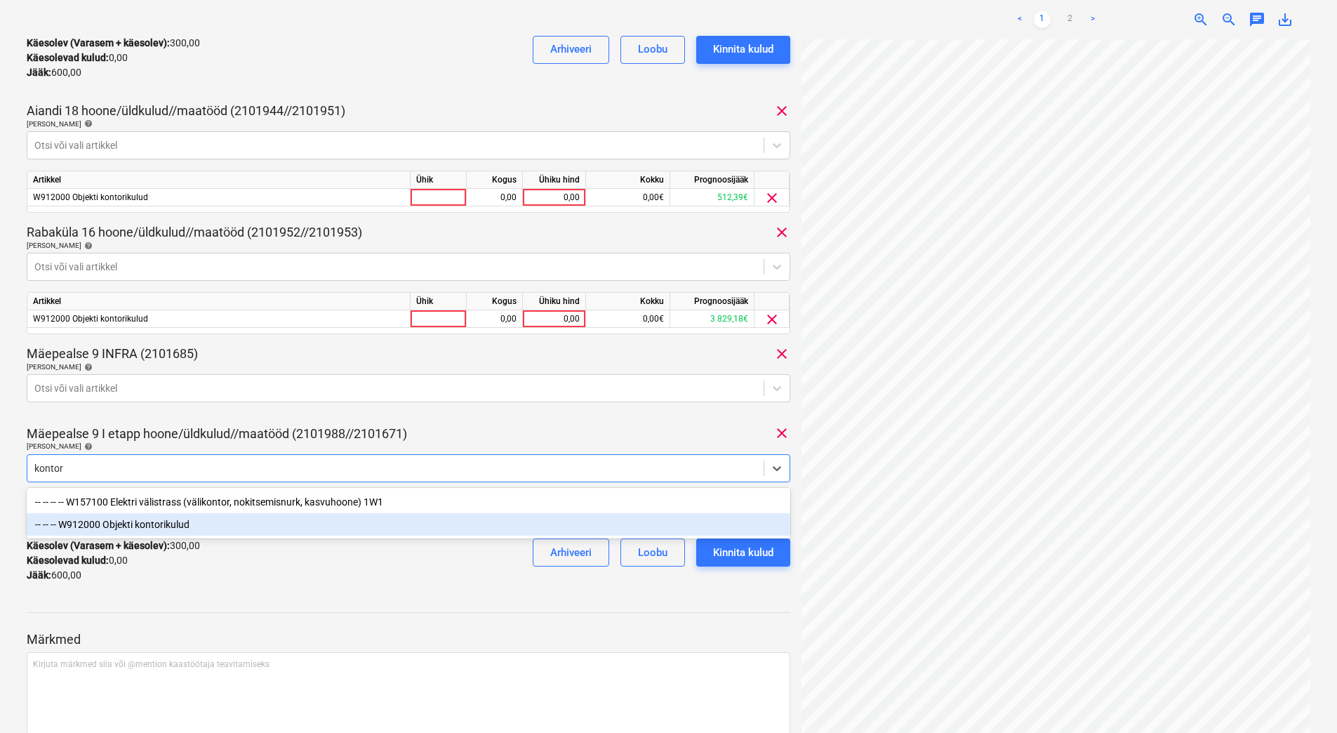
click at [213, 519] on div "-- -- -- W912000 Objekti kontorikulud" at bounding box center [409, 524] width 764 height 22
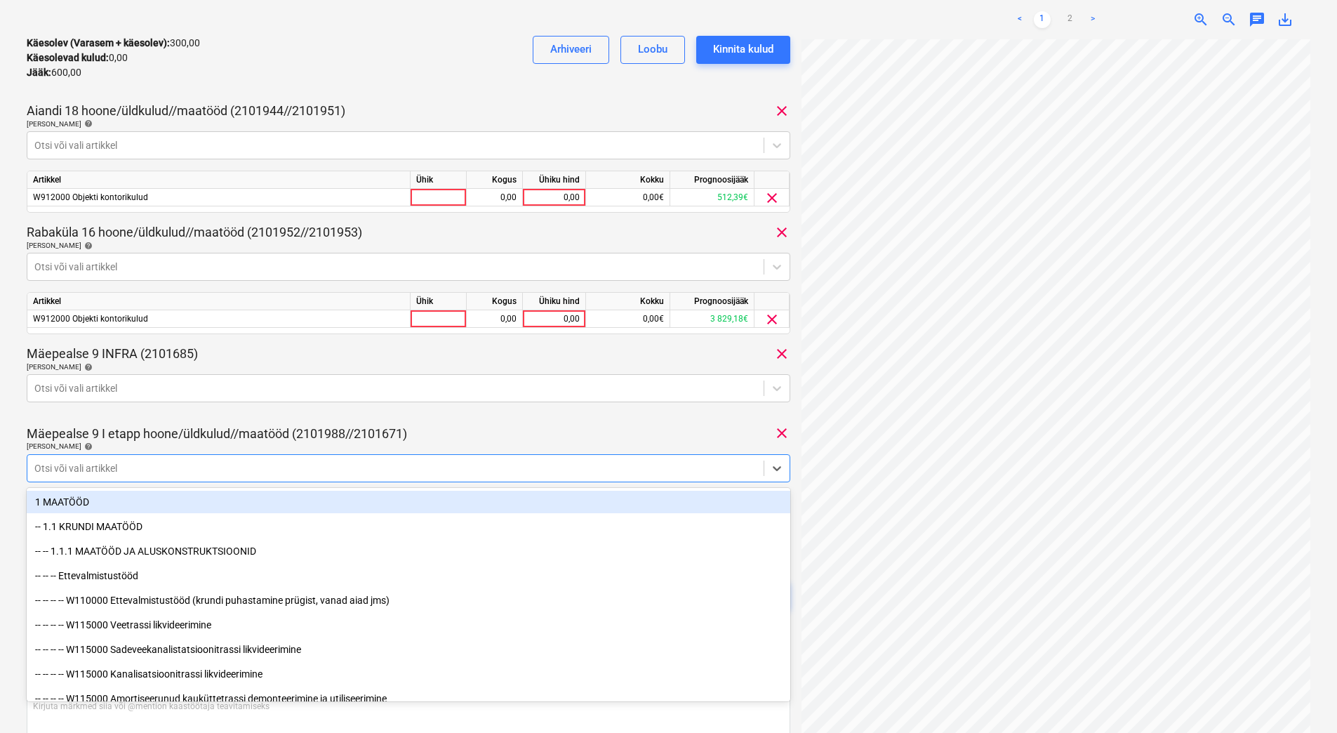
click at [272, 411] on div at bounding box center [409, 407] width 764 height 11
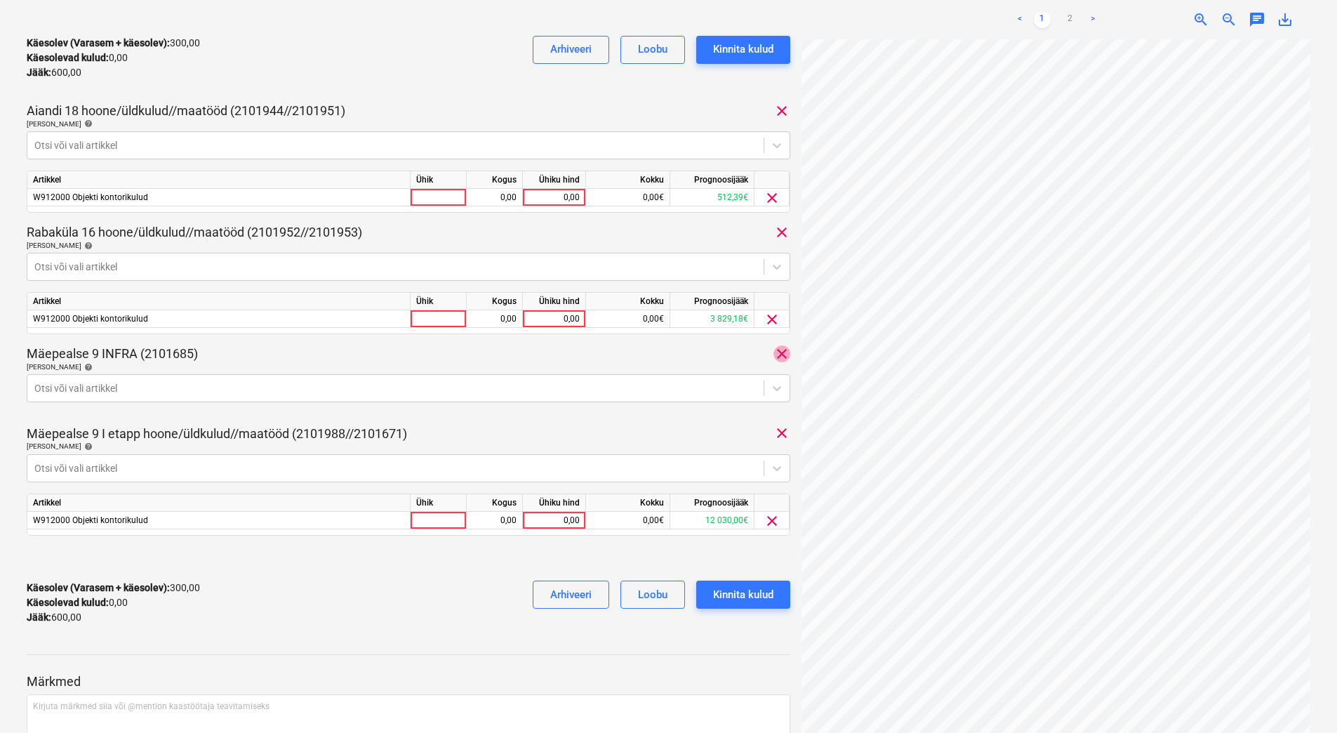
click at [780, 352] on span "clear" at bounding box center [782, 353] width 17 height 17
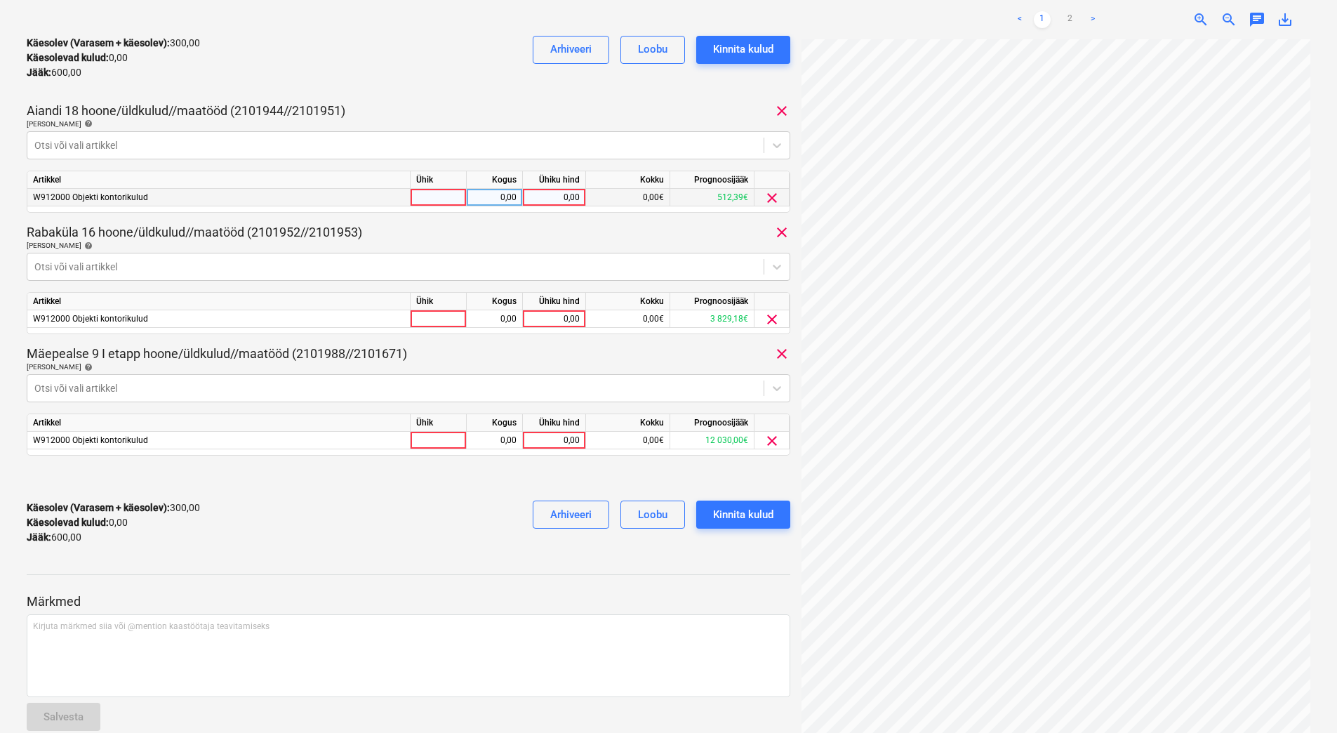
click at [557, 203] on div "0,00" at bounding box center [554, 198] width 51 height 18
type input "150"
click at [552, 321] on div "0,00" at bounding box center [554, 319] width 51 height 18
type input "150"
click at [551, 446] on div "0,00" at bounding box center [554, 441] width 51 height 18
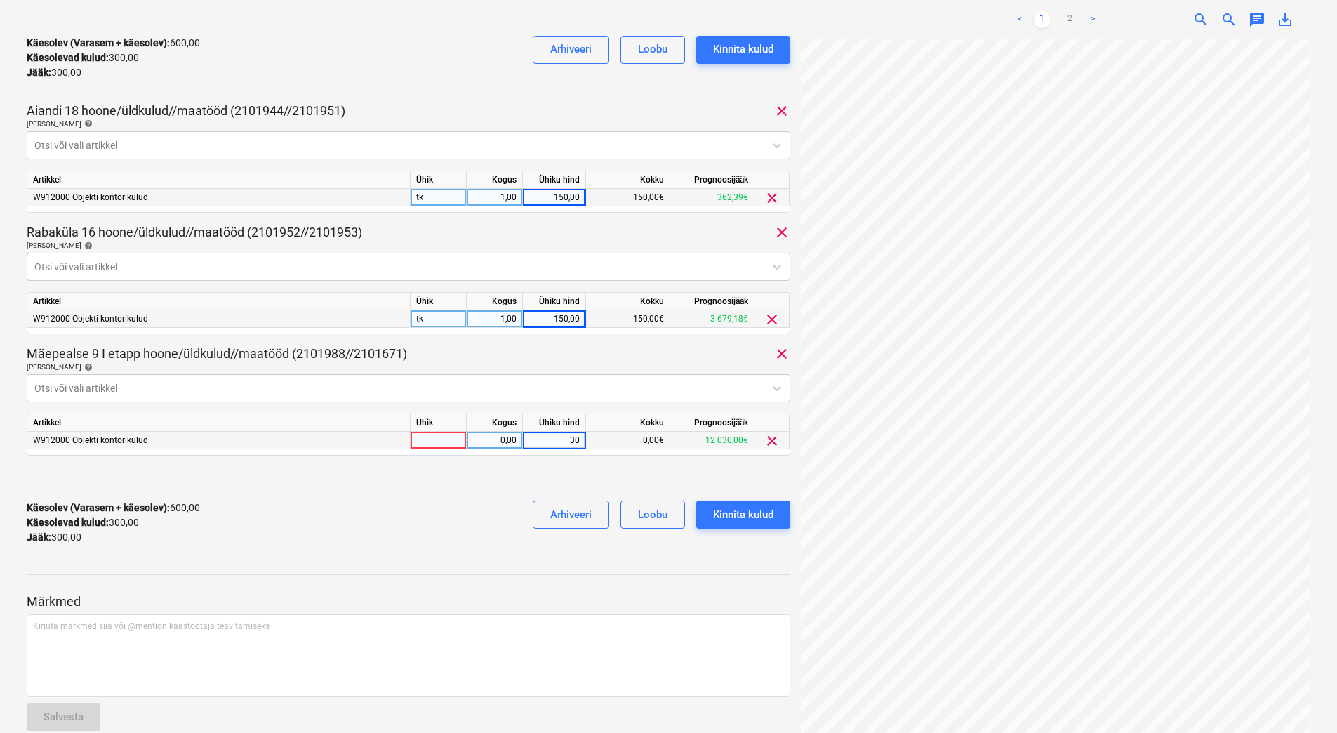
type input "300"
click at [446, 508] on div "Käesolev (Varasem + käesolev) : 600,00 Käesolevad kulud : 300,00 Jääk : 300,00 …" at bounding box center [409, 522] width 764 height 67
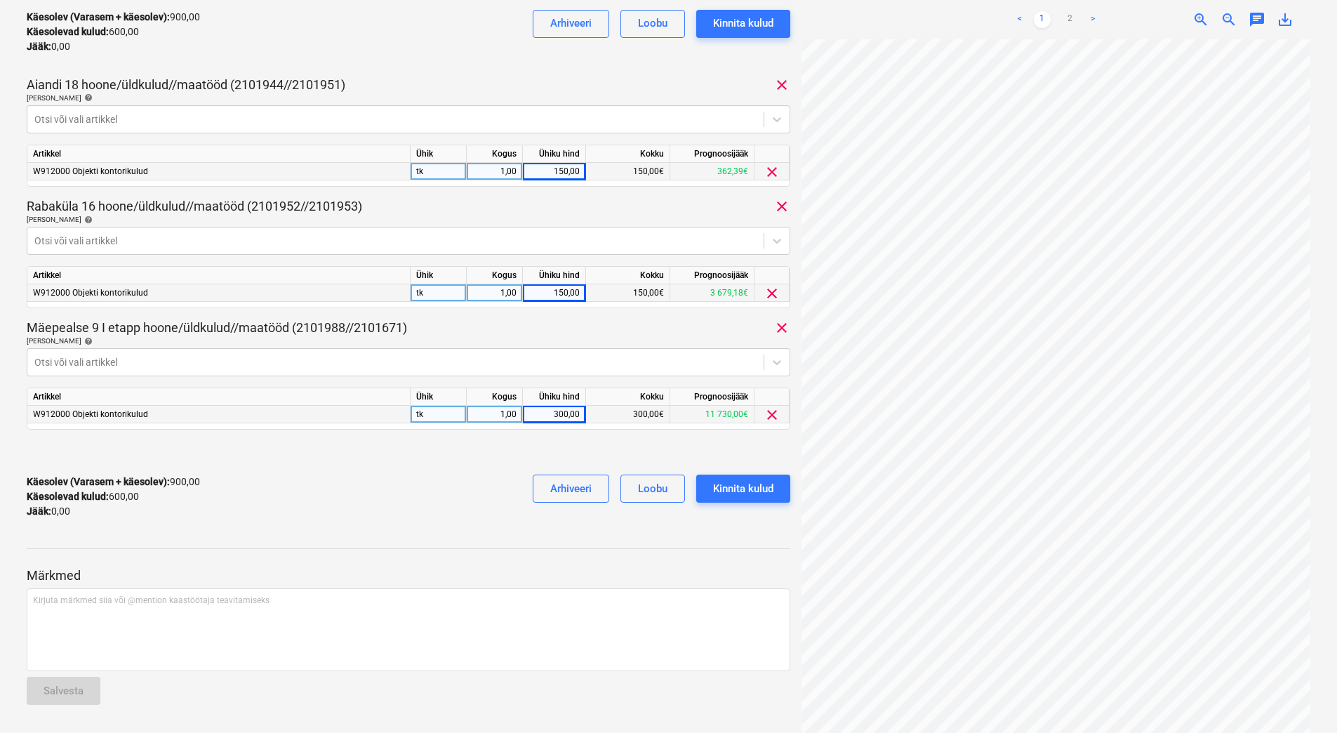
scroll to position [40, 0]
click at [1324, 433] on div "Planyard OU arve 2025091315867.pdf Koondarve kogusumma 900,00 Alltöövõtja Plany…" at bounding box center [668, 196] width 1337 height 1074
click at [1327, 378] on div "Planyard OU arve 2025091315867.pdf Koondarve kogusumma 900,00 Alltöövõtja Plany…" at bounding box center [668, 196] width 1337 height 1074
click at [334, 550] on div "Märkmed Kirjuta märkmed siia või @mention kaastöötaja teavitamiseks ﻿ Salvesta" at bounding box center [409, 623] width 764 height 186
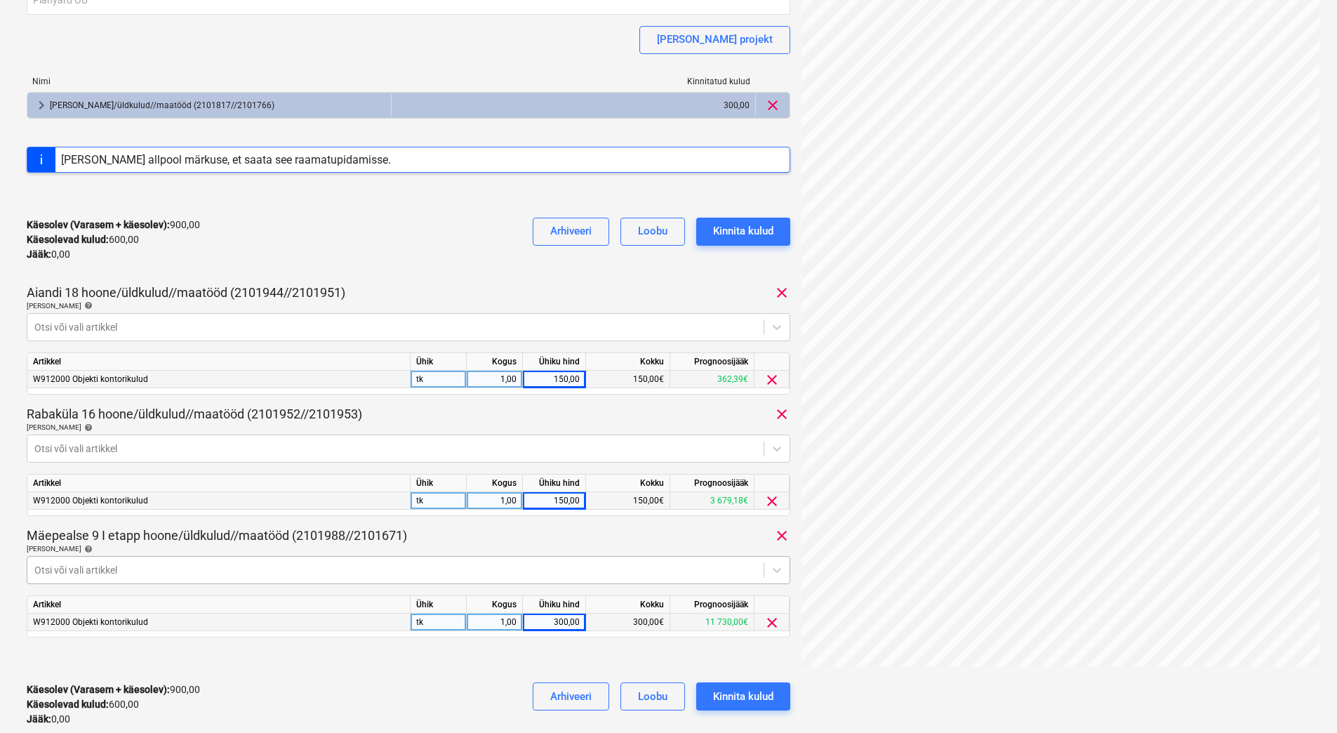
scroll to position [0, 0]
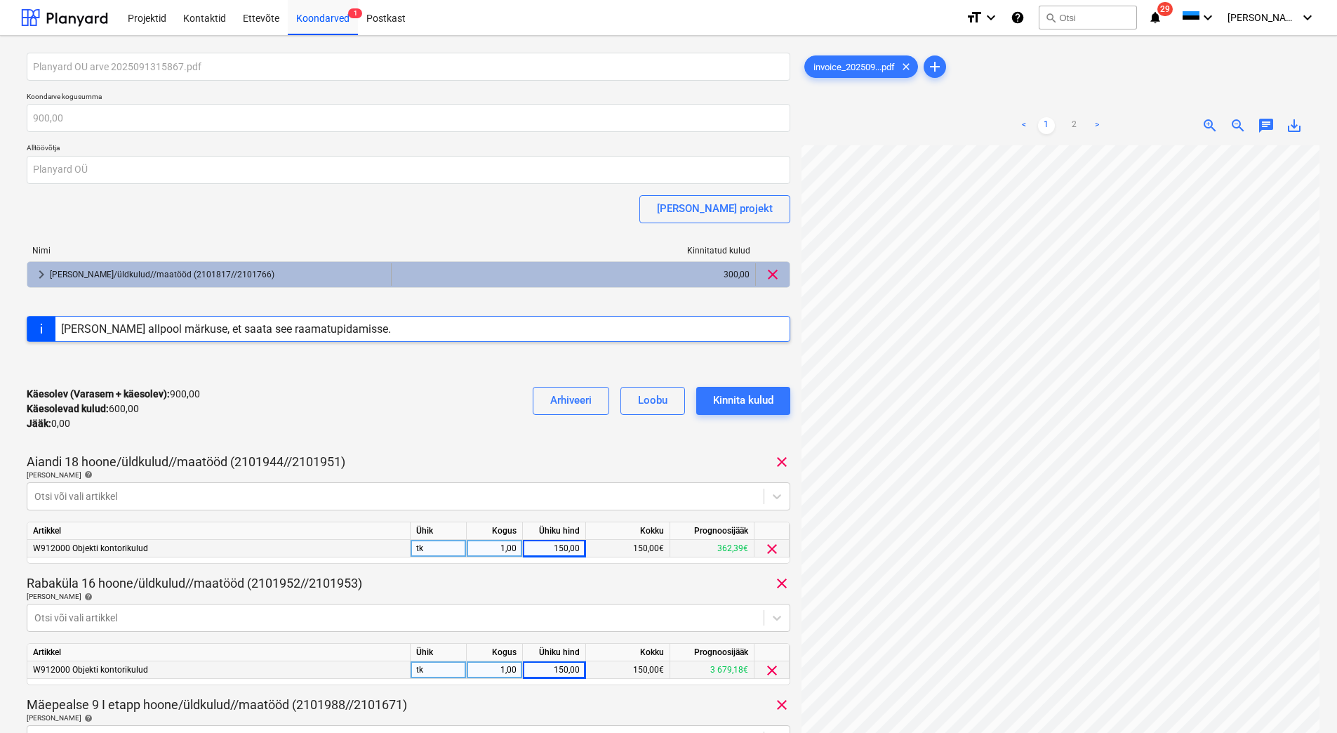
click at [44, 276] on span "keyboard_arrow_right" at bounding box center [41, 274] width 17 height 17
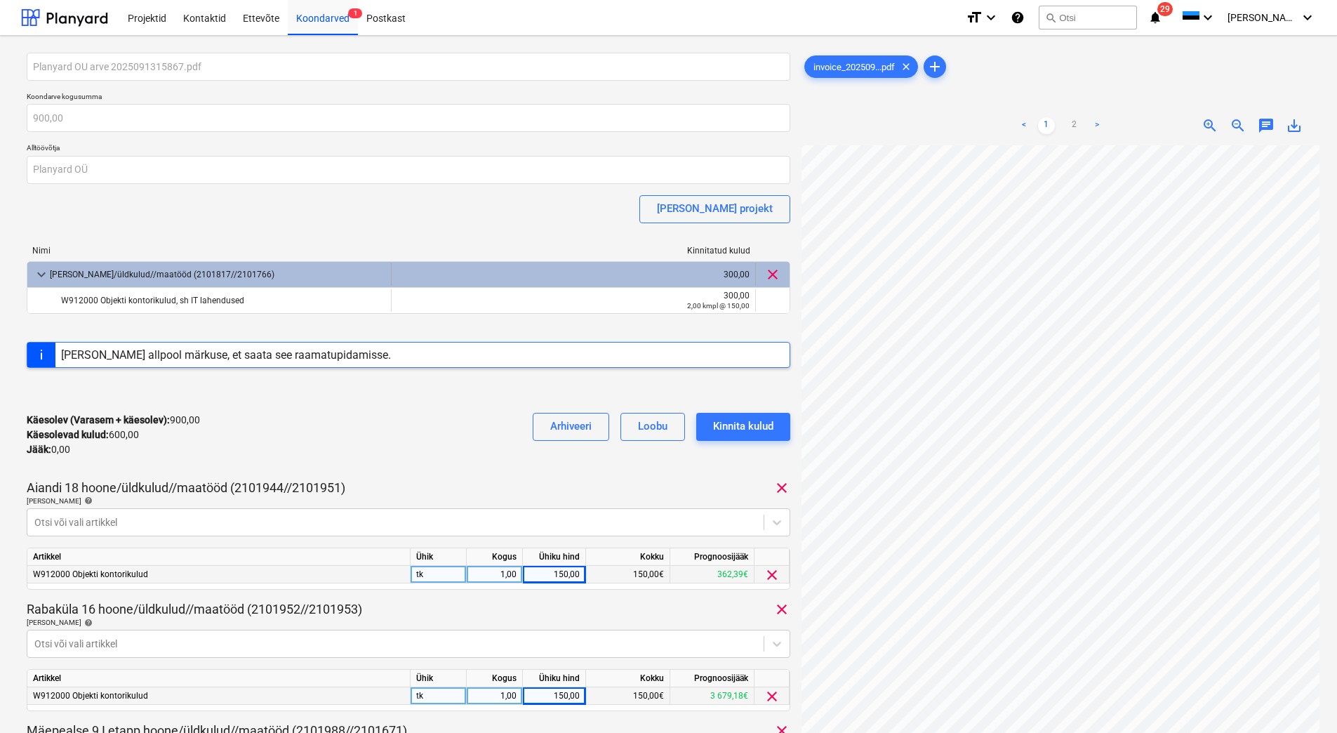
click at [44, 276] on span "keyboard_arrow_down" at bounding box center [41, 274] width 17 height 17
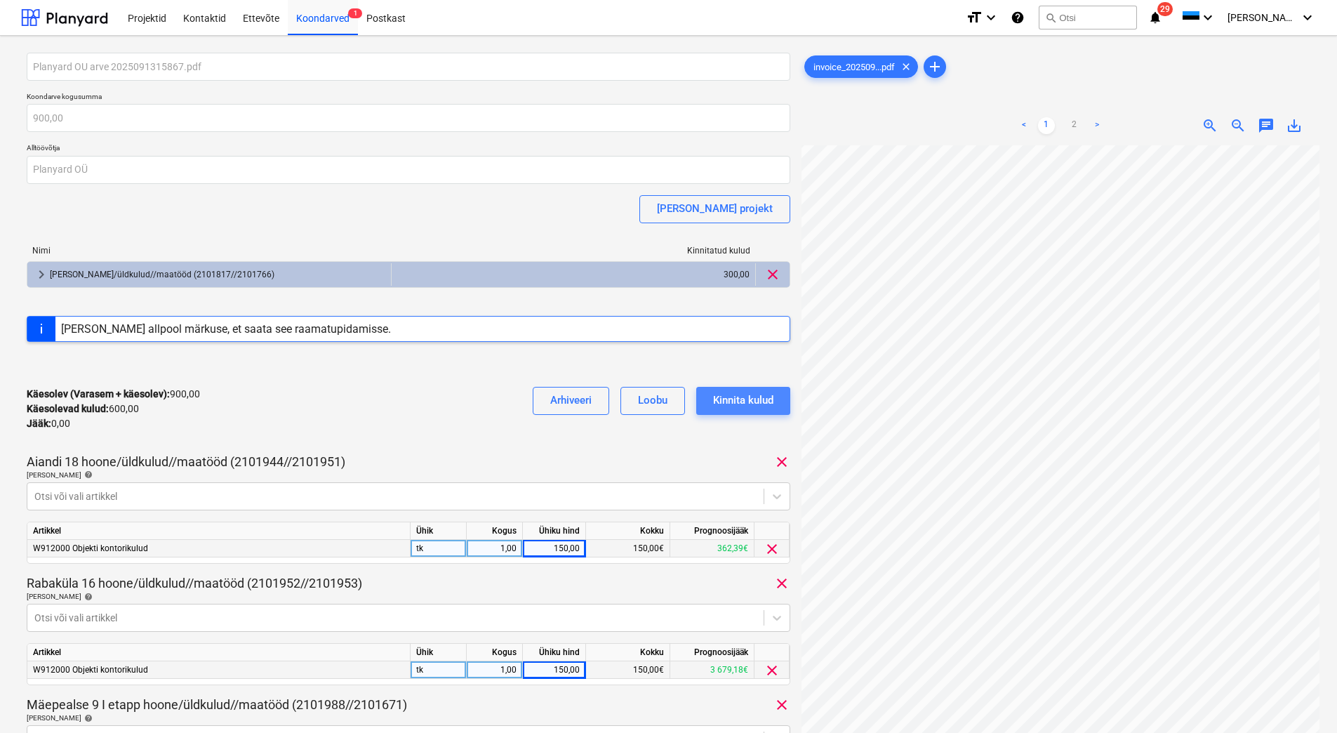
click at [752, 400] on div "Kinnita kulud" at bounding box center [743, 400] width 60 height 18
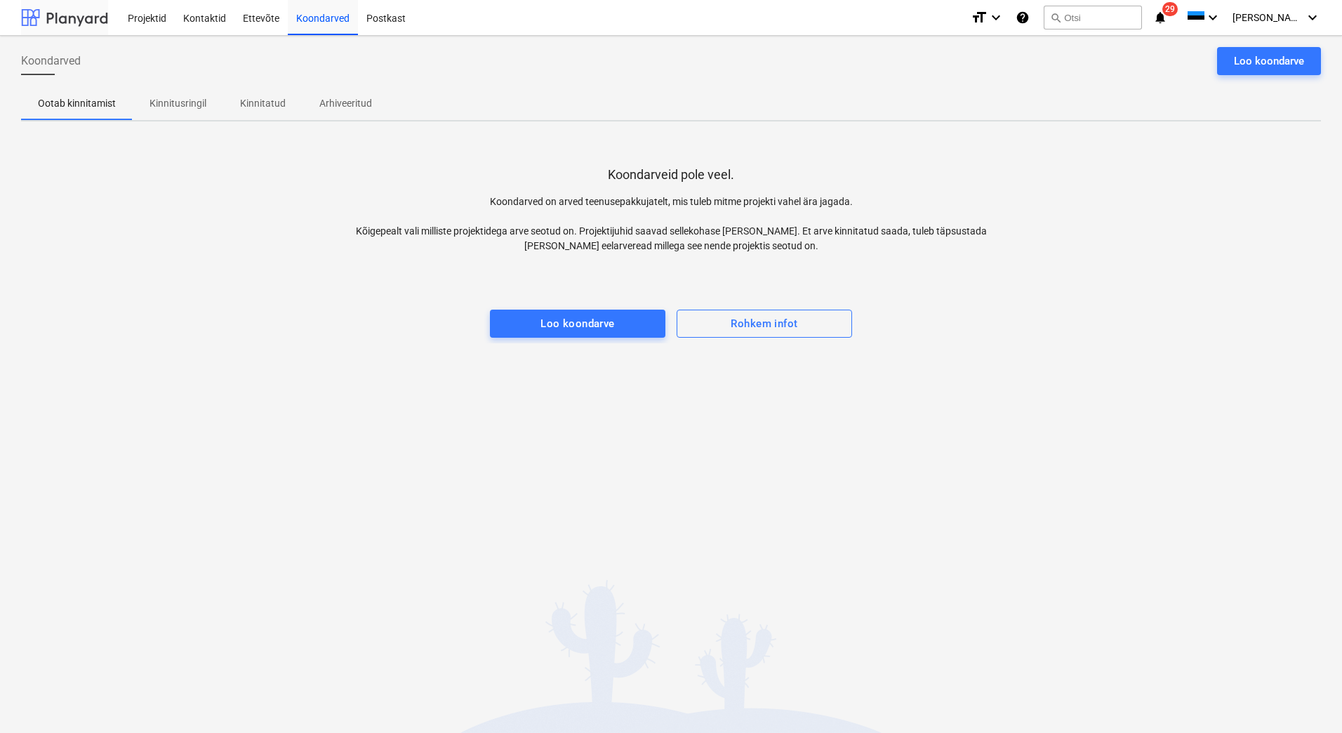
click at [53, 20] on div at bounding box center [64, 17] width 87 height 35
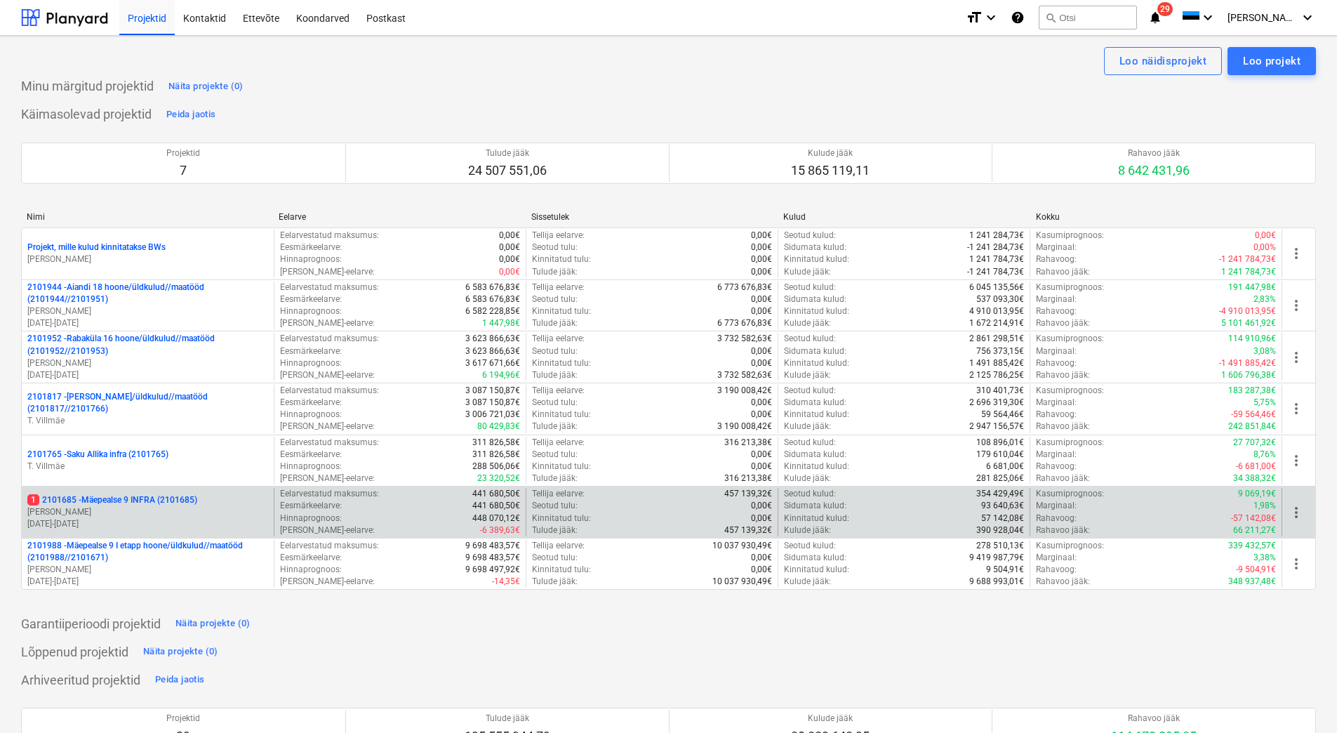
click at [124, 523] on p "[DATE] - [DATE]" at bounding box center [147, 524] width 241 height 12
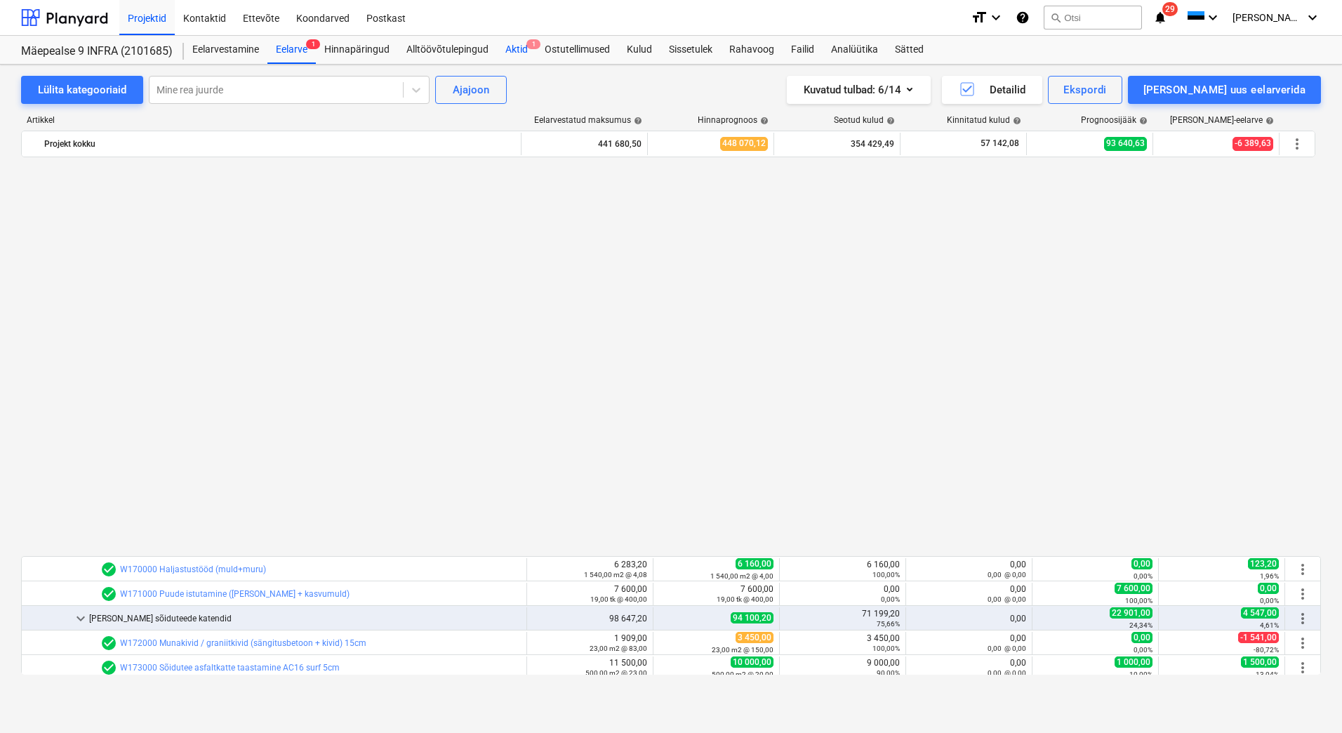
click at [522, 48] on div "Aktid 1" at bounding box center [516, 50] width 39 height 28
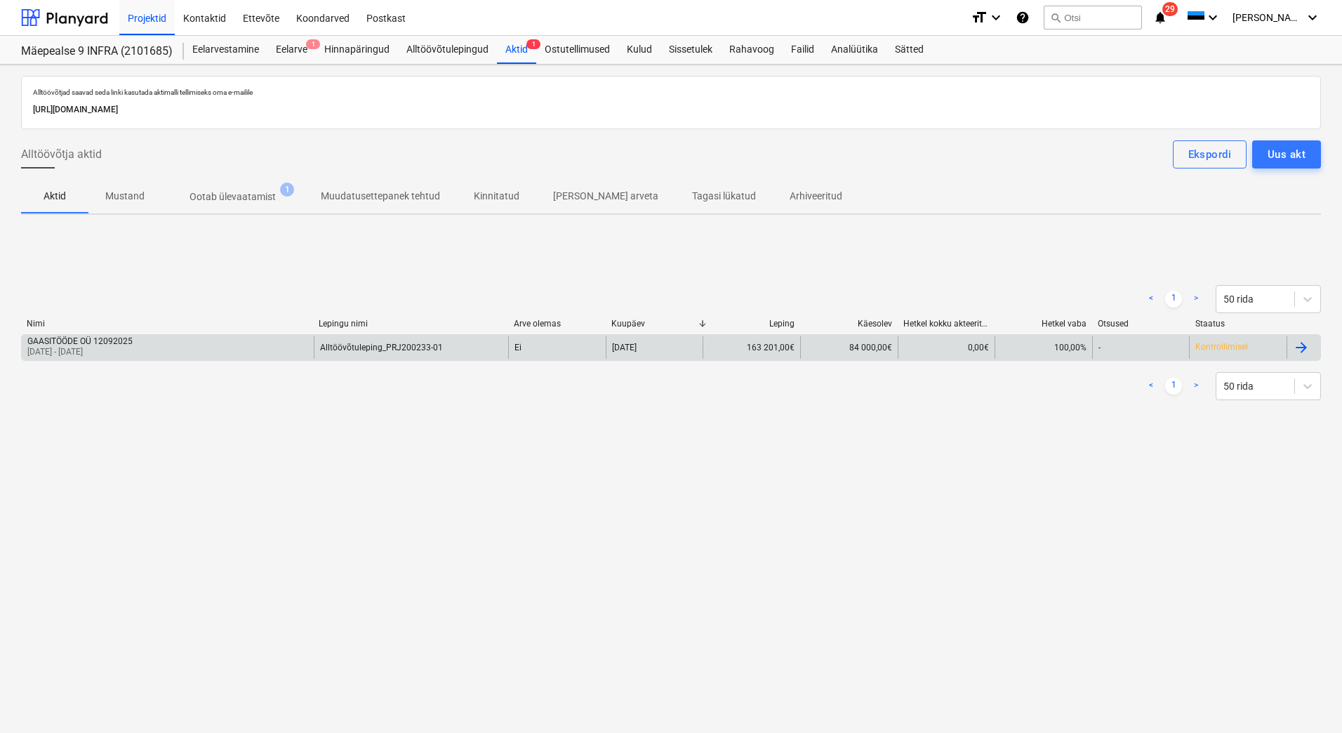
click at [165, 355] on div "GAASITÖÖDE OÜ 12092025 [DATE] - [DATE]" at bounding box center [168, 347] width 292 height 22
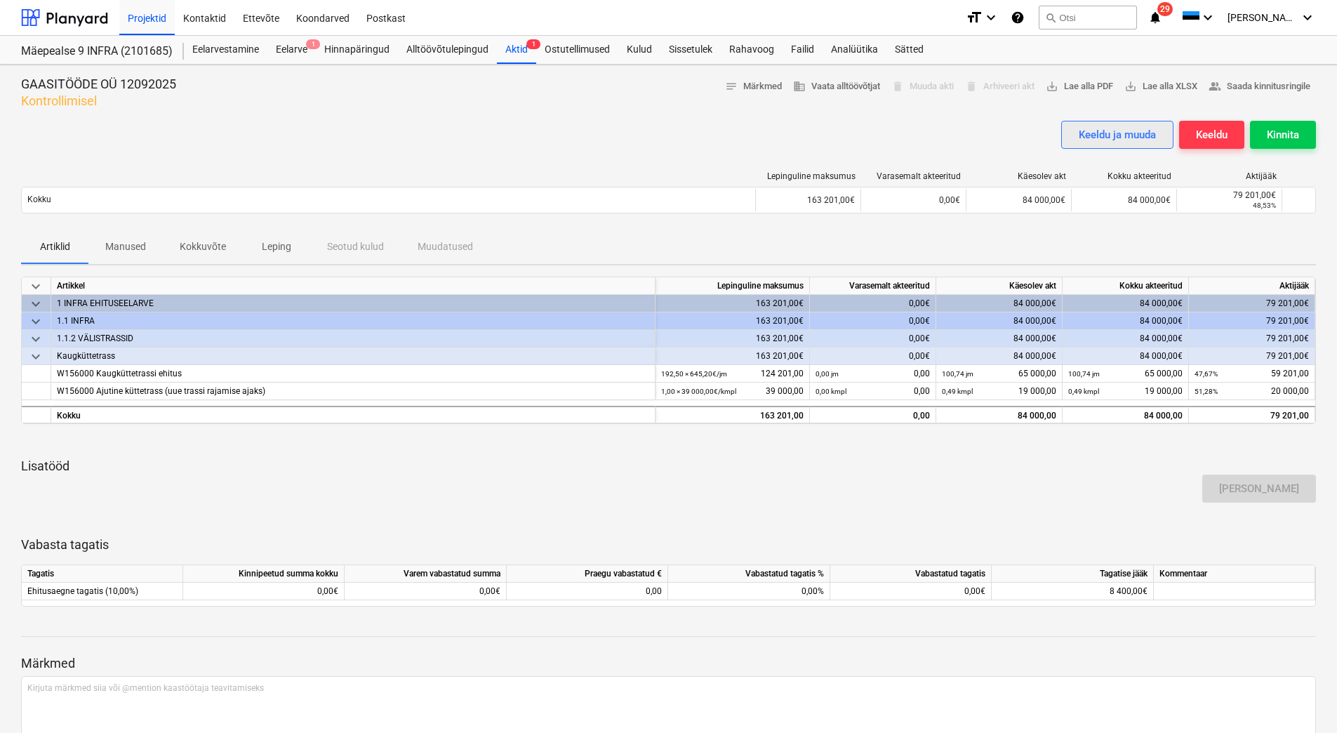
click at [1101, 140] on div "Keeldu ja muuda" at bounding box center [1117, 135] width 77 height 18
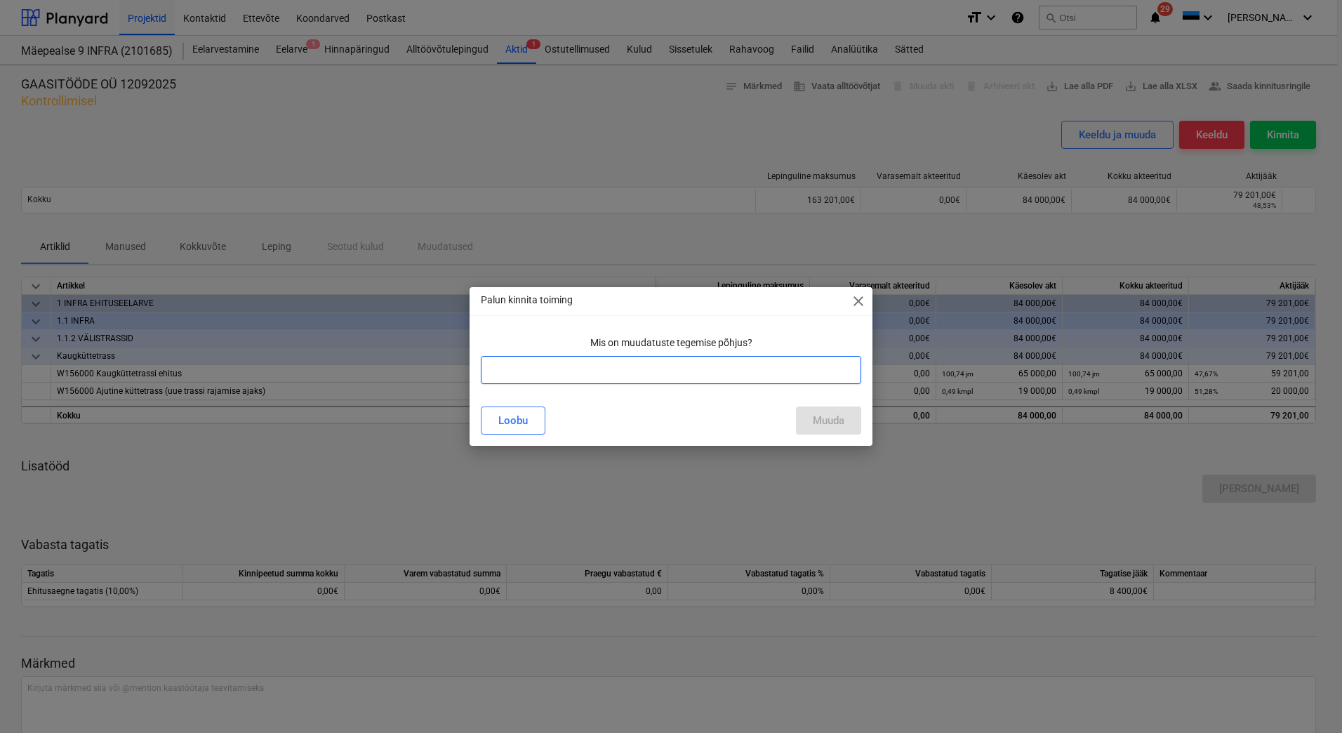
click at [635, 380] on input "text" at bounding box center [671, 370] width 380 height 28
type input "Lisatud materjali summa"
click at [833, 429] on div "Muuda" at bounding box center [829, 420] width 32 height 18
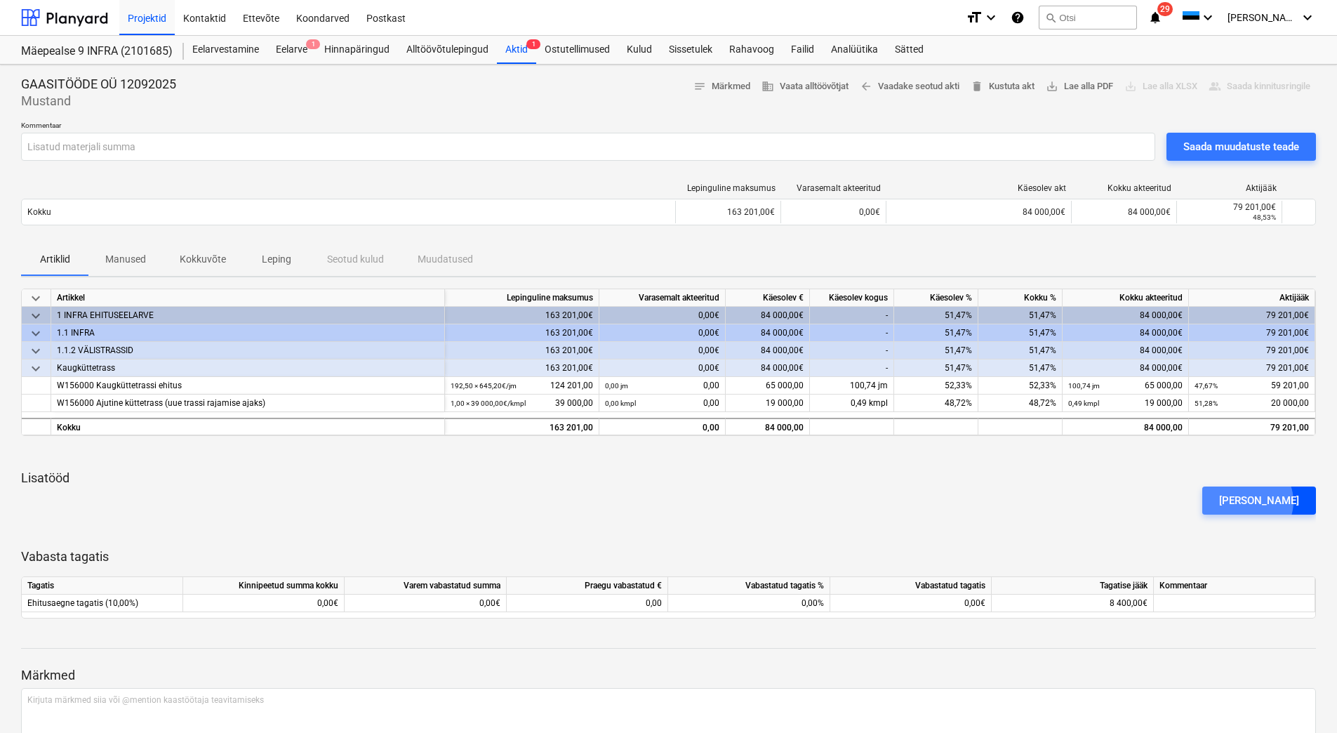
click at [1271, 501] on div "[PERSON_NAME]" at bounding box center [1259, 500] width 80 height 18
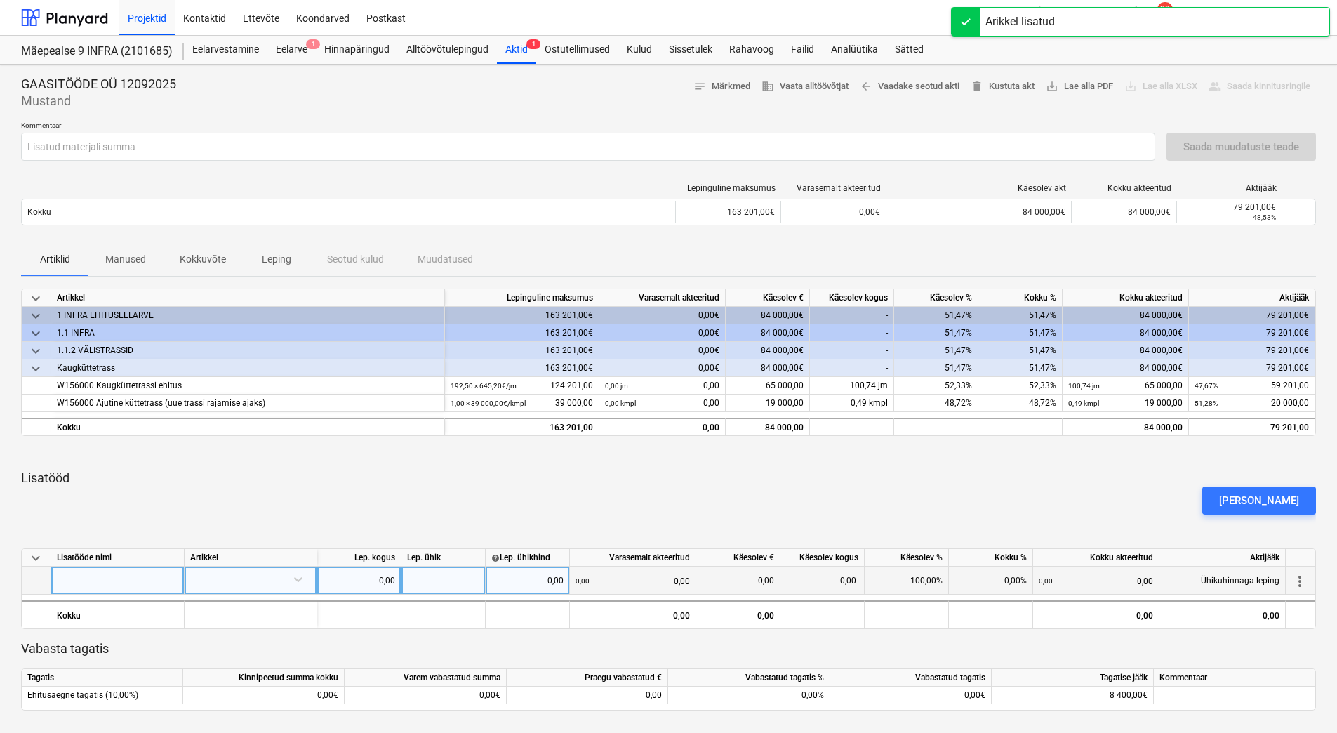
click at [88, 575] on div at bounding box center [117, 580] width 133 height 28
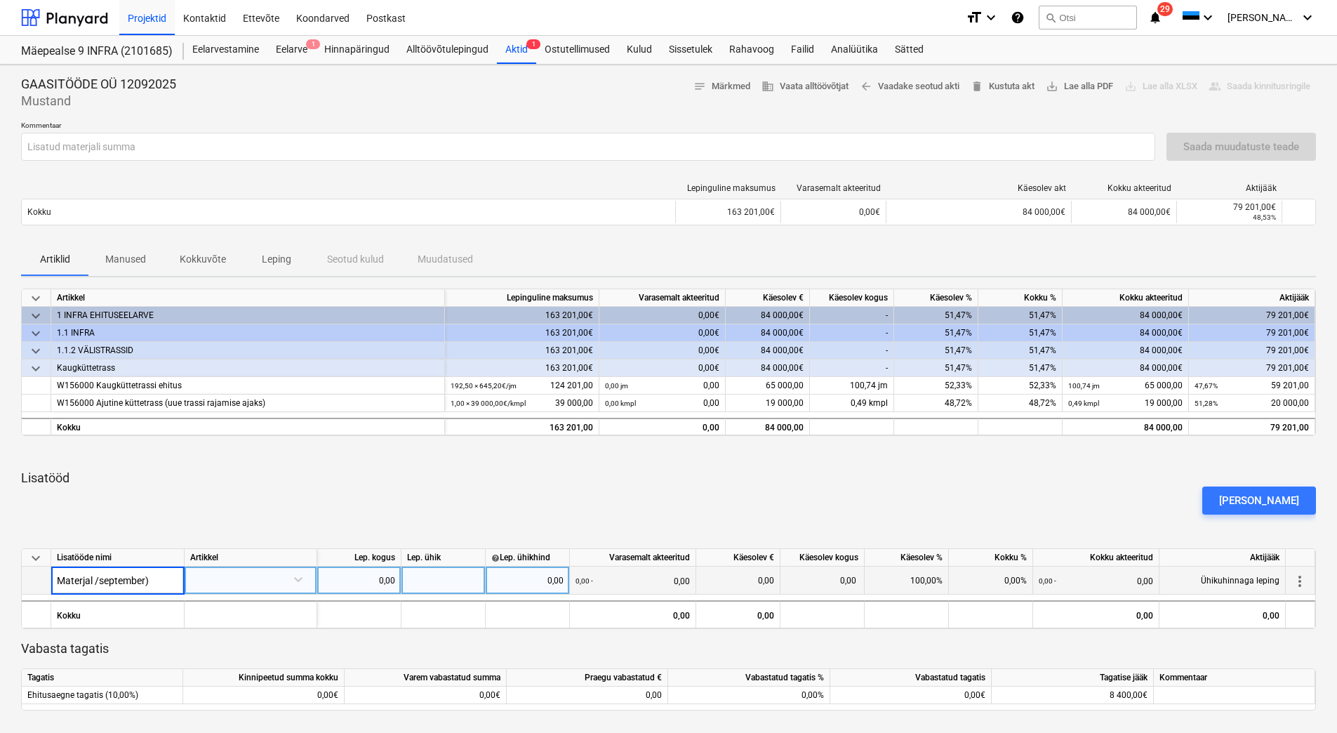
click at [101, 578] on input "Materjal /september)" at bounding box center [117, 579] width 133 height 27
type input "Materjal (september)"
click at [210, 575] on div at bounding box center [250, 578] width 121 height 25
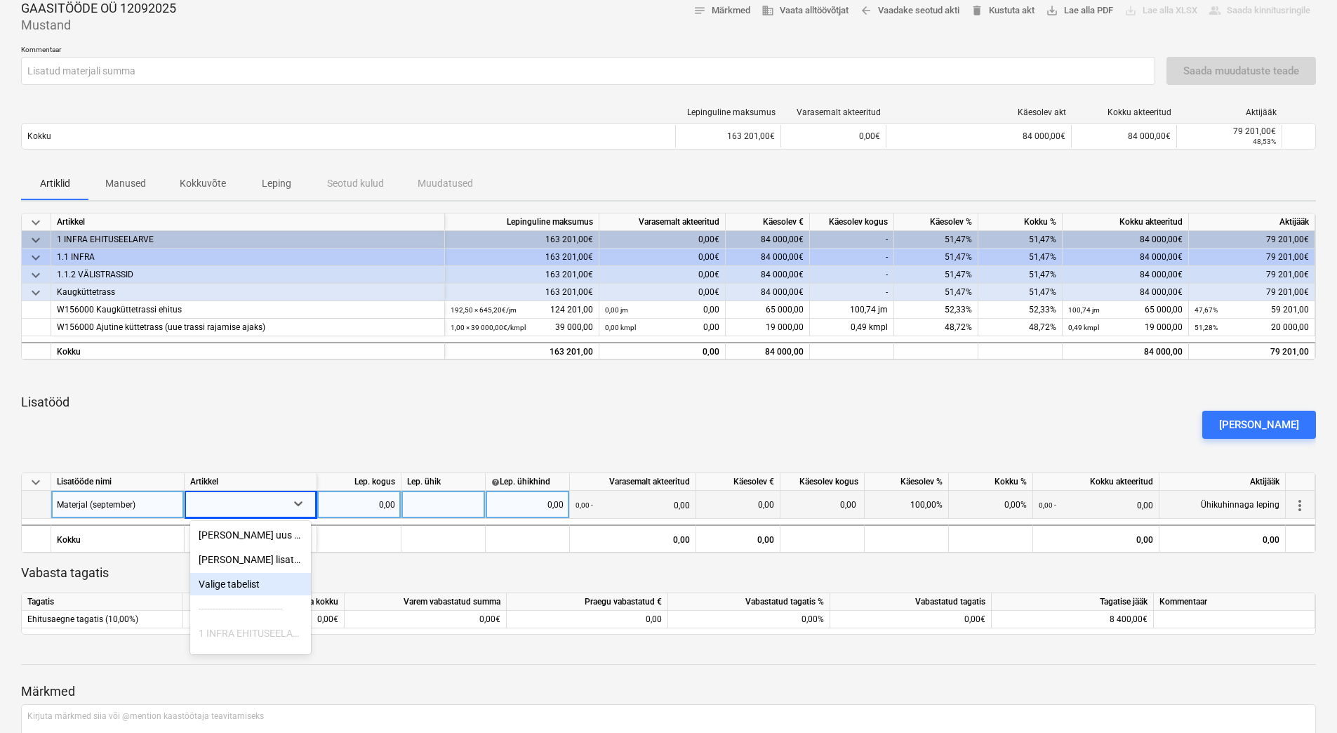
scroll to position [83, 0]
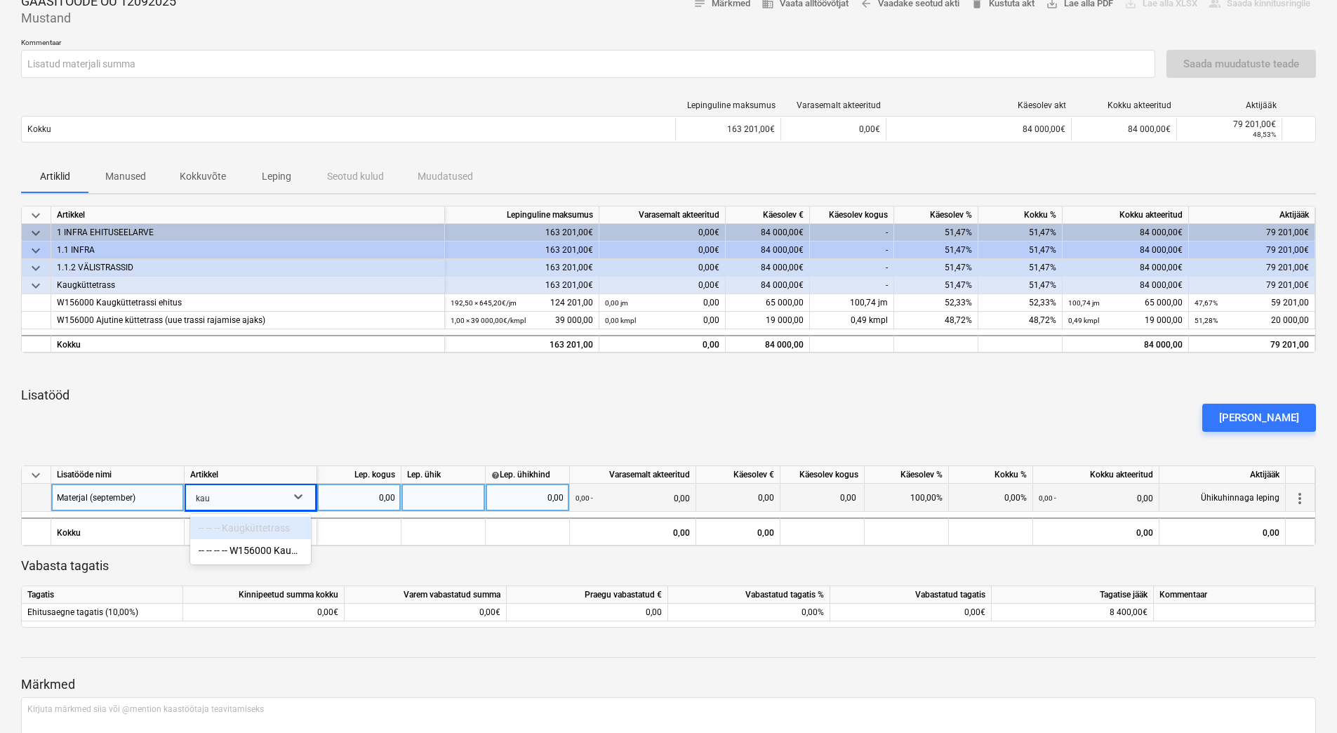
type input "kaug"
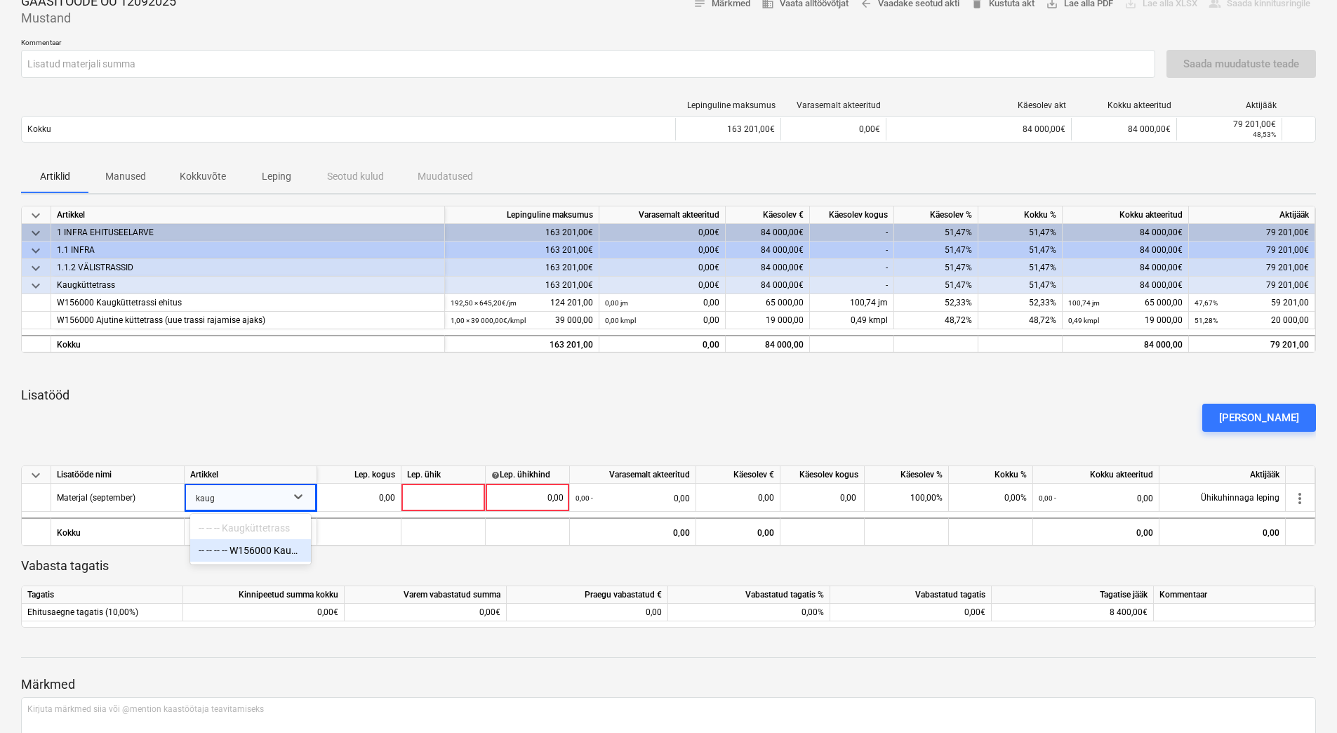
click at [260, 555] on div "-- -- -- -- W156000 Kaugküttetrassi ehitus" at bounding box center [250, 550] width 121 height 22
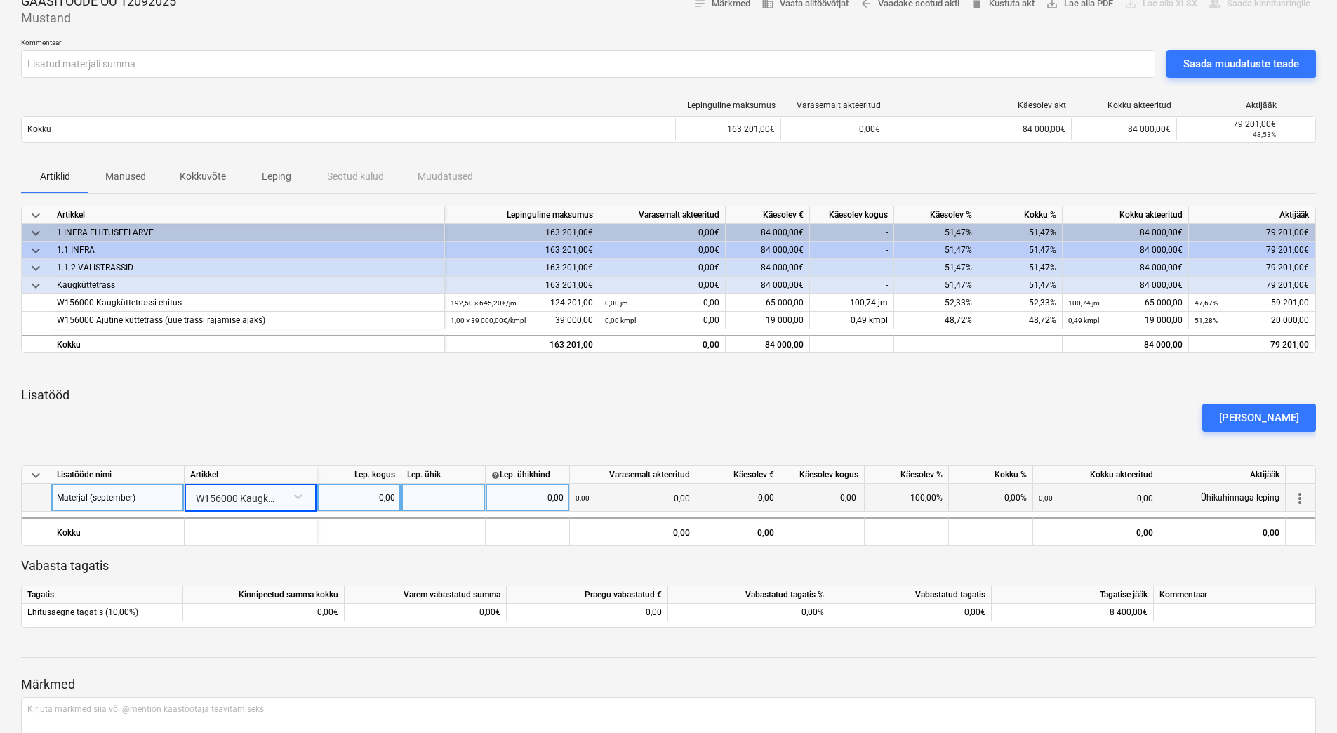
click at [371, 498] on div "0,00" at bounding box center [359, 498] width 72 height 28
type input "-1"
click at [437, 491] on div at bounding box center [444, 498] width 84 height 28
type input "kmpl"
click at [508, 500] on div "0,00" at bounding box center [527, 498] width 72 height 28
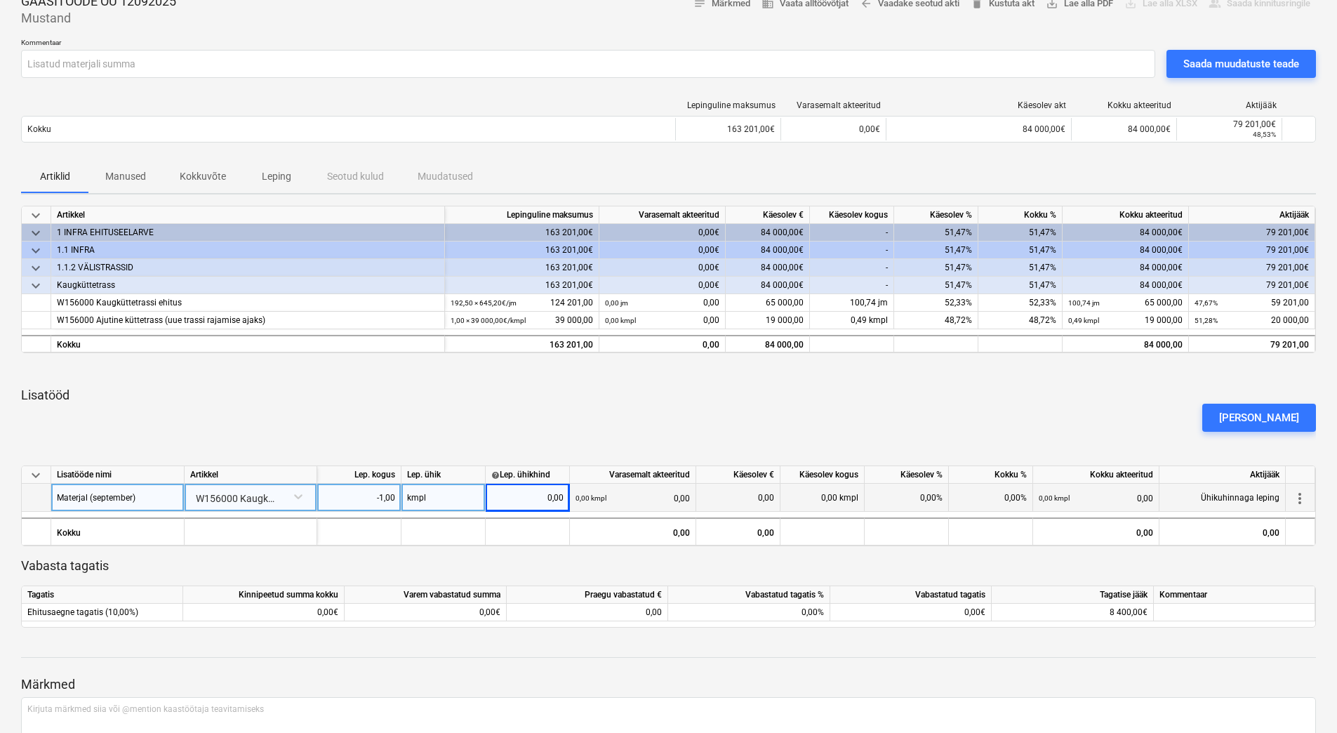
click at [510, 496] on div "0,00" at bounding box center [527, 498] width 72 height 28
type input "57142,08"
click at [569, 435] on div "[PERSON_NAME]" at bounding box center [668, 417] width 1306 height 39
click at [900, 495] on div "0,00%" at bounding box center [907, 498] width 84 height 28
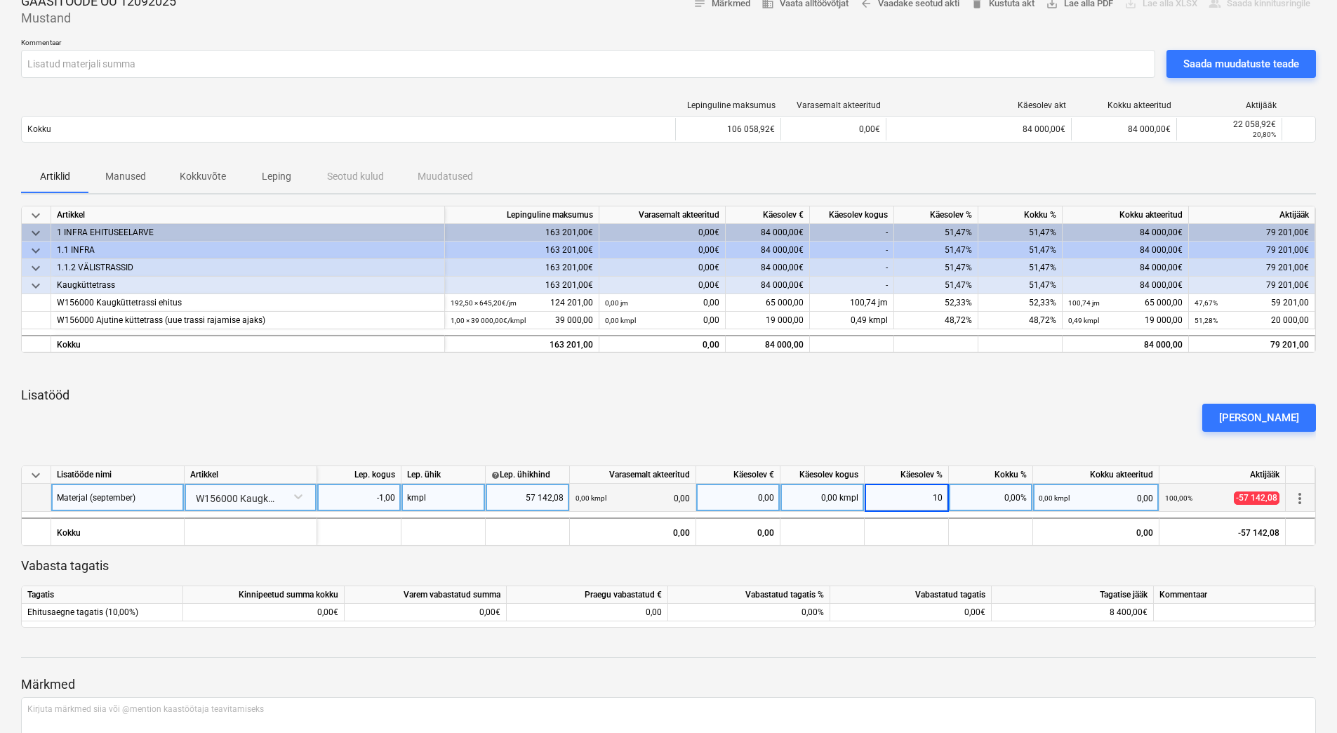
type input "100"
click at [962, 412] on div "[PERSON_NAME]" at bounding box center [668, 417] width 1306 height 39
click at [845, 400] on div "[PERSON_NAME]" at bounding box center [668, 417] width 1306 height 39
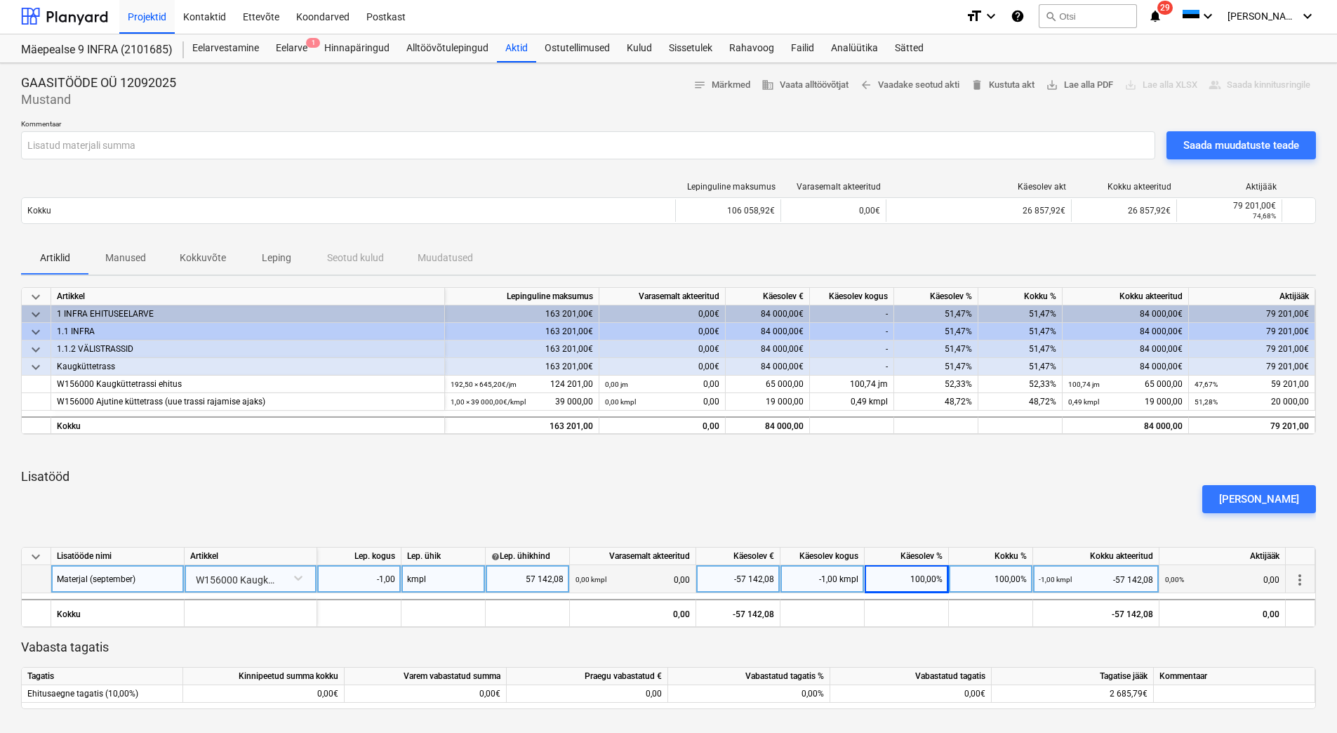
scroll to position [0, 0]
click at [1208, 146] on div "Saada muudatuste teade" at bounding box center [1241, 147] width 116 height 18
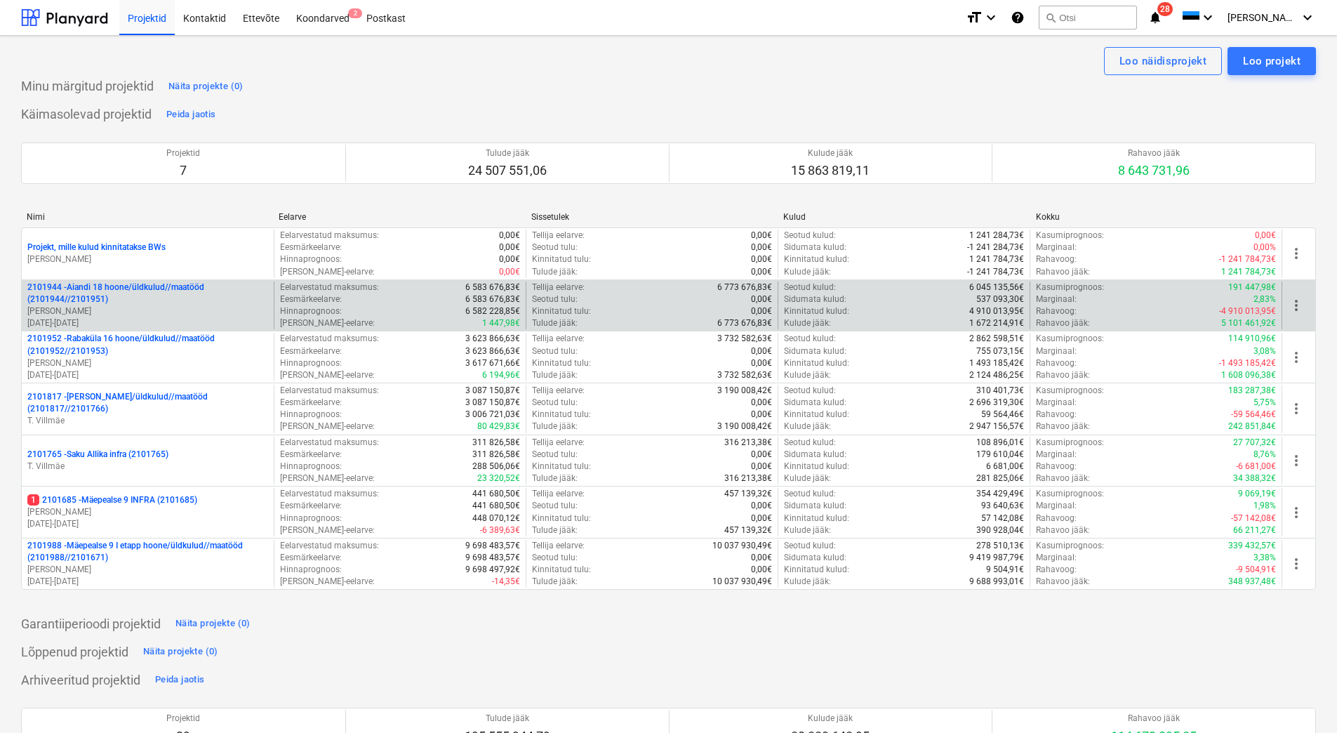
click at [110, 302] on p "2101944 - Aiandi 18 hoone/üldkulud//maatööd (2101944//2101951)" at bounding box center [147, 293] width 241 height 24
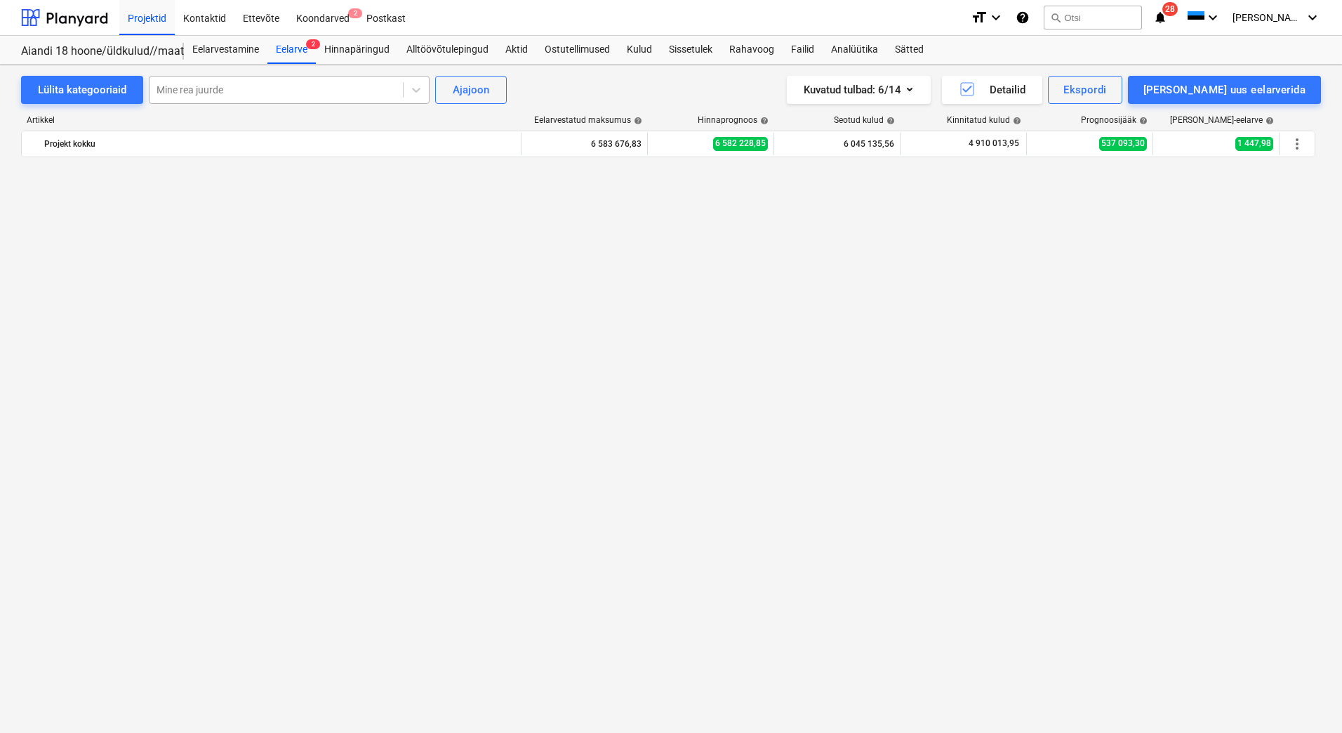
scroll to position [3650, 0]
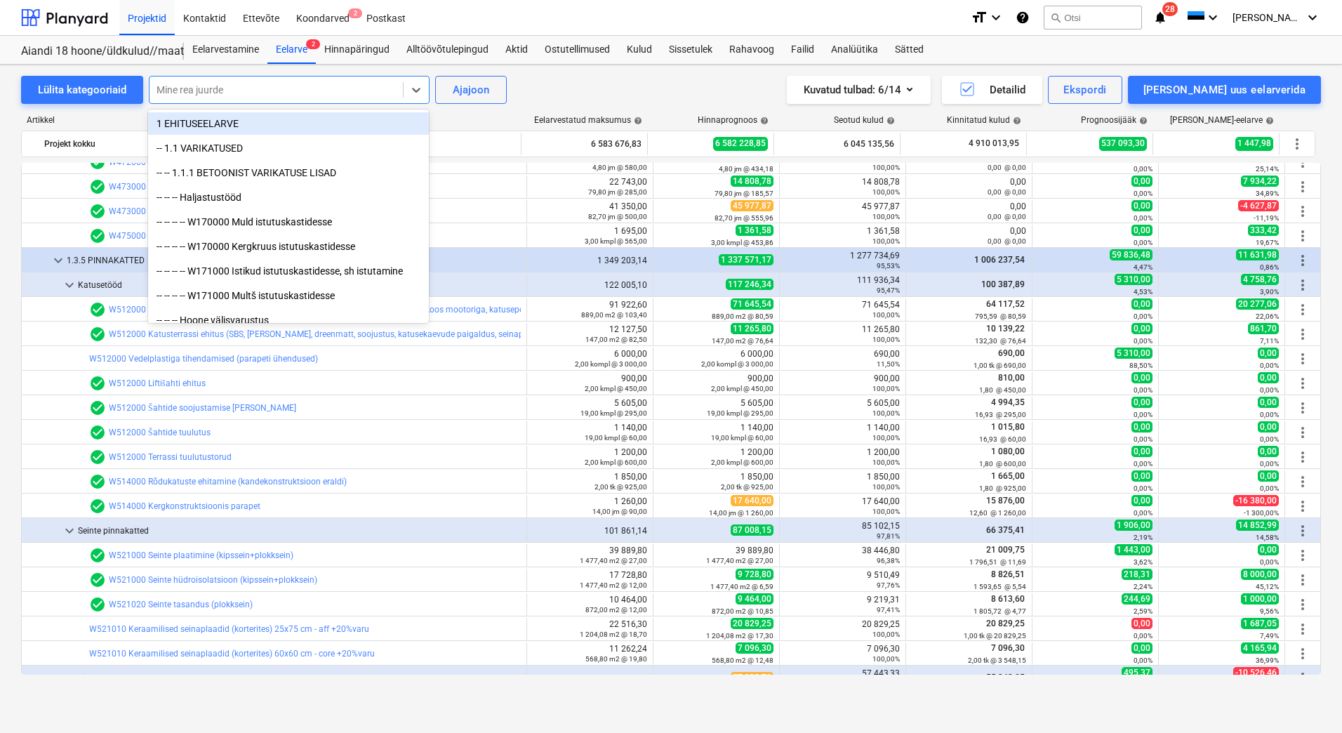
click at [196, 89] on div at bounding box center [276, 90] width 239 height 14
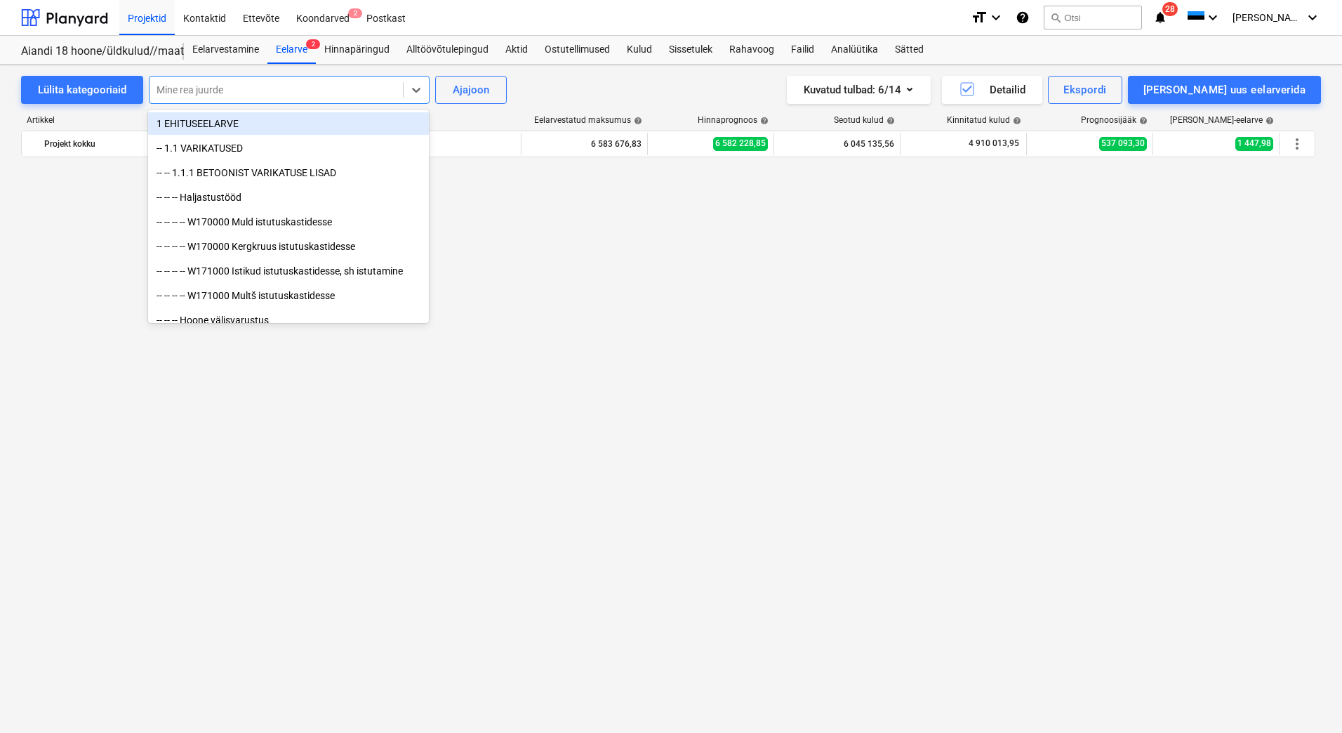
scroll to position [1895, 0]
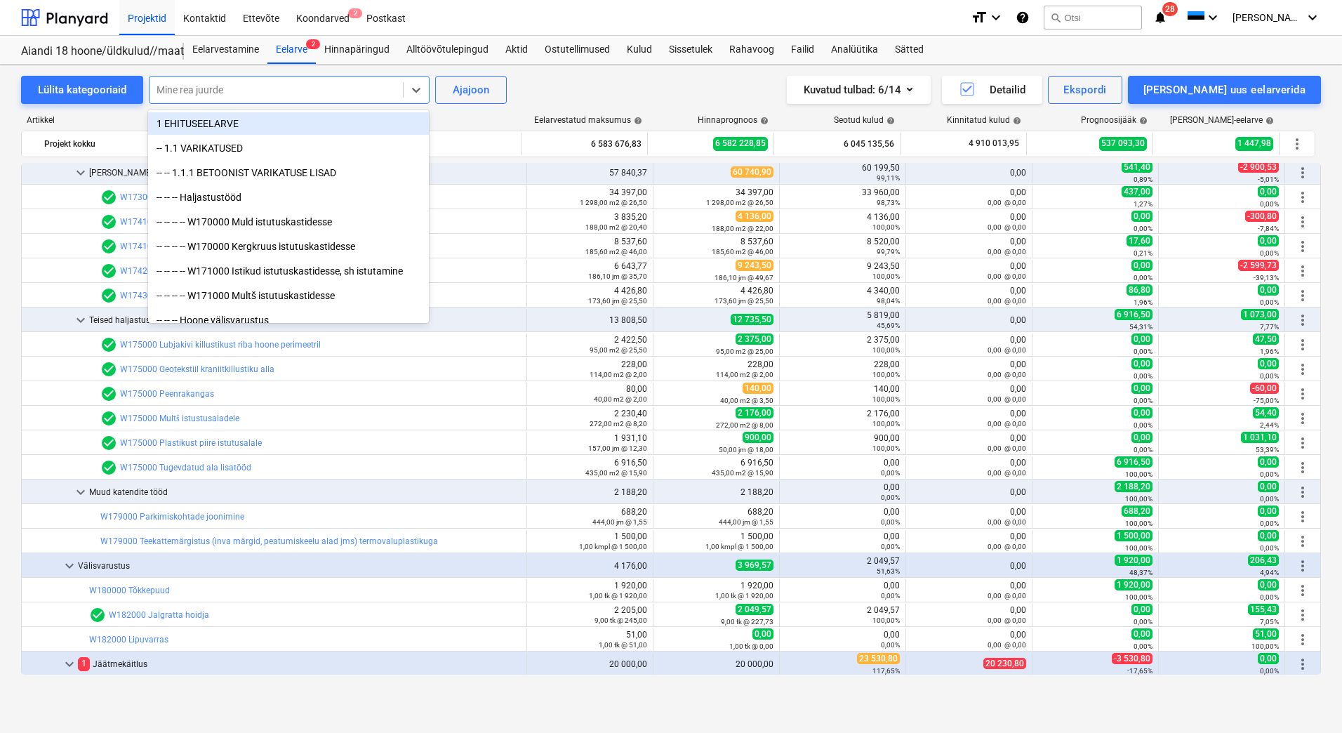
click at [628, 84] on div "Lülita kategooriaid option 1 EHITUSEELARVE focused, 1 of 496. 496 results avail…" at bounding box center [671, 90] width 1300 height 28
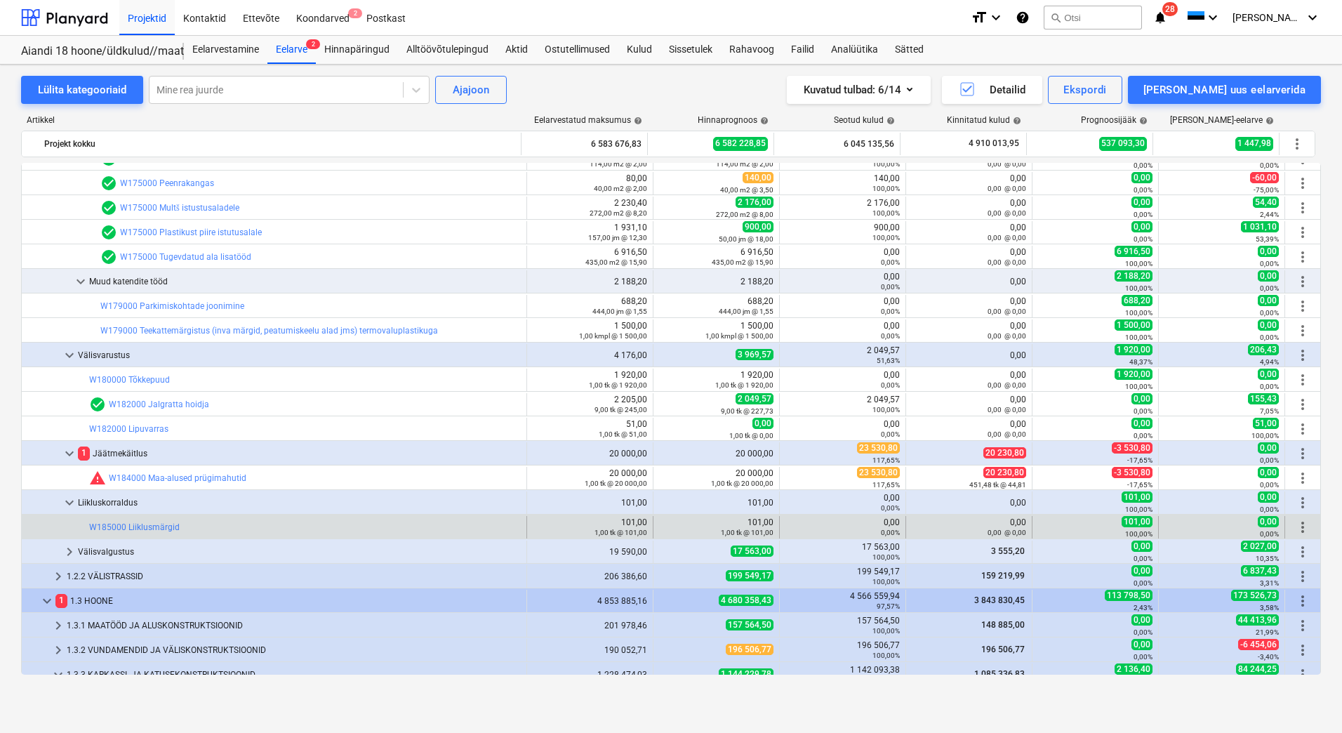
scroll to position [2176, 0]
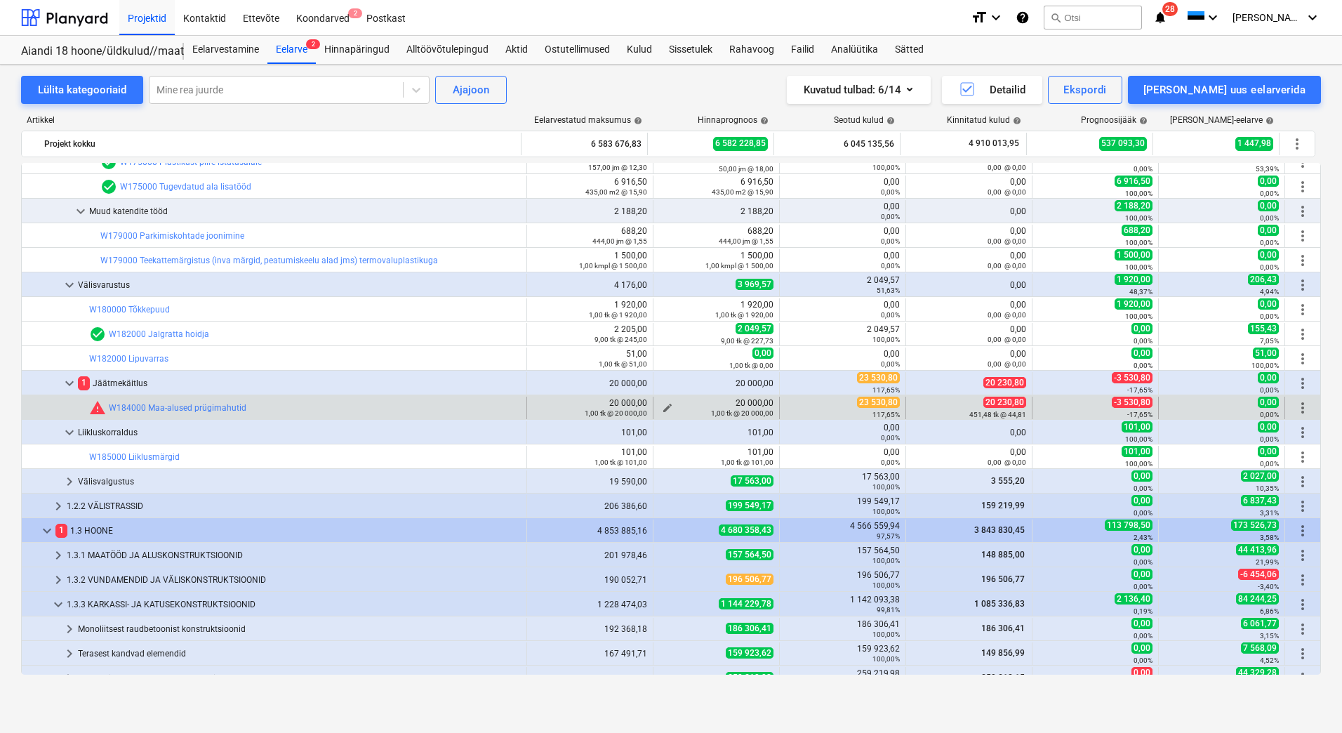
click at [662, 404] on span "edit" at bounding box center [667, 407] width 11 height 11
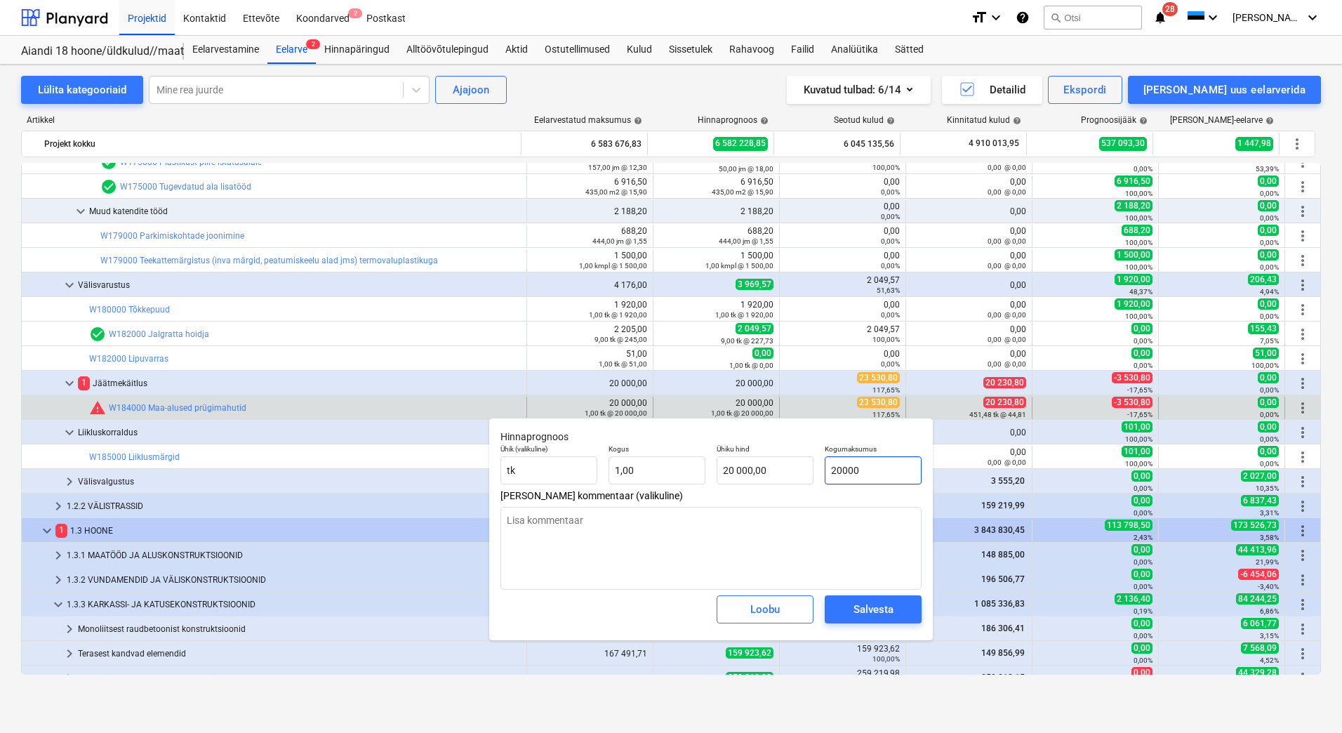
drag, startPoint x: 892, startPoint y: 475, endPoint x: 823, endPoint y: 474, distance: 69.5
click at [823, 474] on div "Kogumaksumus 20000" at bounding box center [873, 464] width 108 height 51
type input "2"
type textarea "x"
type input "2,00"
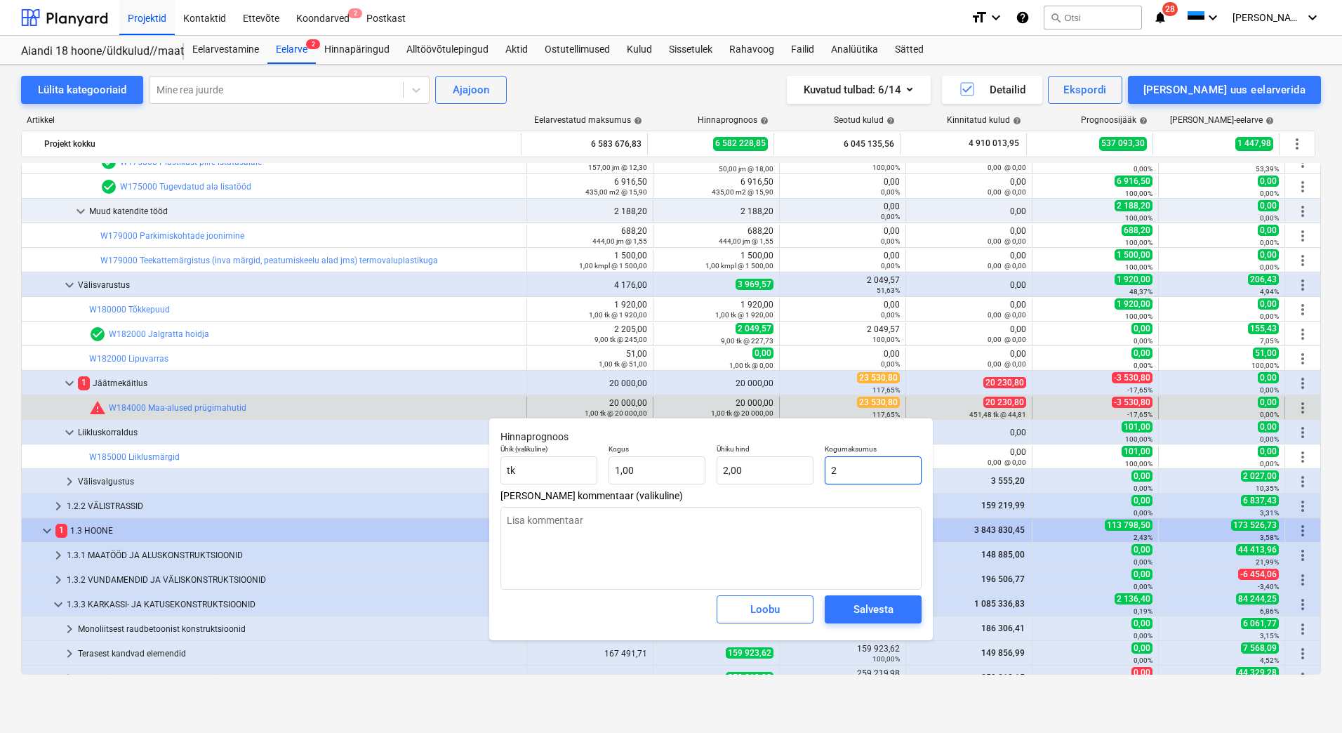
type input "23"
type textarea "x"
type input "23,00"
type input "235"
type textarea "x"
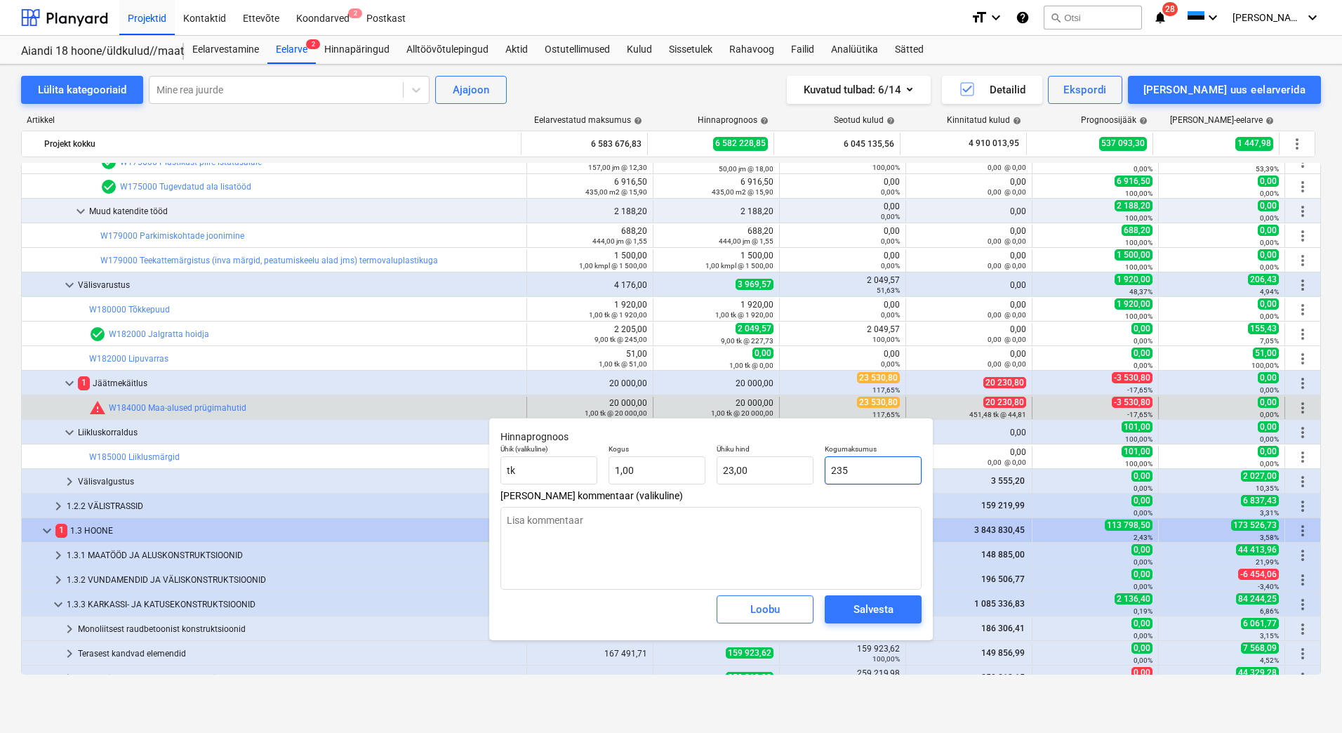
type input "235,00"
type input "2353"
type textarea "x"
type input "2 353,00"
type input "23530"
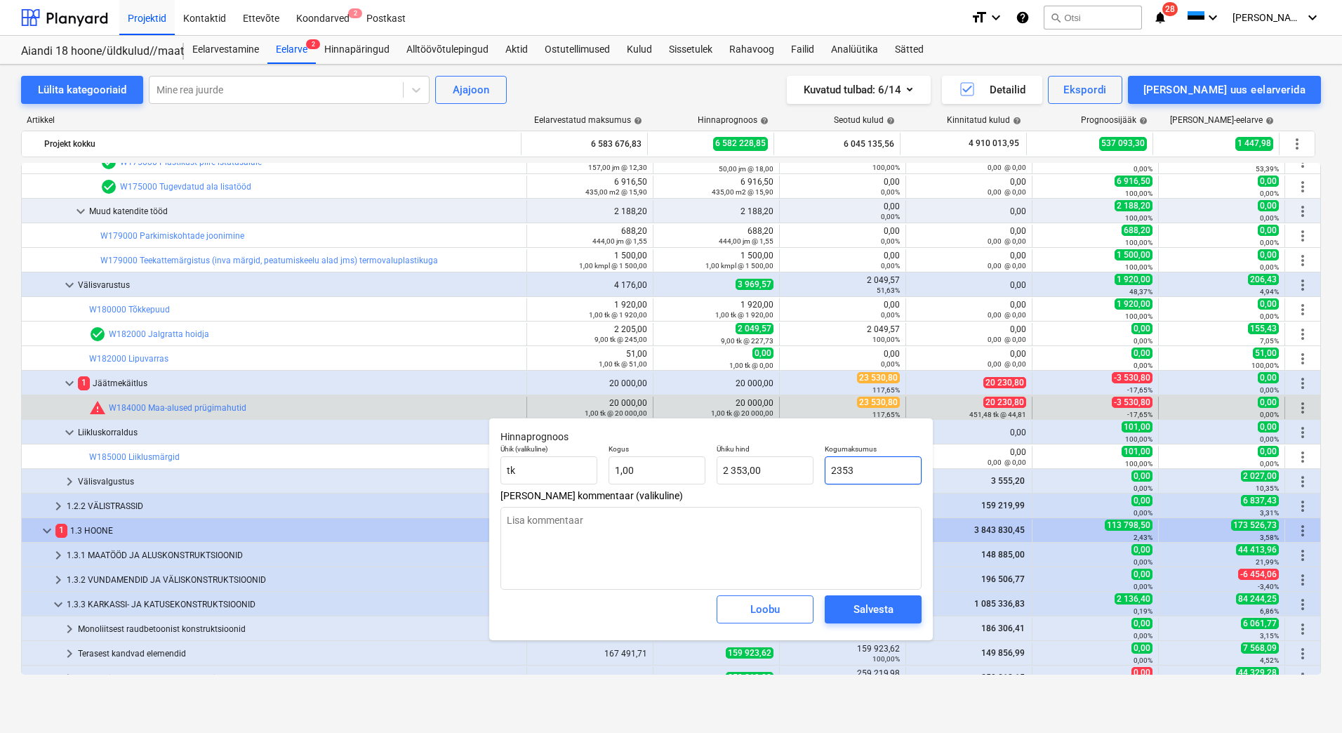
type textarea "x"
type input "23 530,00"
type input "23530,"
type textarea "x"
type input "23530,8"
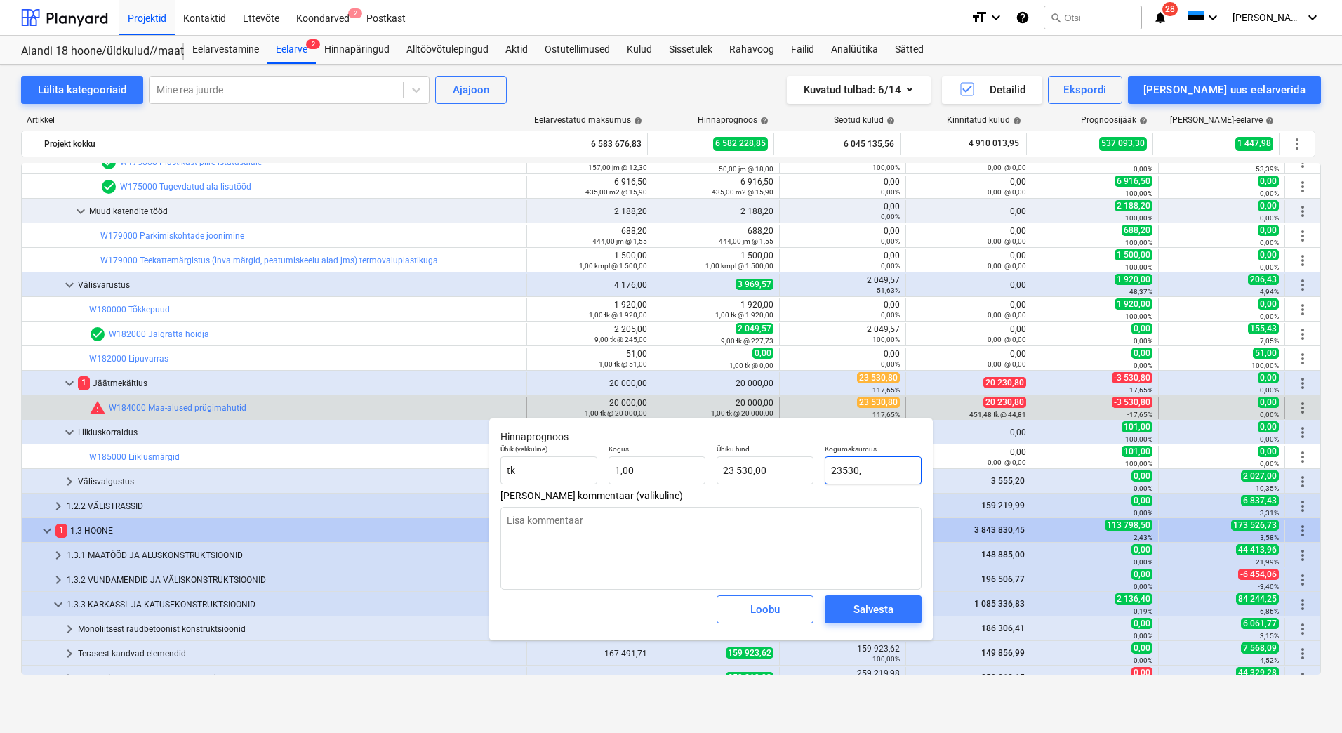
type textarea "x"
type input "23 530,80"
type input "23530,80"
click at [881, 612] on div "Salvesta" at bounding box center [874, 609] width 40 height 18
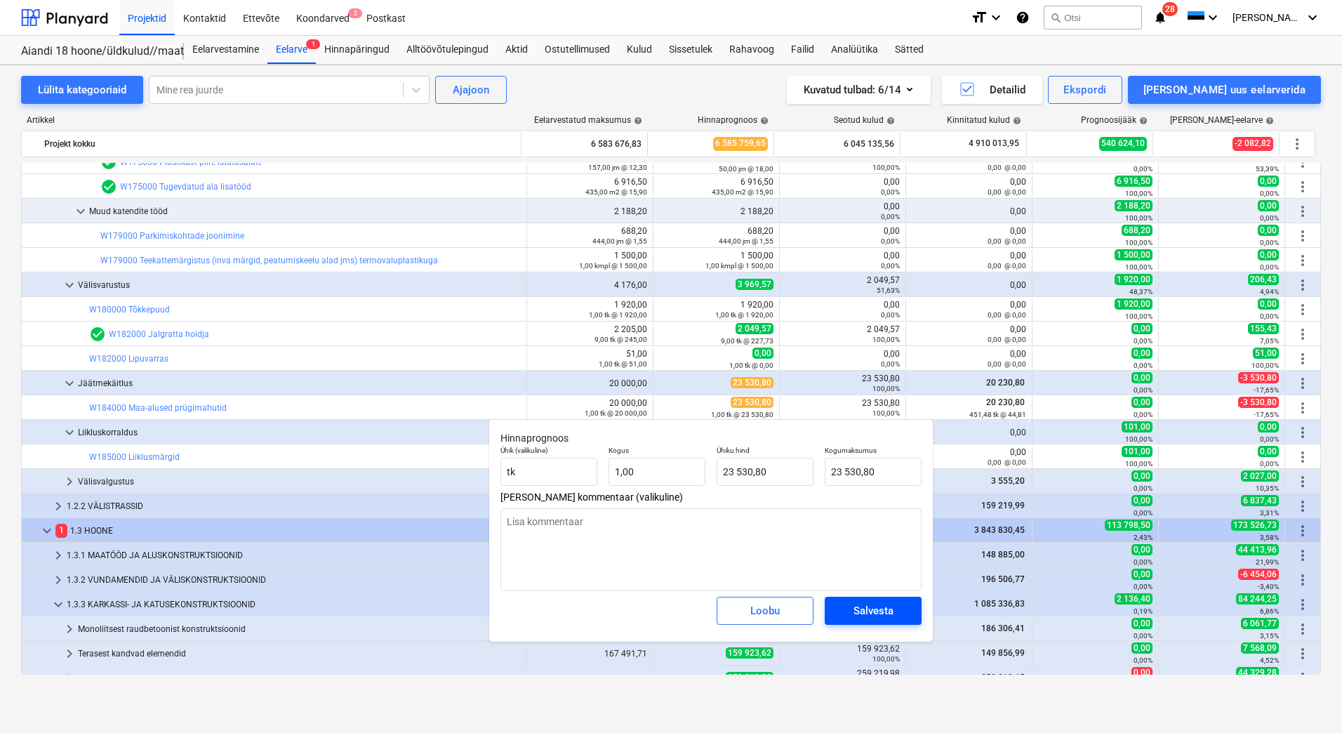
type textarea "x"
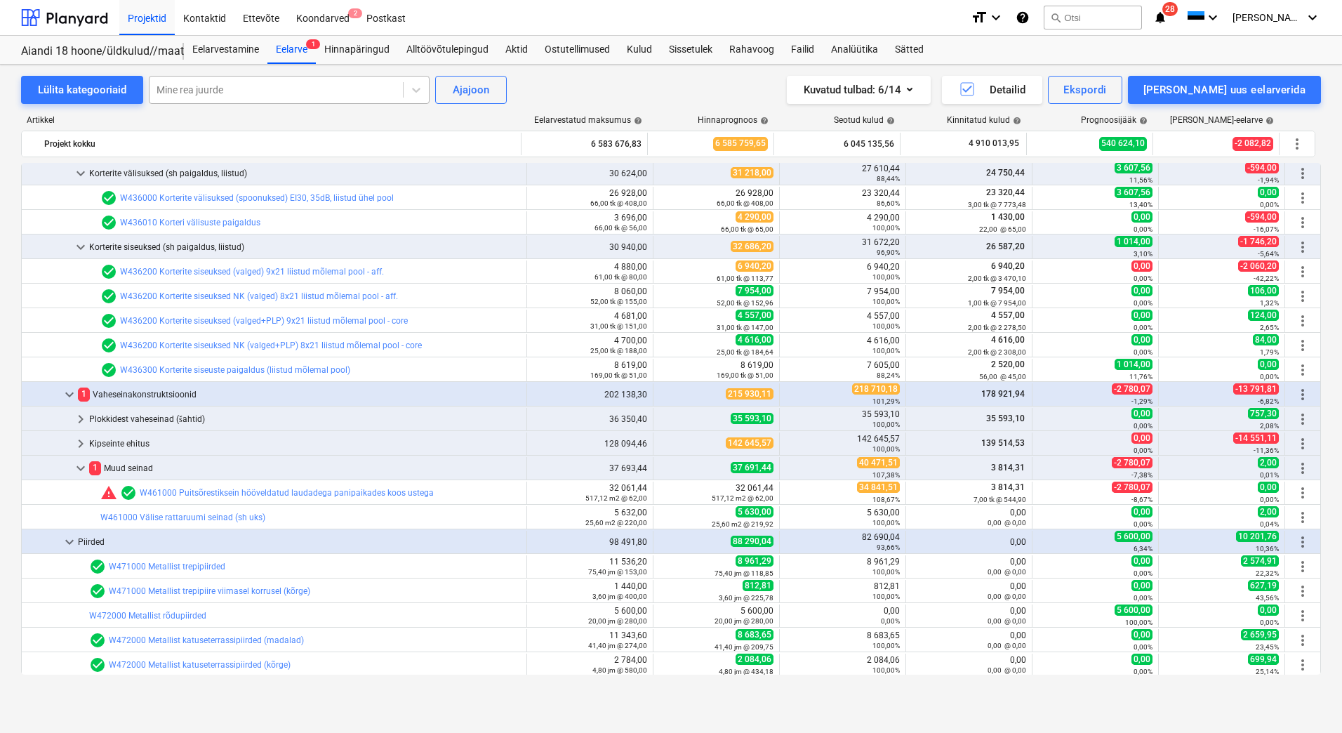
scroll to position [2667, 0]
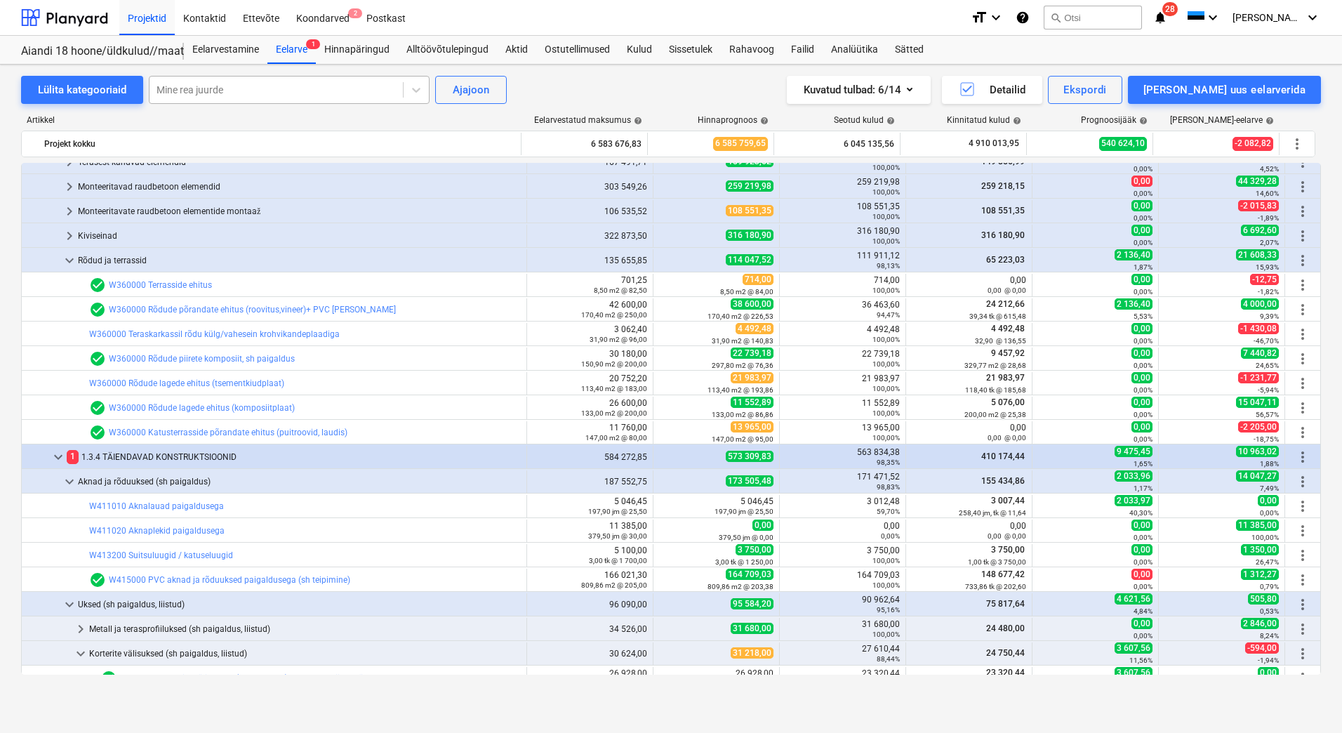
click at [252, 83] on div at bounding box center [276, 90] width 239 height 14
type input "kaldeki"
click at [270, 119] on div "-- -- -- -- -- W562000 R/b kaldekiht 80 mm + pealevalu 80 mm" at bounding box center [288, 123] width 281 height 22
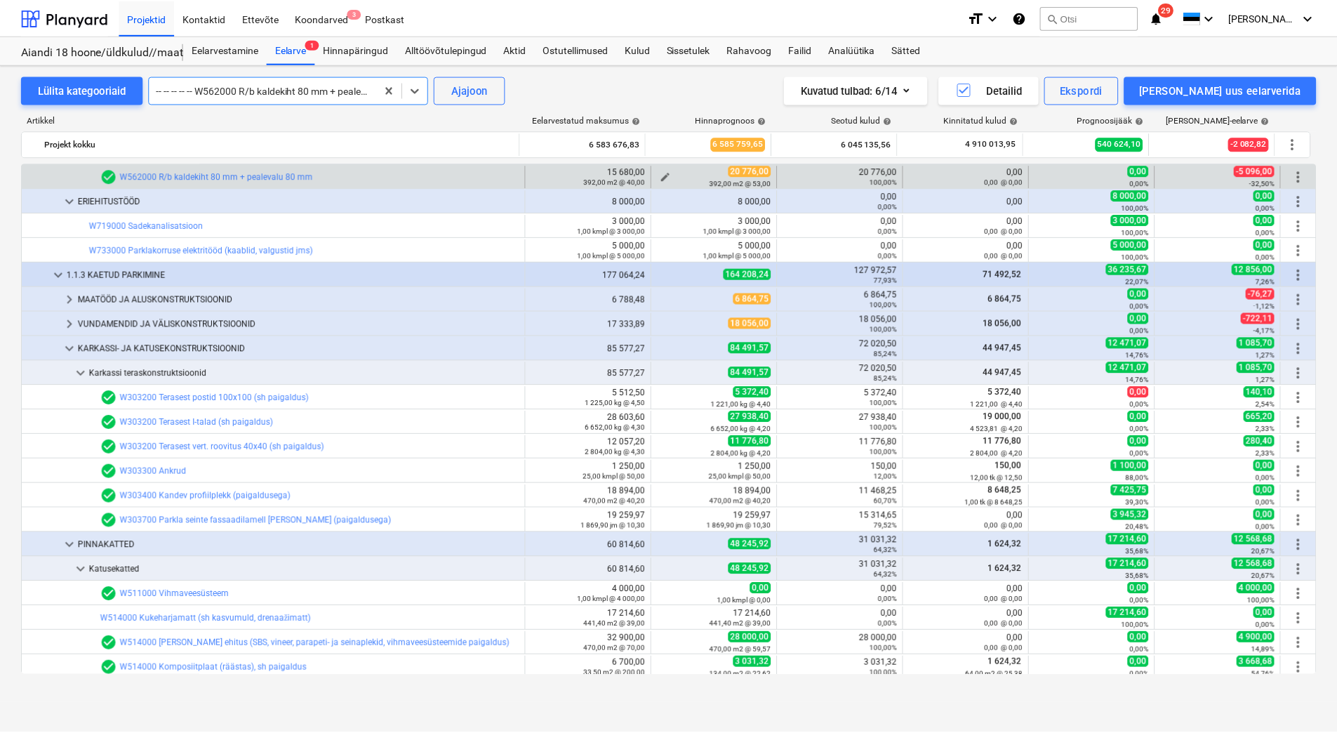
scroll to position [1035, 0]
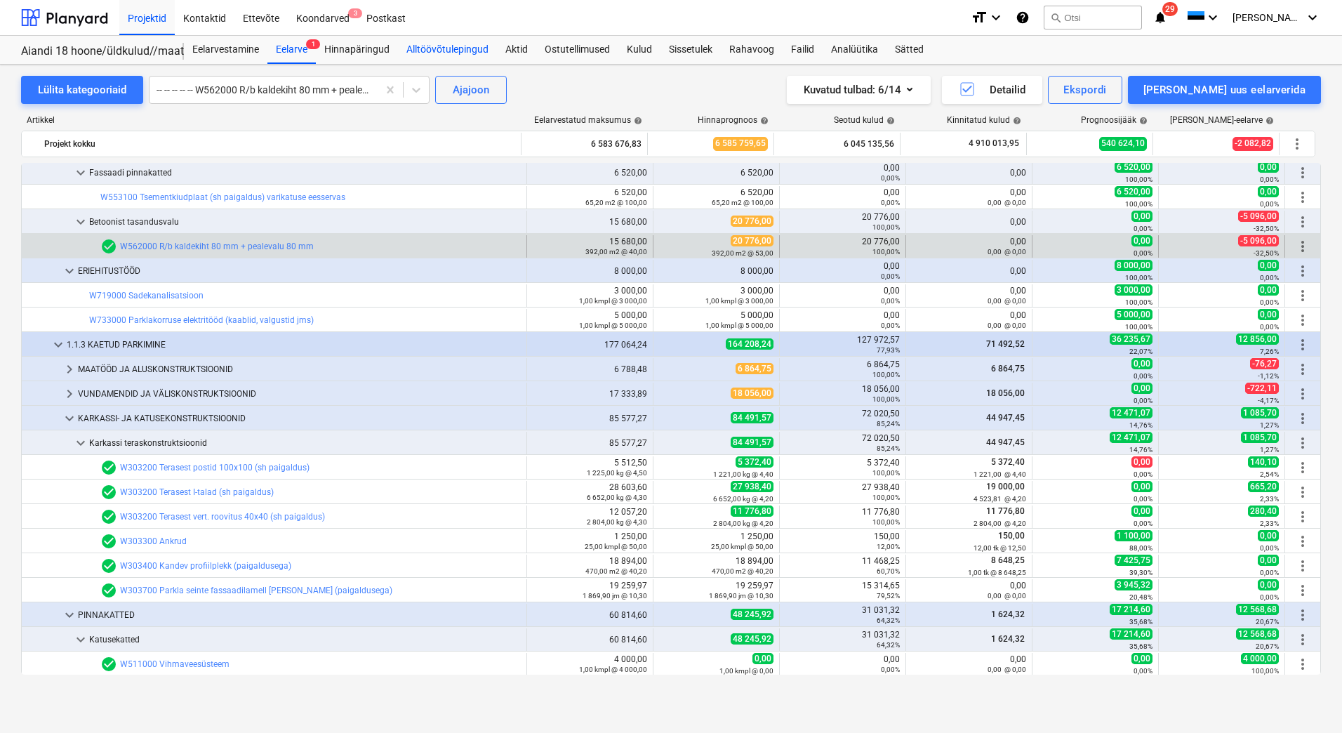
click at [437, 51] on div "Alltöövõtulepingud" at bounding box center [447, 50] width 99 height 28
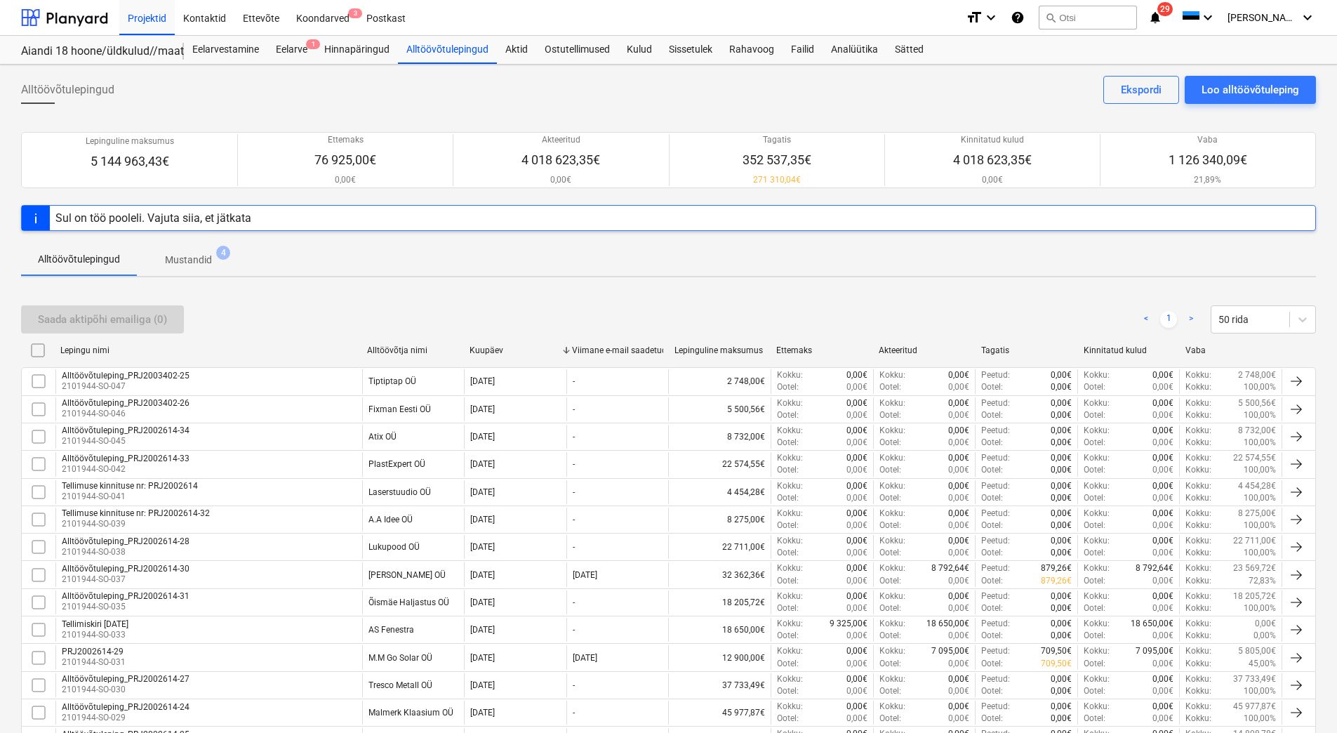
scroll to position [650, 0]
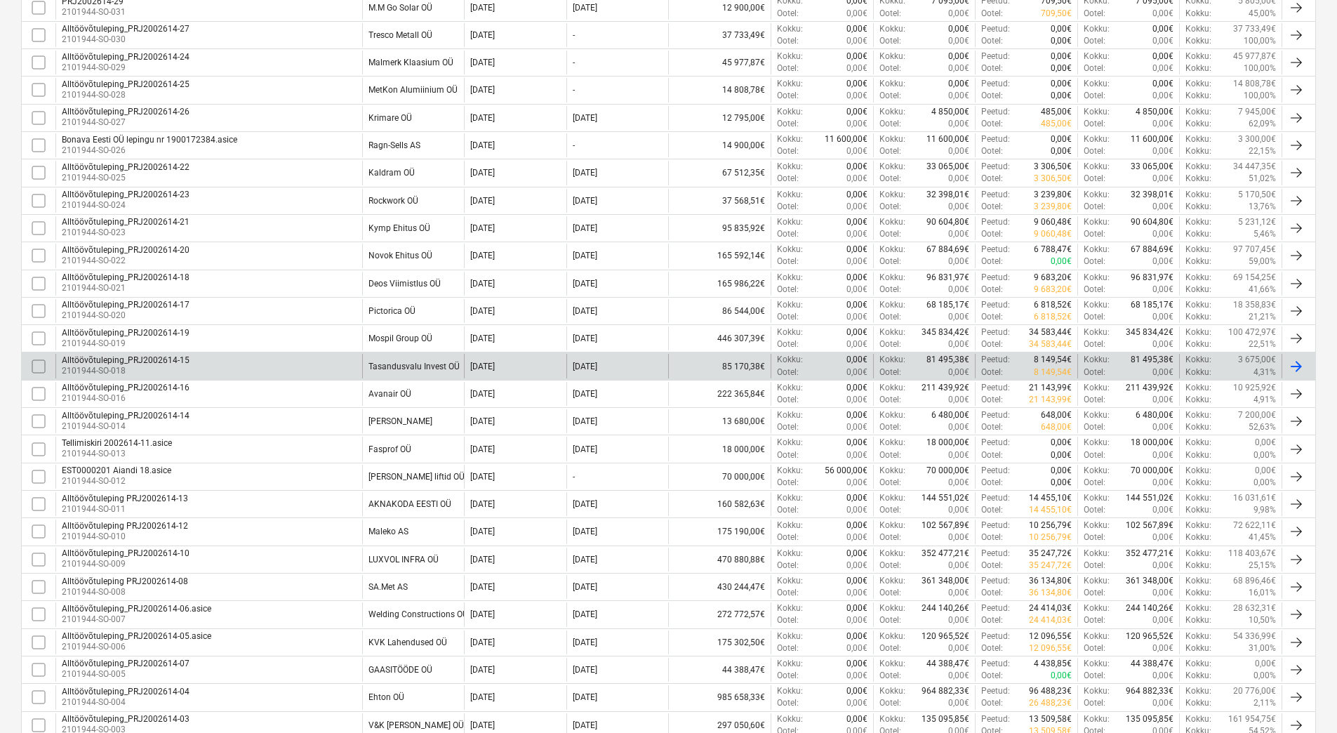
click at [186, 360] on div "Alltöövõtuleping_PRJ2002614-15" at bounding box center [126, 360] width 128 height 10
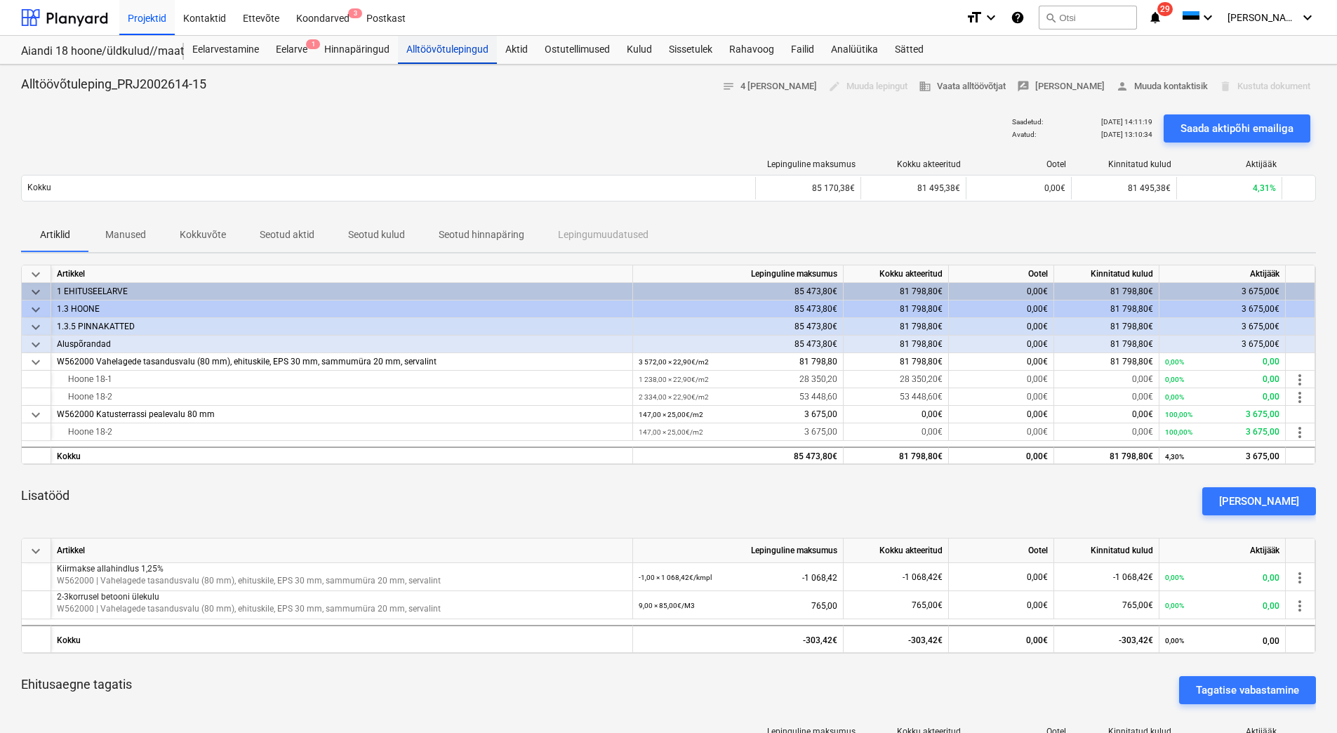
click at [453, 56] on div "Alltöövõtulepingud" at bounding box center [447, 50] width 99 height 28
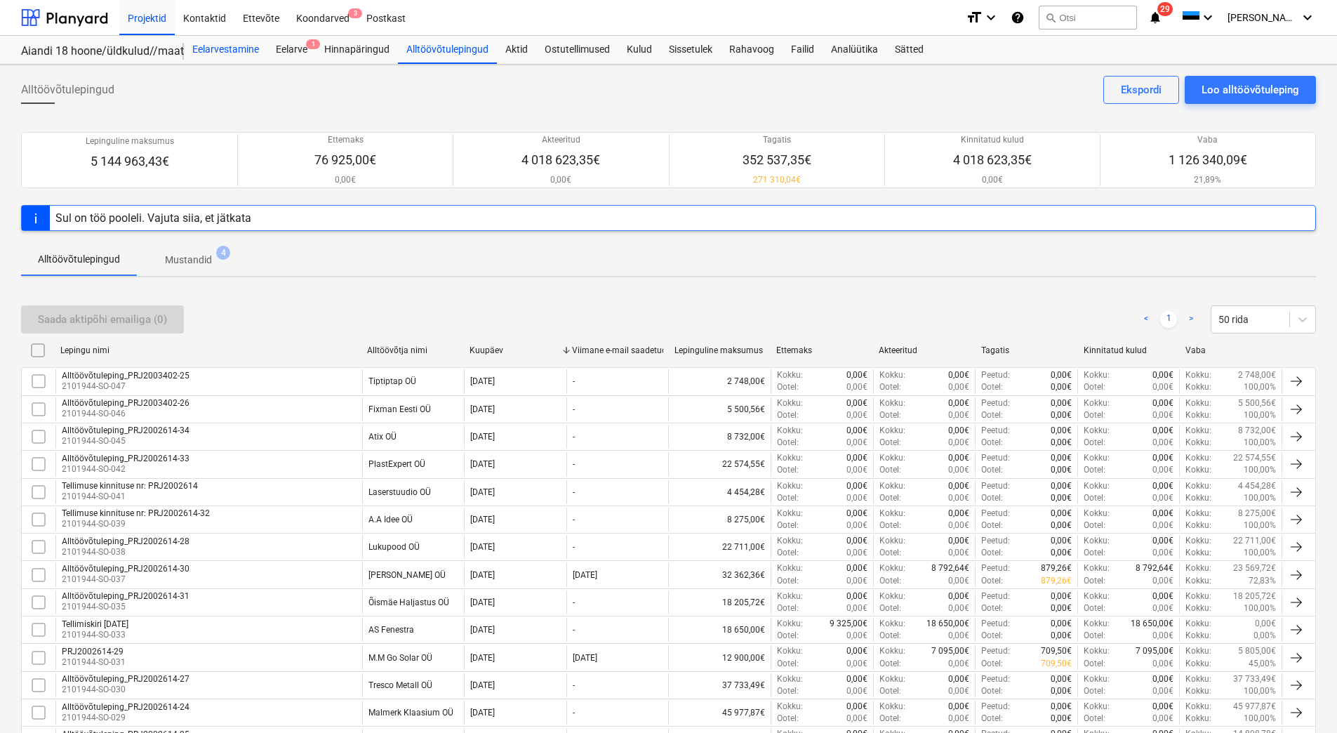
click at [219, 50] on div "Eelarvestamine" at bounding box center [226, 50] width 84 height 28
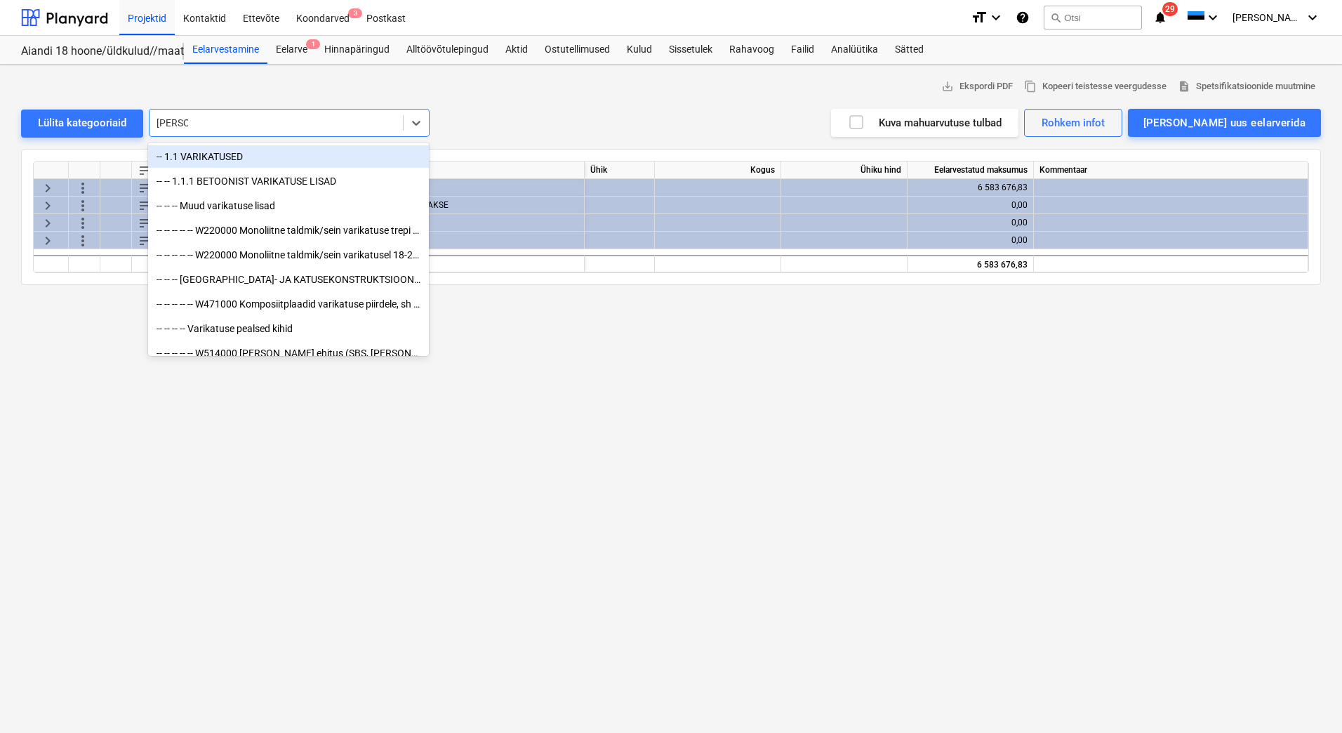
type input "[PERSON_NAME]"
click at [517, 98] on div at bounding box center [671, 103] width 1300 height 11
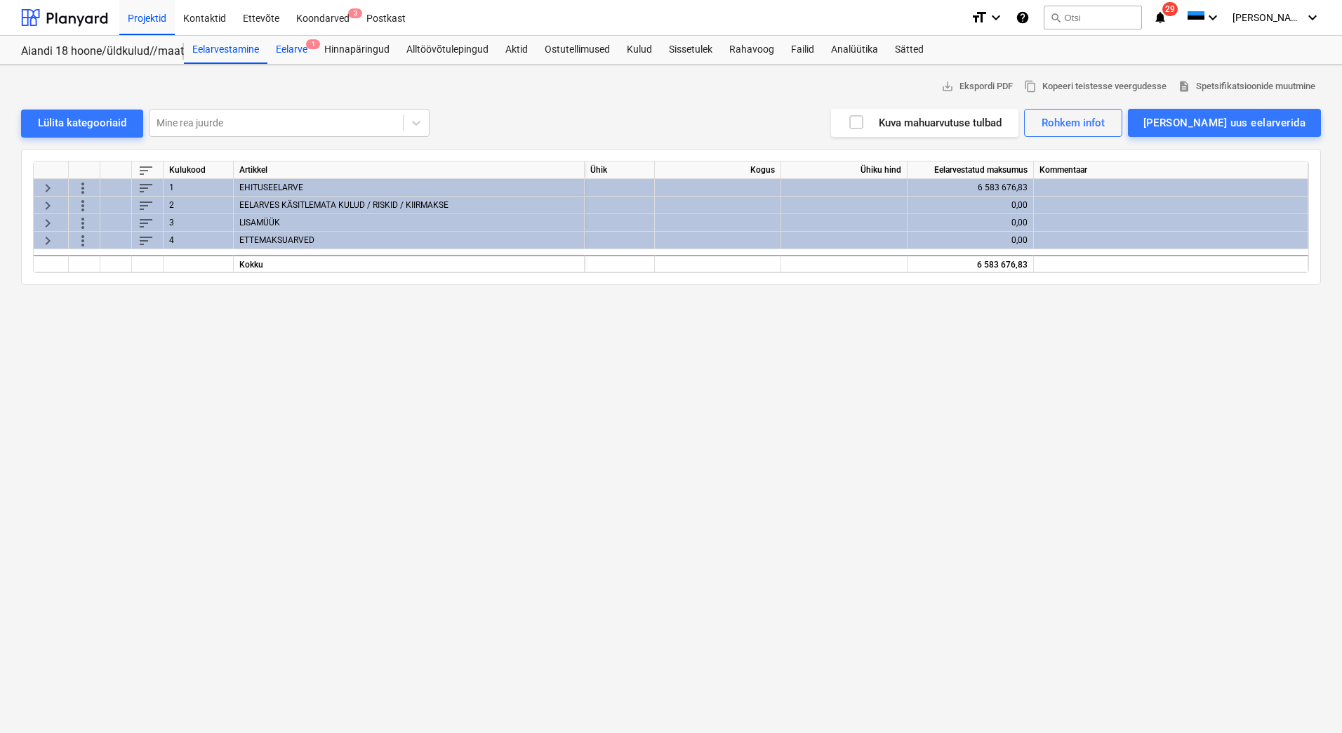
click at [297, 53] on div "Eelarve 1" at bounding box center [291, 50] width 48 height 28
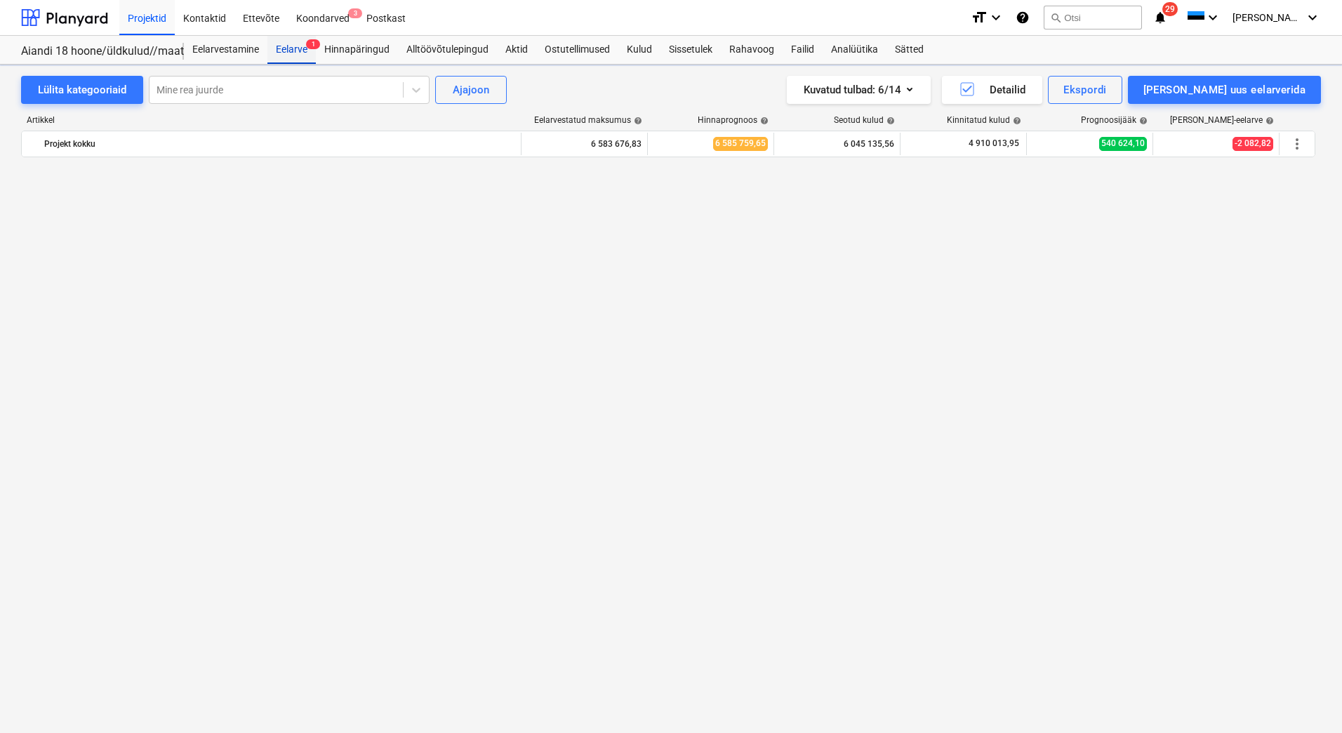
scroll to position [1035, 0]
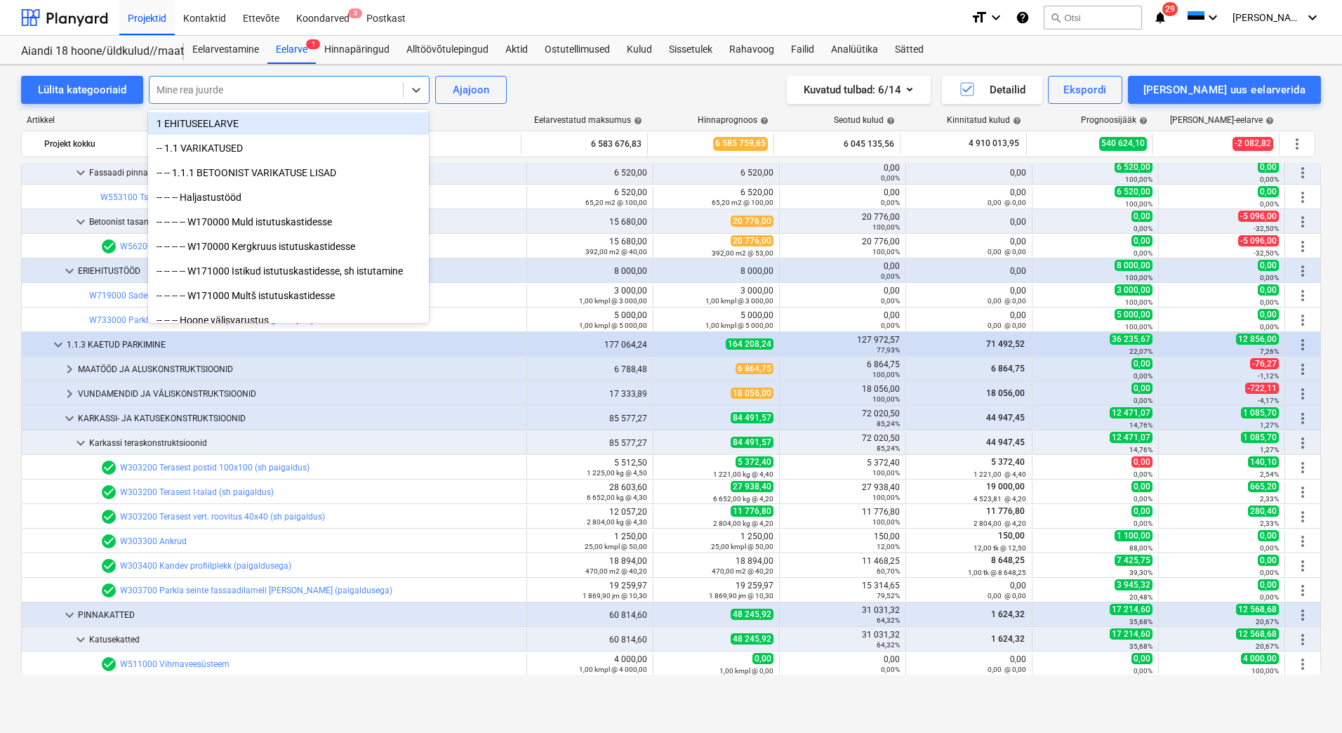
click at [245, 81] on div "Mine rea juurde" at bounding box center [276, 90] width 253 height 20
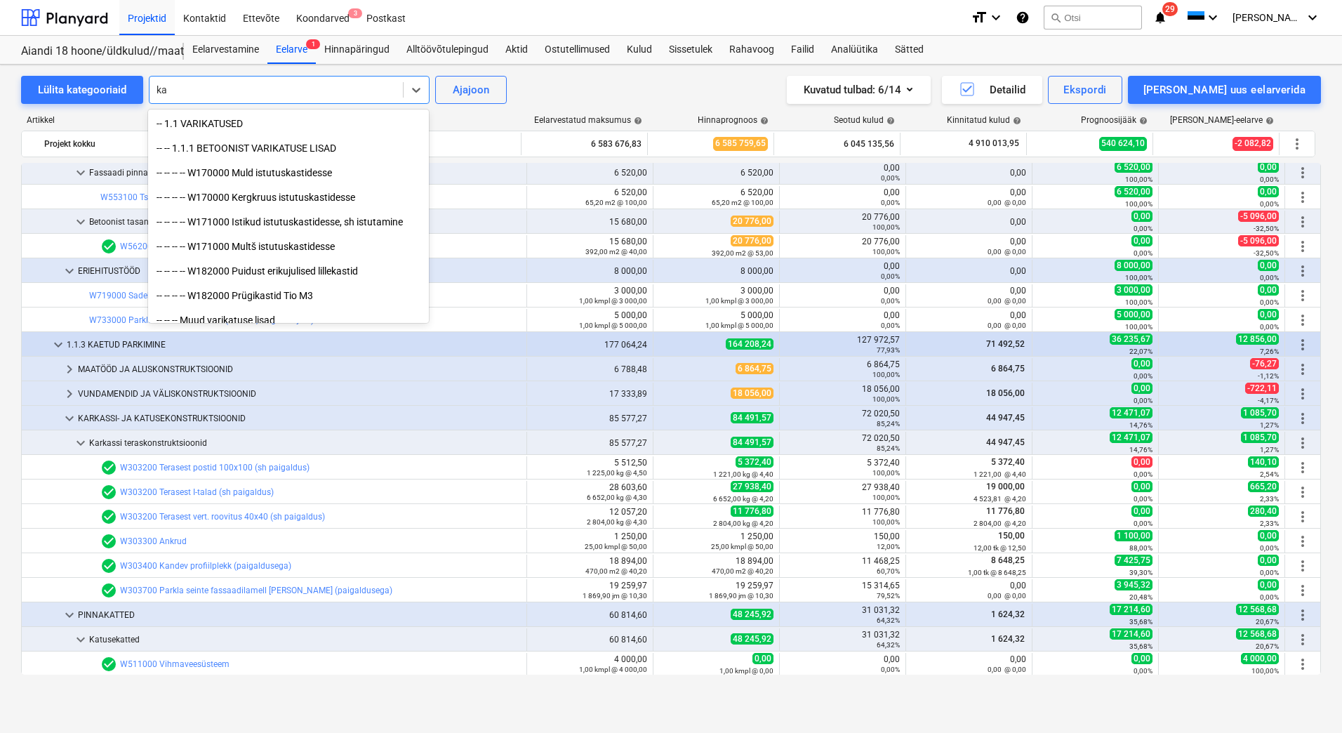
type input "k"
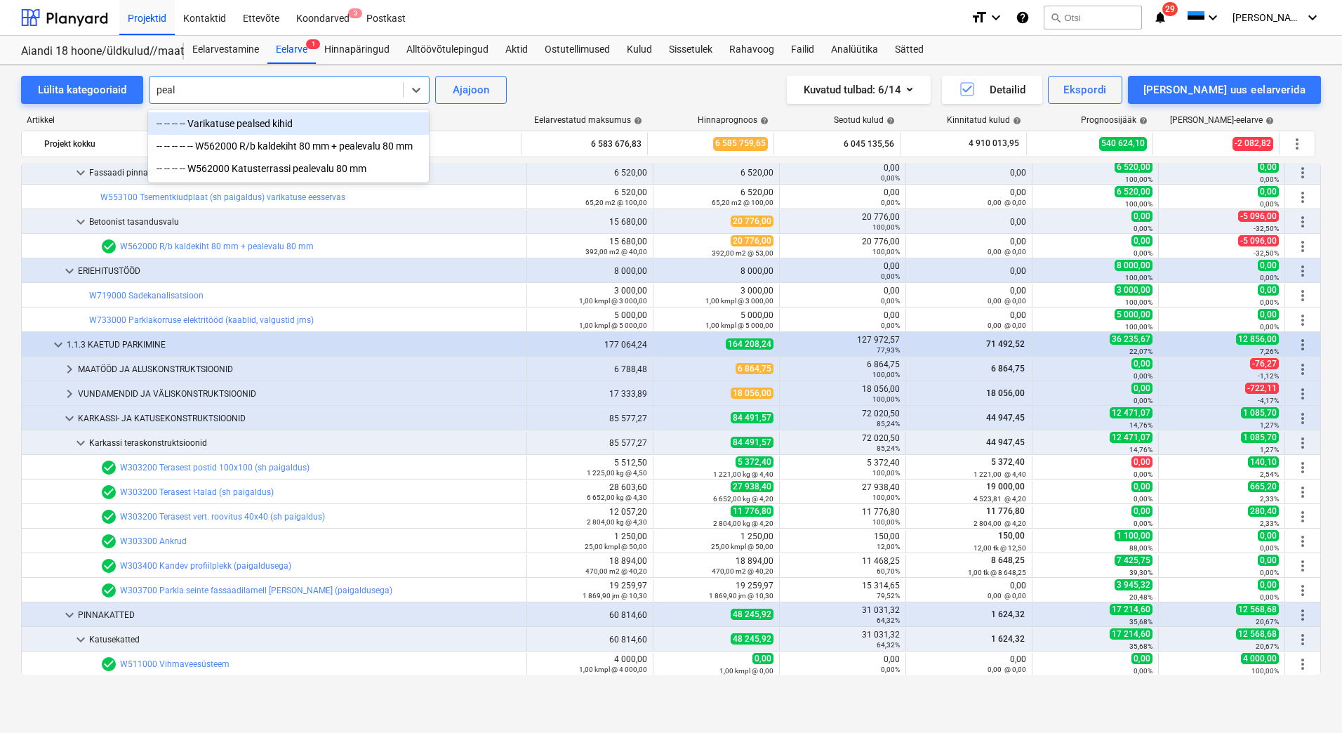
type input "peale"
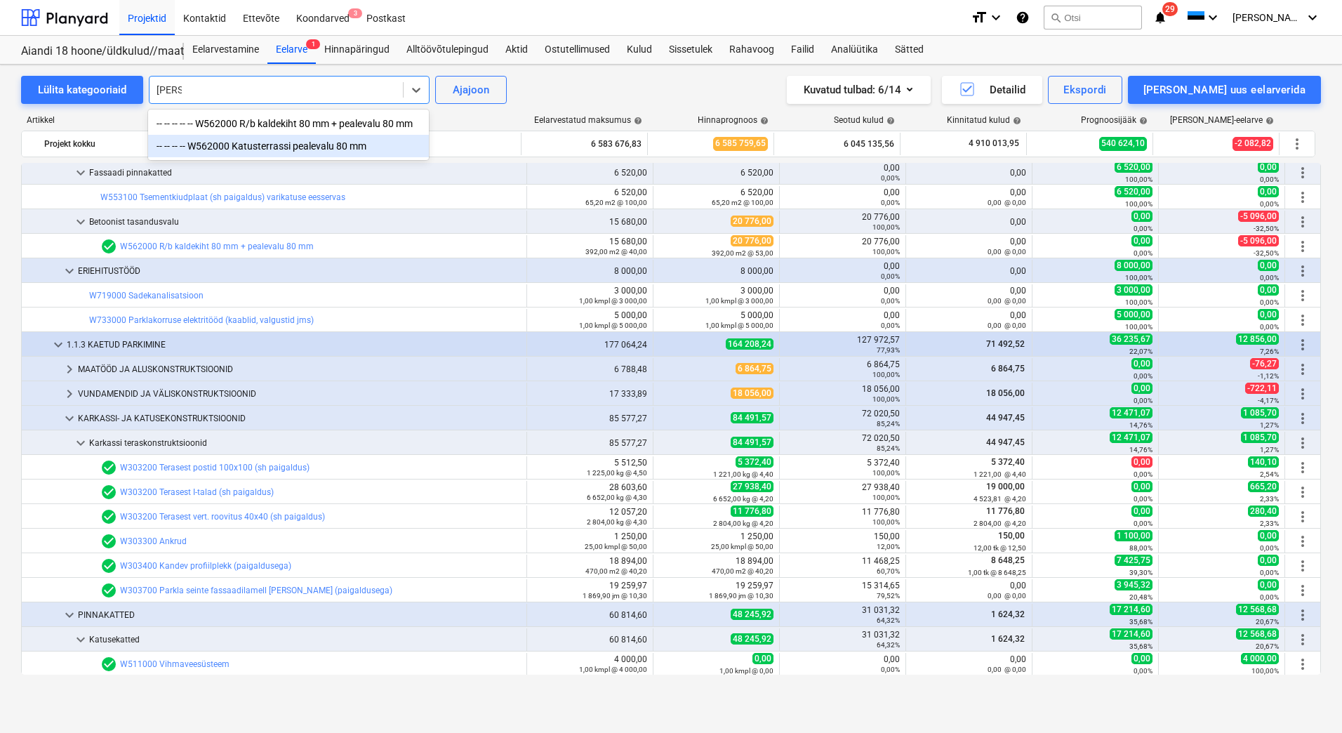
click at [264, 151] on div "-- -- -- -- W562000 Katusterrassi pealevalu 80 mm" at bounding box center [288, 146] width 281 height 22
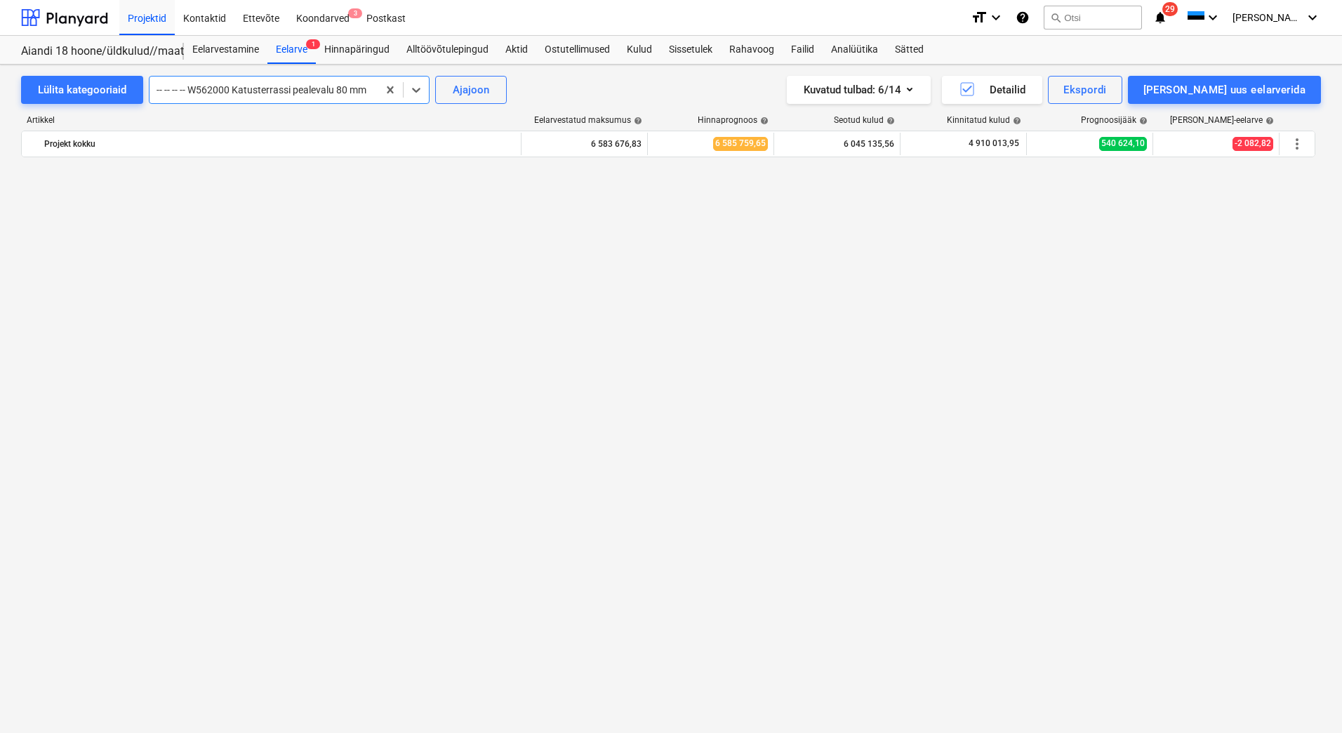
scroll to position [4693, 0]
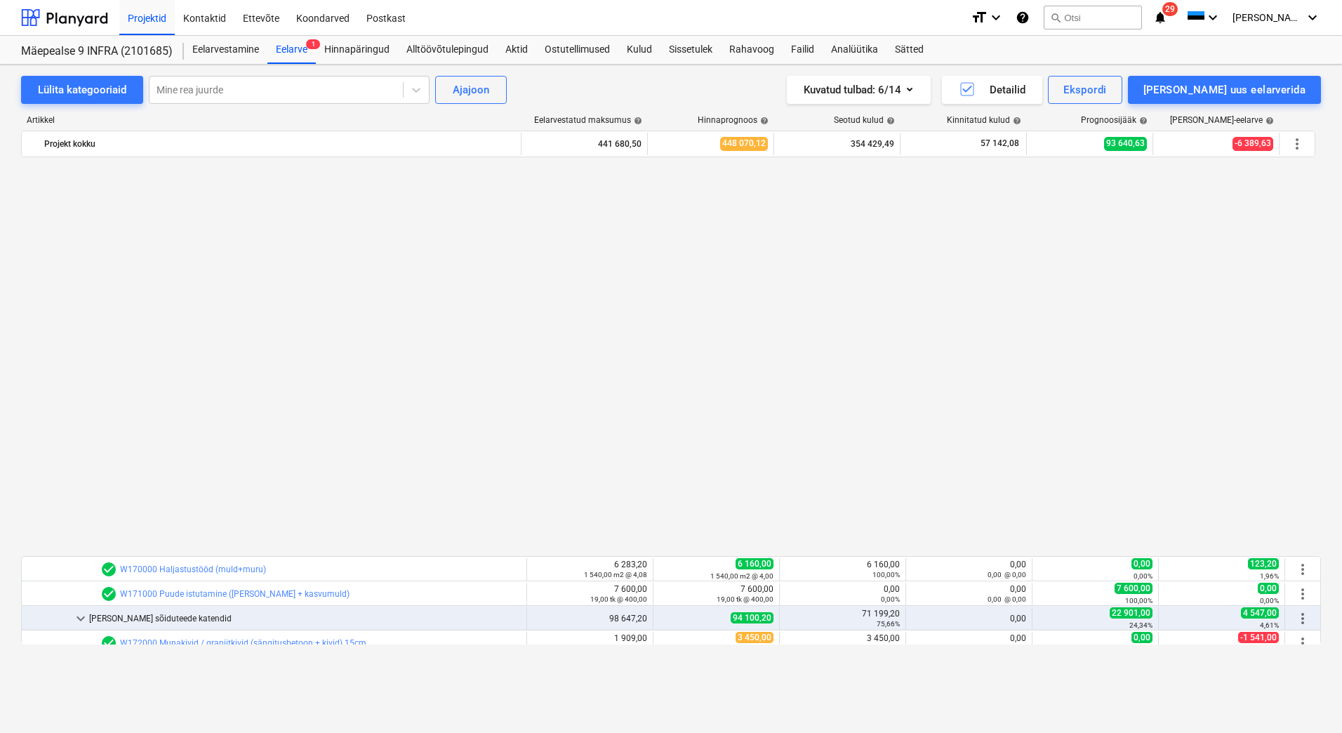
scroll to position [889, 0]
